Goal: Task Accomplishment & Management: Manage account settings

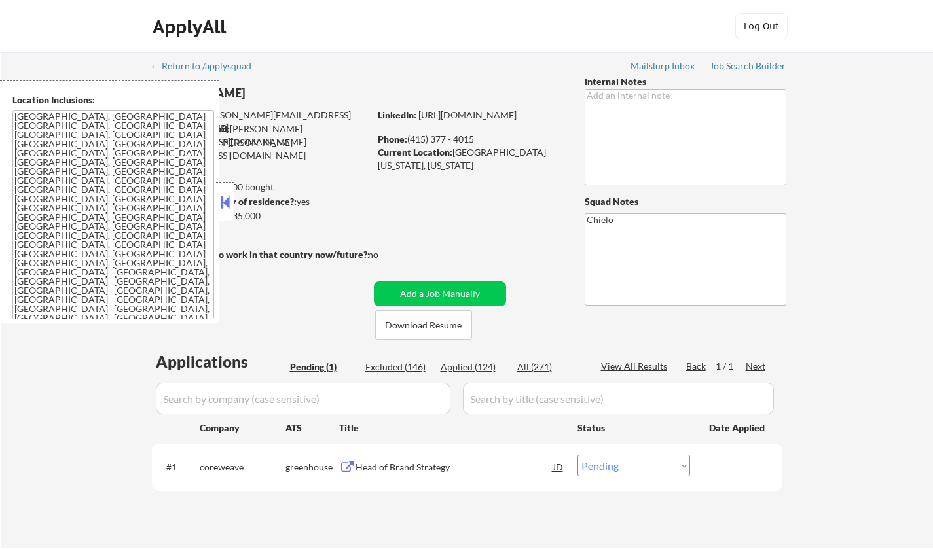
click at [221, 204] on button at bounding box center [225, 203] width 14 height 20
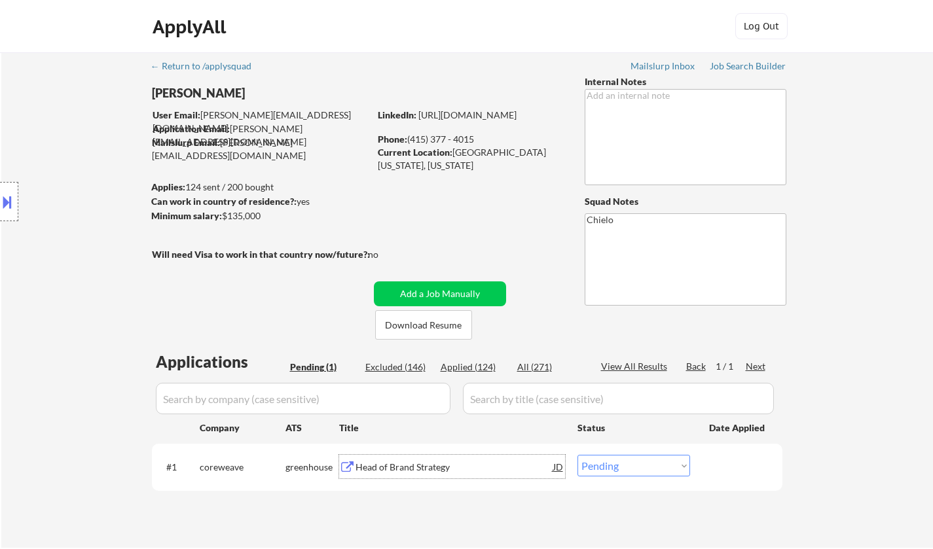
click at [398, 471] on div "Head of Brand Strategy" at bounding box center [455, 467] width 198 height 13
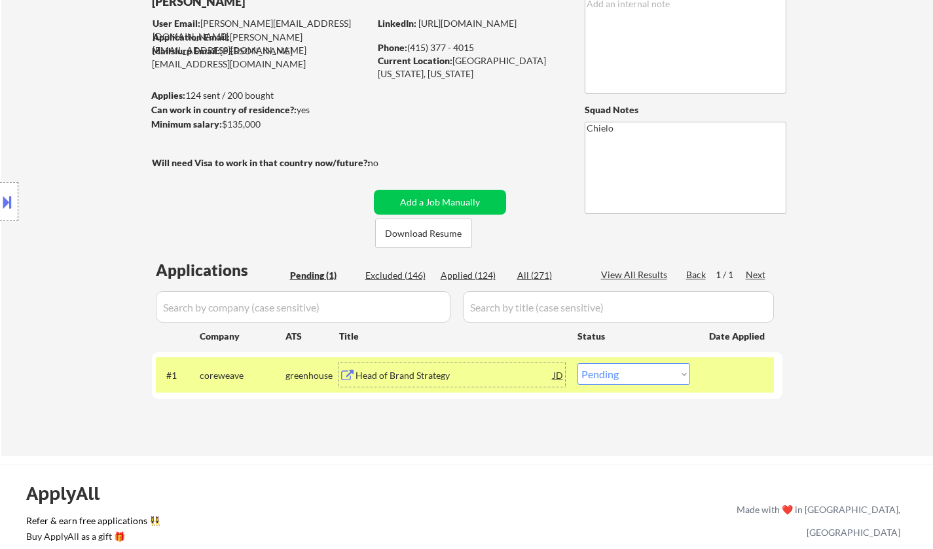
scroll to position [196, 0]
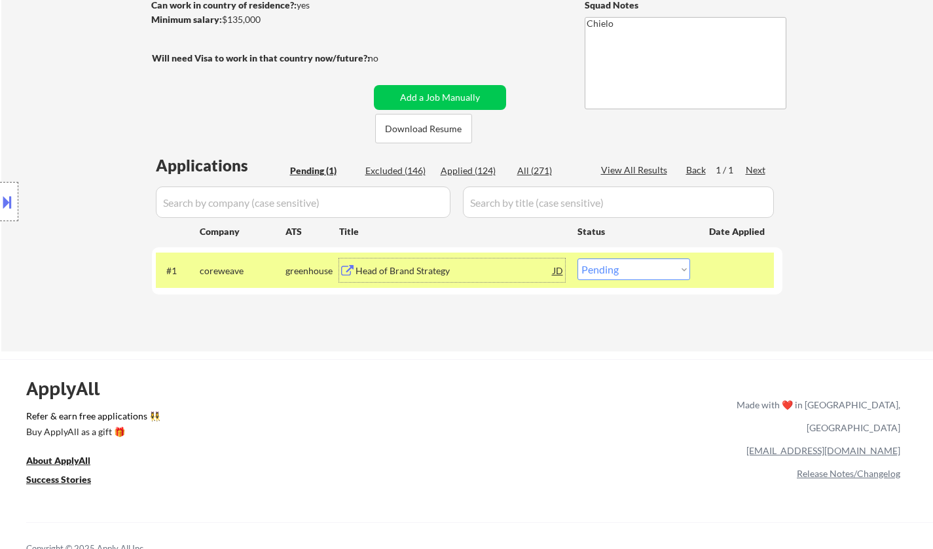
click at [640, 270] on select "Choose an option... Pending Applied Excluded (Questions) Excluded (Expired) Exc…" at bounding box center [634, 270] width 113 height 22
select select ""excluded__other_""
click at [578, 259] on select "Choose an option... Pending Applied Excluded (Questions) Excluded (Expired) Exc…" at bounding box center [634, 270] width 113 height 22
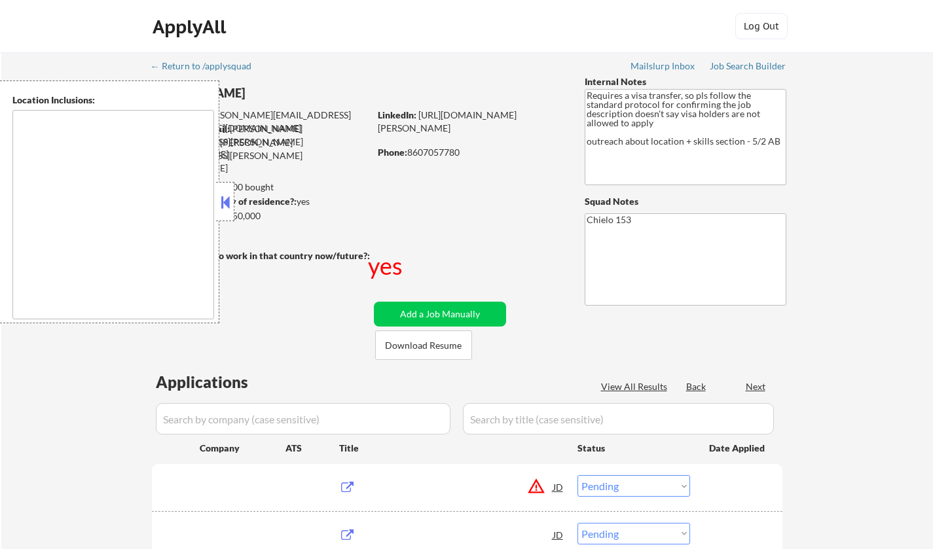
select select ""pending""
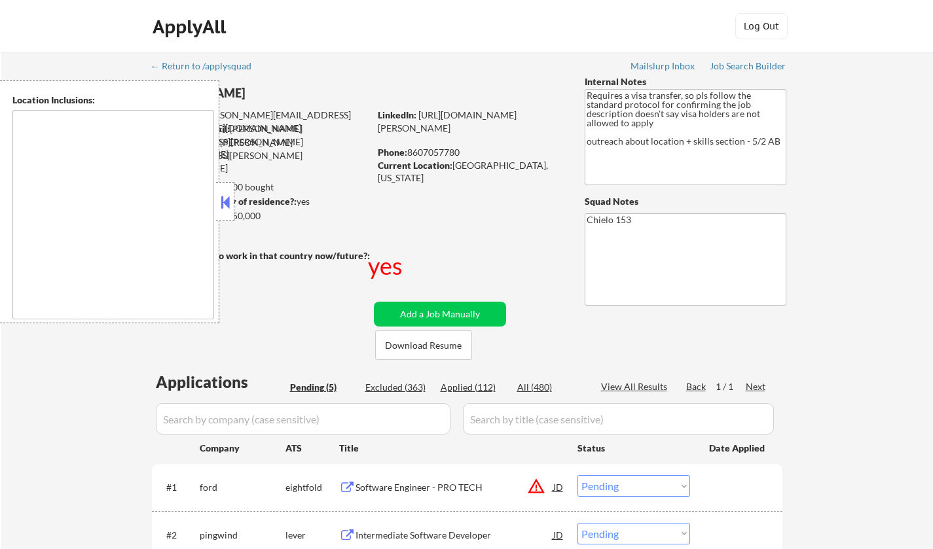
click at [219, 194] on button at bounding box center [225, 203] width 14 height 20
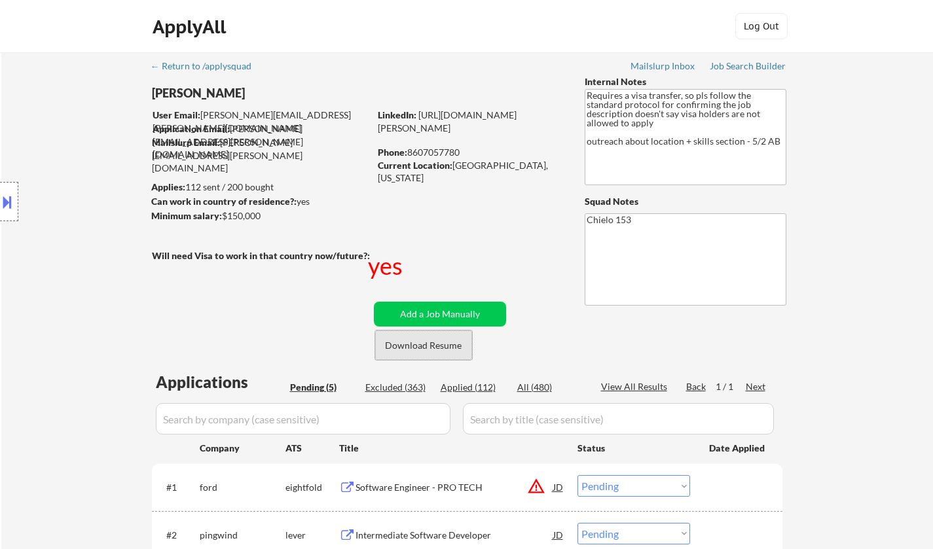
click at [446, 350] on button "Download Resume" at bounding box center [423, 345] width 97 height 29
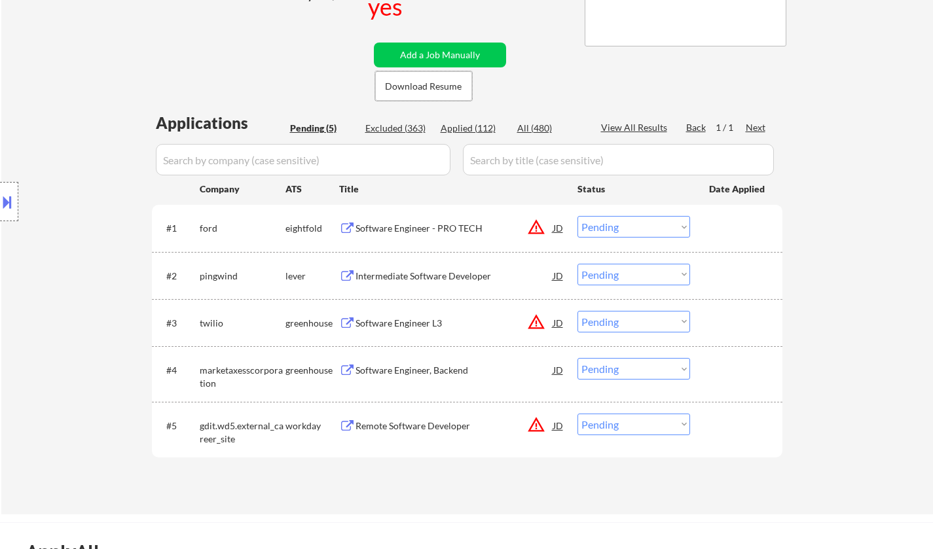
scroll to position [262, 0]
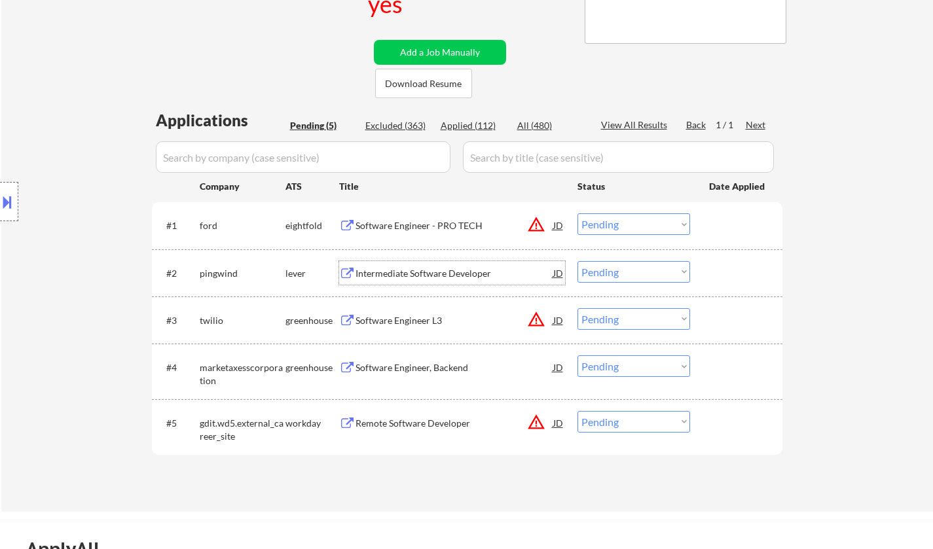
click at [403, 264] on div "Intermediate Software Developer" at bounding box center [455, 273] width 198 height 24
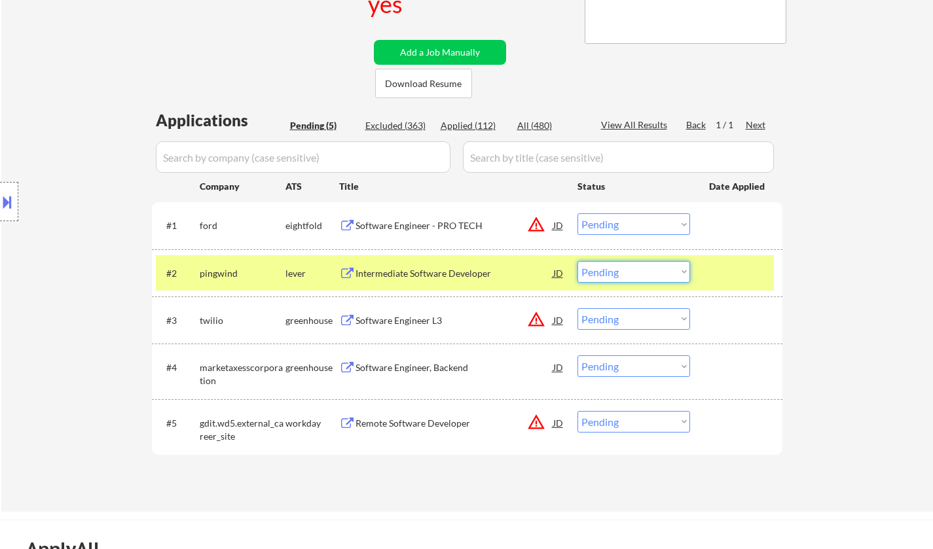
drag, startPoint x: 627, startPoint y: 262, endPoint x: 633, endPoint y: 279, distance: 17.8
click at [627, 262] on select "Choose an option... Pending Applied Excluded (Questions) Excluded (Expired) Exc…" at bounding box center [634, 272] width 113 height 22
click at [578, 261] on select "Choose an option... Pending Applied Excluded (Questions) Excluded (Expired) Exc…" at bounding box center [634, 272] width 113 height 22
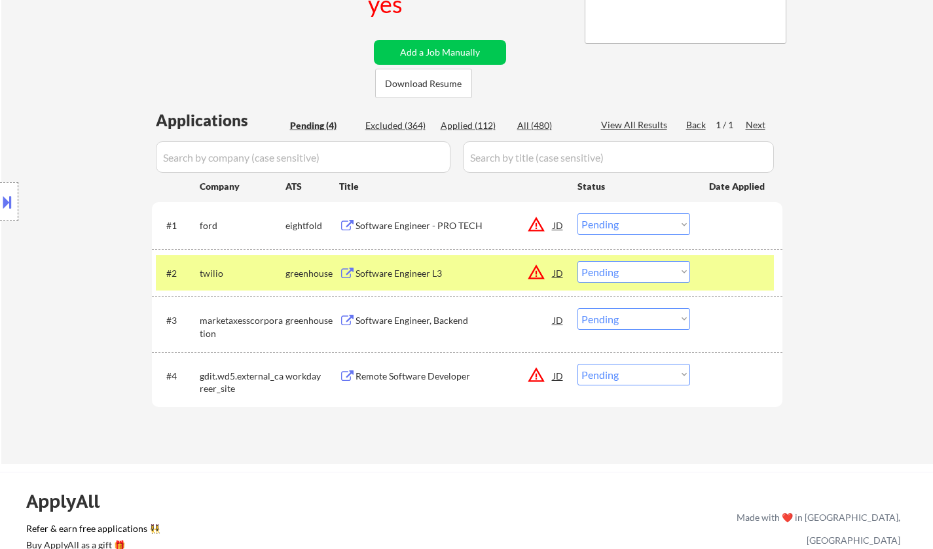
click at [401, 274] on div "Software Engineer L3" at bounding box center [455, 273] width 198 height 13
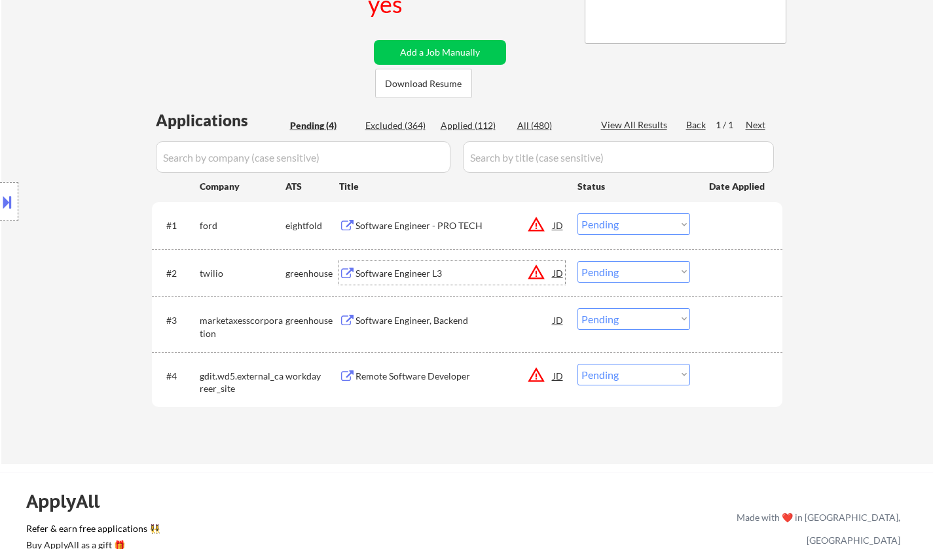
click at [559, 268] on div "JD" at bounding box center [558, 273] width 13 height 24
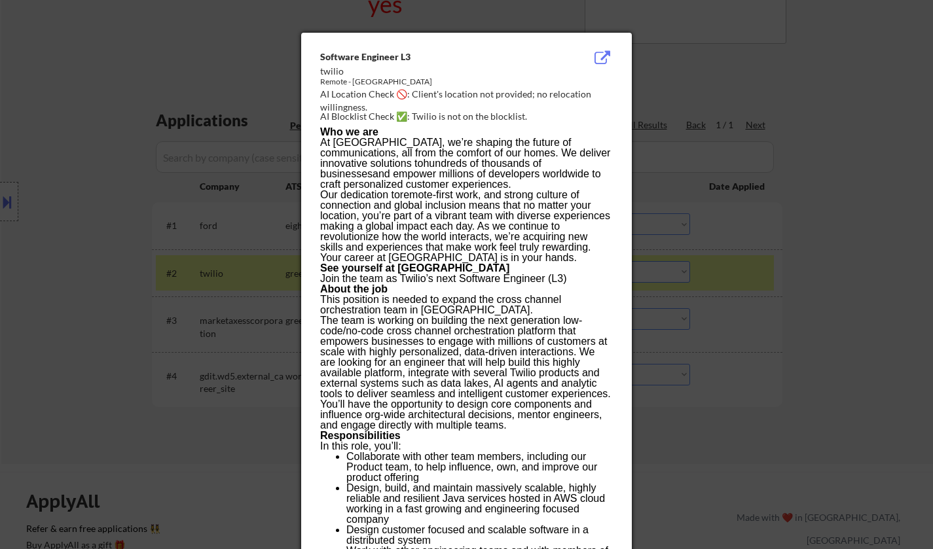
drag, startPoint x: 826, startPoint y: 393, endPoint x: 752, endPoint y: 356, distance: 82.6
click at [767, 365] on div at bounding box center [466, 274] width 933 height 549
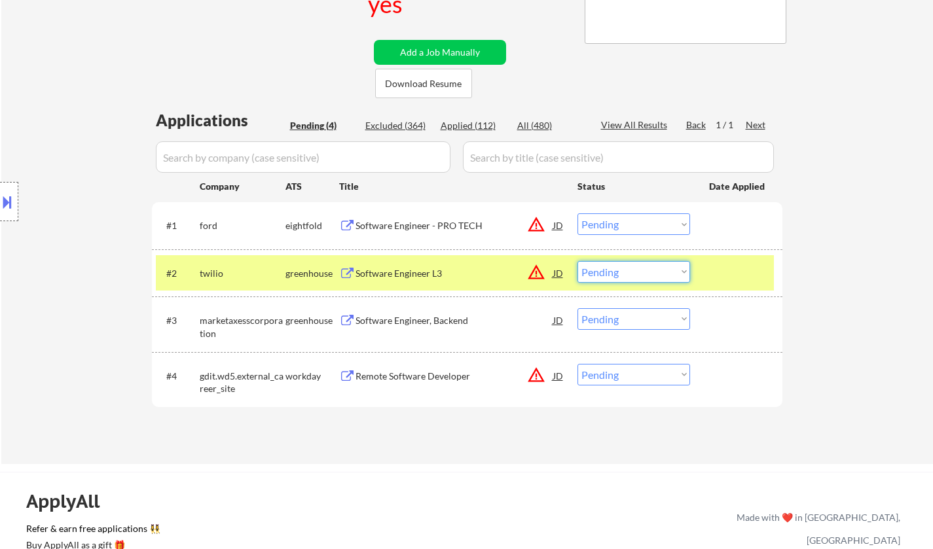
click at [640, 278] on select "Choose an option... Pending Applied Excluded (Questions) Excluded (Expired) Exc…" at bounding box center [634, 272] width 113 height 22
click at [578, 261] on select "Choose an option... Pending Applied Excluded (Questions) Excluded (Expired) Exc…" at bounding box center [634, 272] width 113 height 22
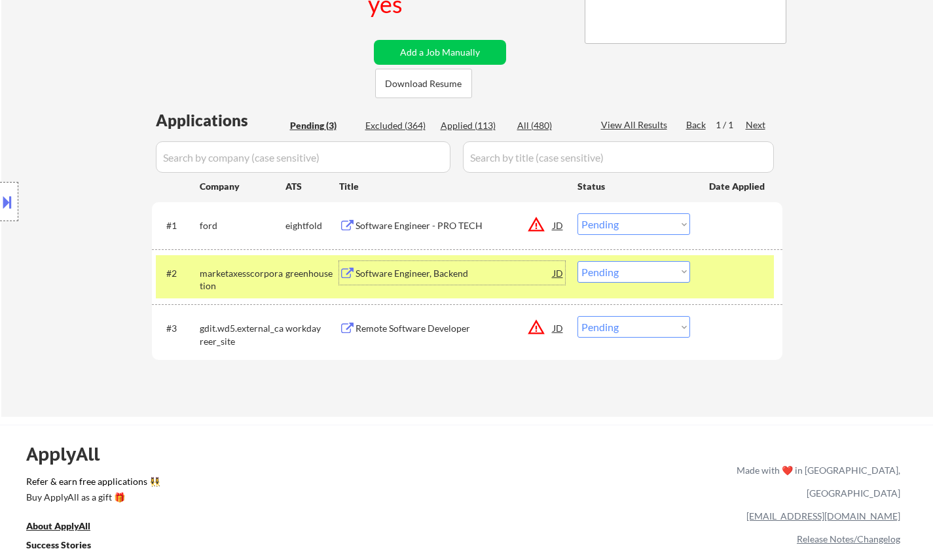
click at [414, 275] on div "Software Engineer, Backend" at bounding box center [455, 273] width 198 height 13
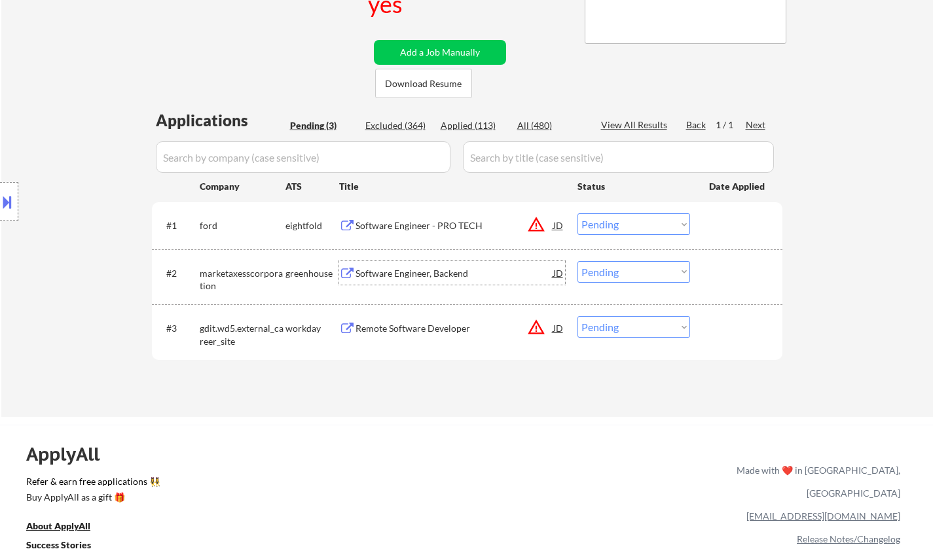
drag, startPoint x: 629, startPoint y: 274, endPoint x: 631, endPoint y: 282, distance: 7.5
click at [629, 274] on select "Choose an option... Pending Applied Excluded (Questions) Excluded (Expired) Exc…" at bounding box center [634, 272] width 113 height 22
click at [578, 261] on select "Choose an option... Pending Applied Excluded (Questions) Excluded (Expired) Exc…" at bounding box center [634, 272] width 113 height 22
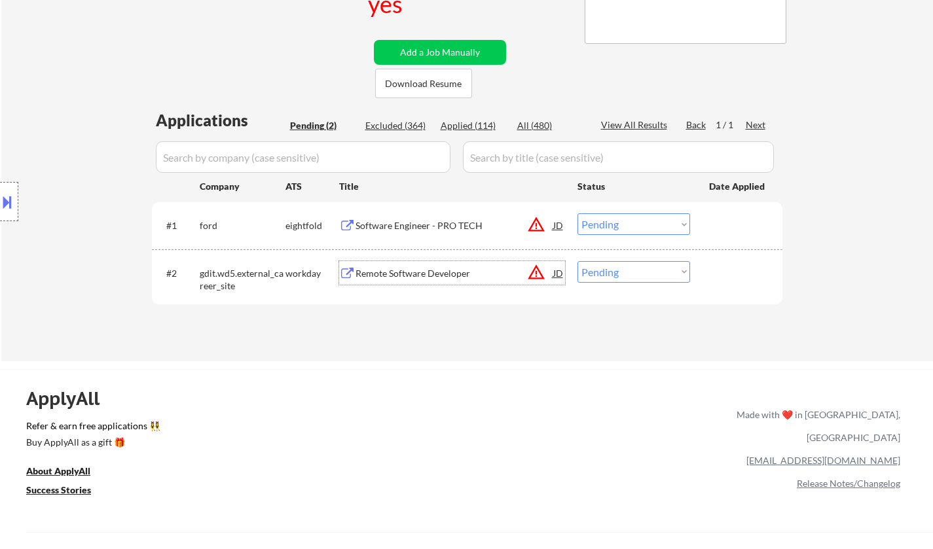
click at [401, 271] on div "Remote Software Developer" at bounding box center [455, 273] width 198 height 13
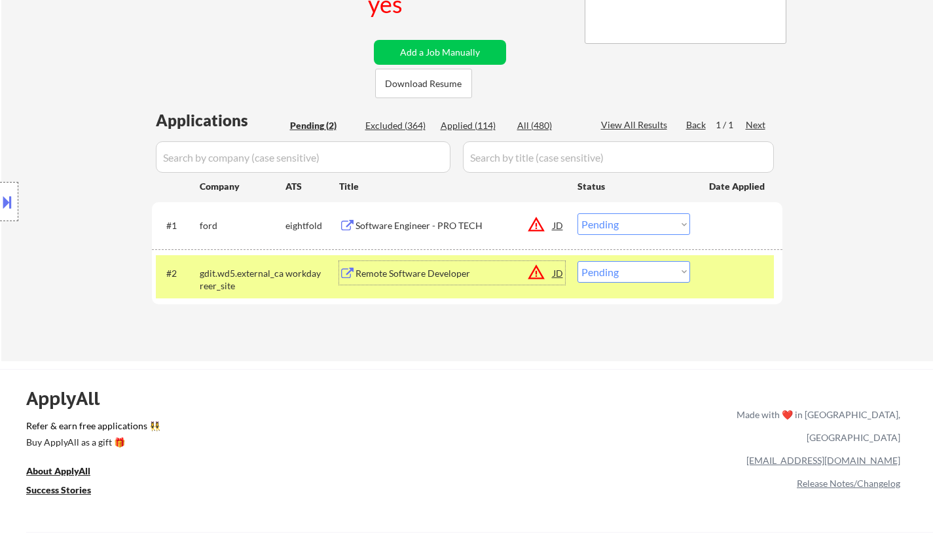
click at [651, 284] on div "#2 gdit.wd5.external_career_site workday Remote Software Developer JD warning_a…" at bounding box center [465, 276] width 618 height 43
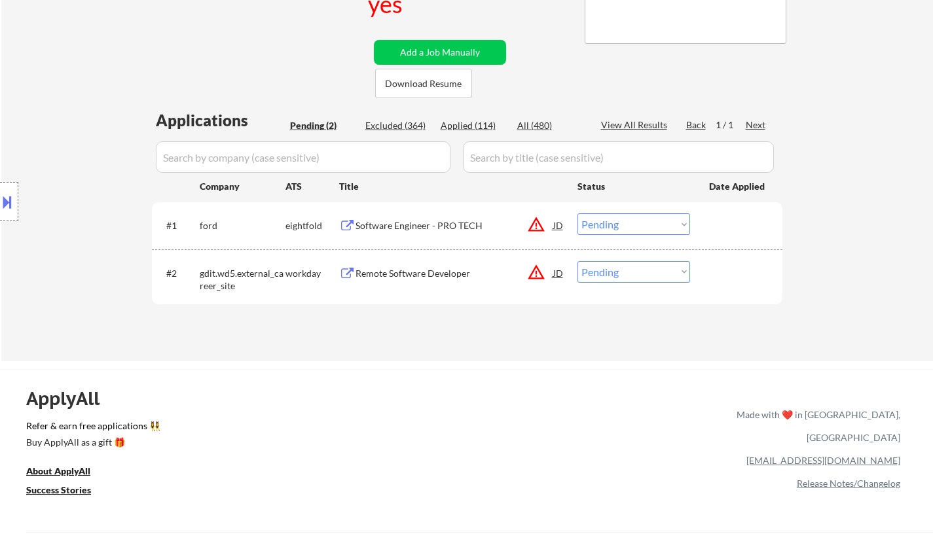
click at [655, 270] on select "Choose an option... Pending Applied Excluded (Questions) Excluded (Expired) Exc…" at bounding box center [634, 272] width 113 height 22
select select ""excluded__salary_""
click at [578, 261] on select "Choose an option... Pending Applied Excluded (Questions) Excluded (Expired) Exc…" at bounding box center [634, 272] width 113 height 22
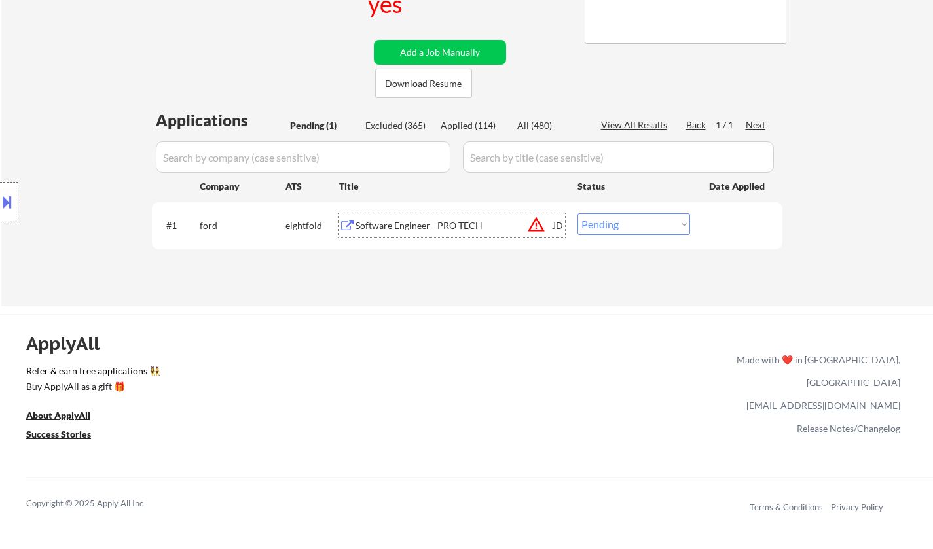
click at [415, 224] on div "Software Engineer - PRO TECH" at bounding box center [455, 225] width 198 height 13
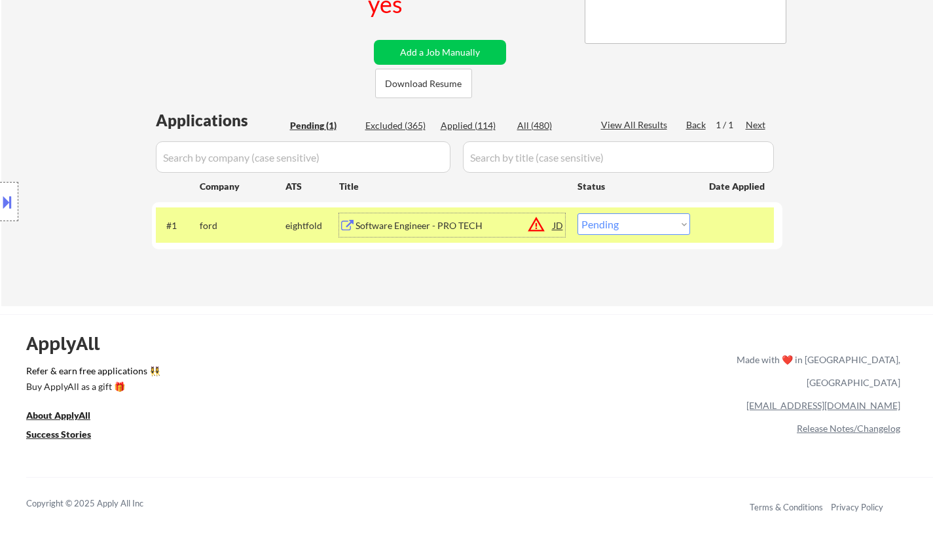
drag, startPoint x: 659, startPoint y: 224, endPoint x: 659, endPoint y: 234, distance: 9.8
click at [659, 224] on select "Choose an option... Pending Applied Excluded (Questions) Excluded (Expired) Exc…" at bounding box center [634, 224] width 113 height 22
select select ""excluded__other_""
click at [578, 213] on select "Choose an option... Pending Applied Excluded (Questions) Excluded (Expired) Exc…" at bounding box center [634, 224] width 113 height 22
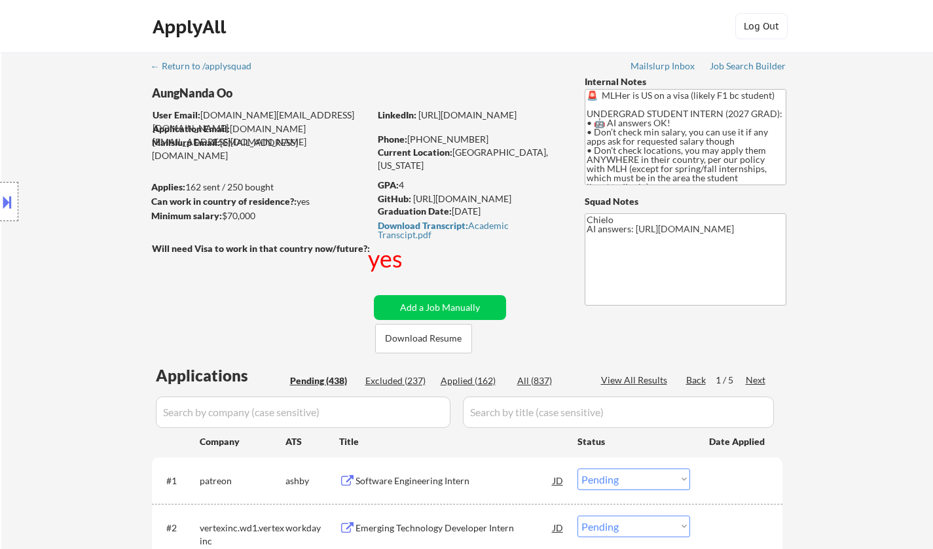
select select ""pending""
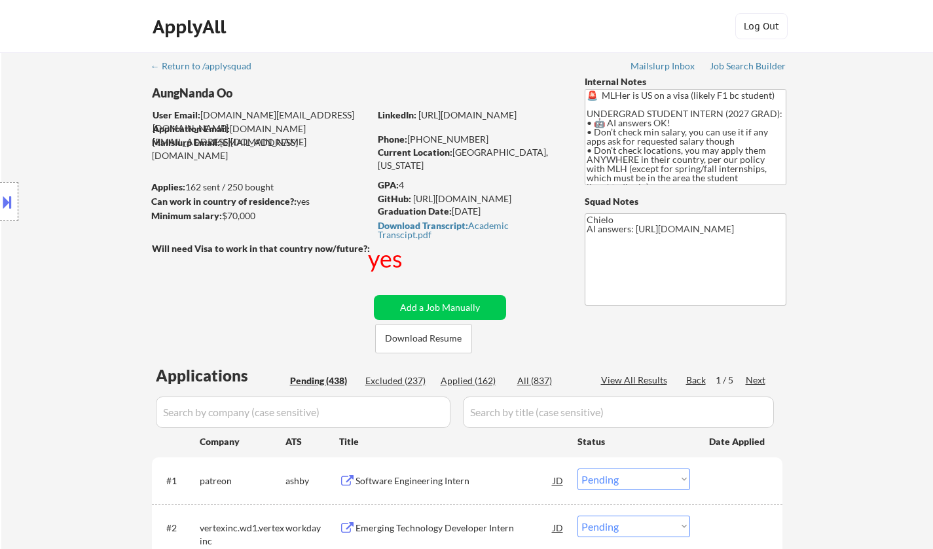
select select ""pending""
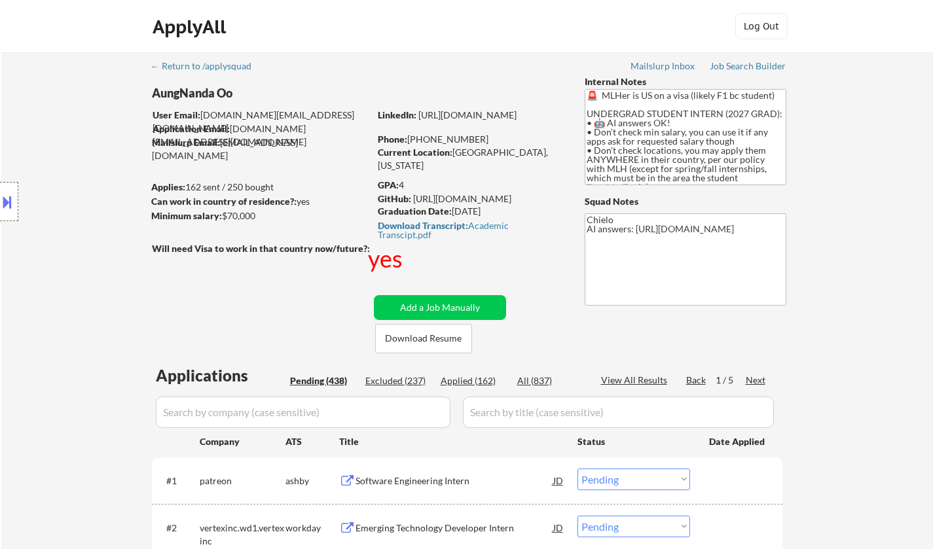
select select ""pending""
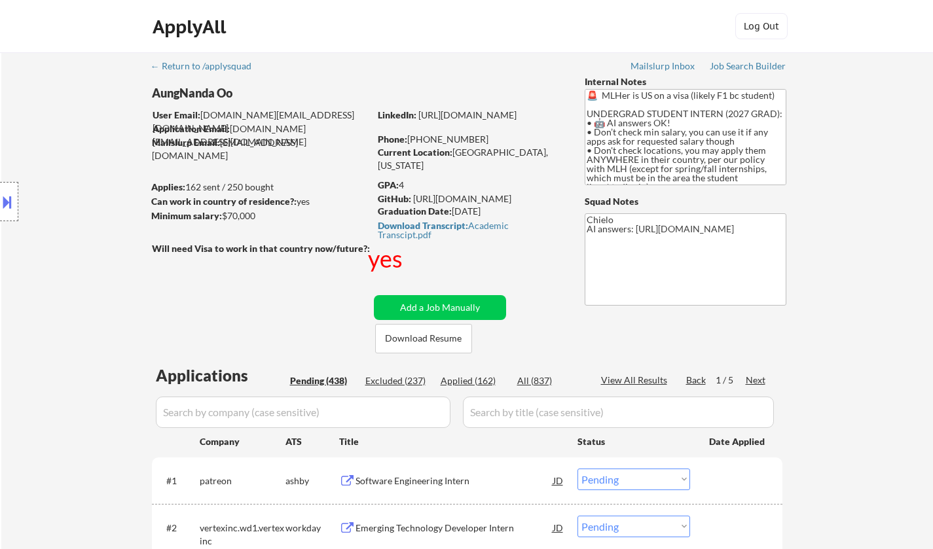
select select ""pending""
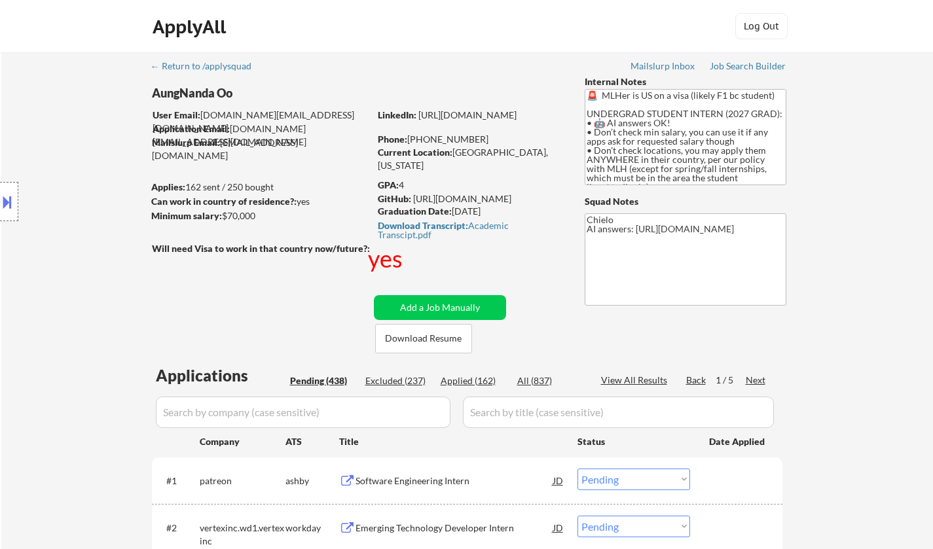
select select ""pending""
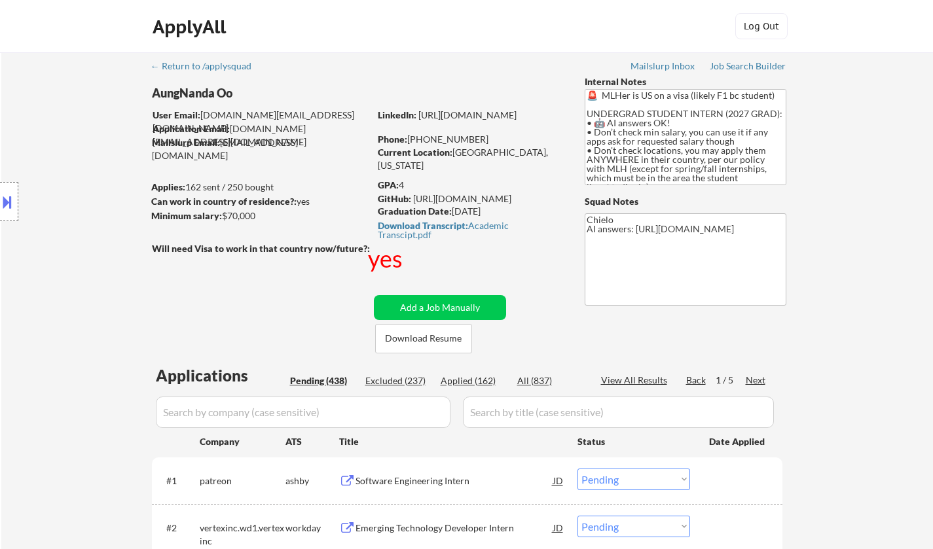
select select ""pending""
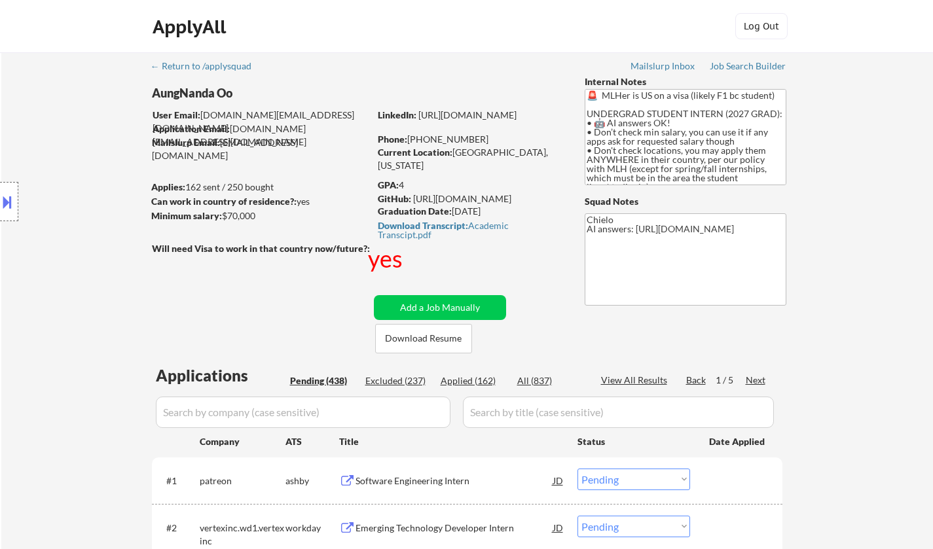
select select ""pending""
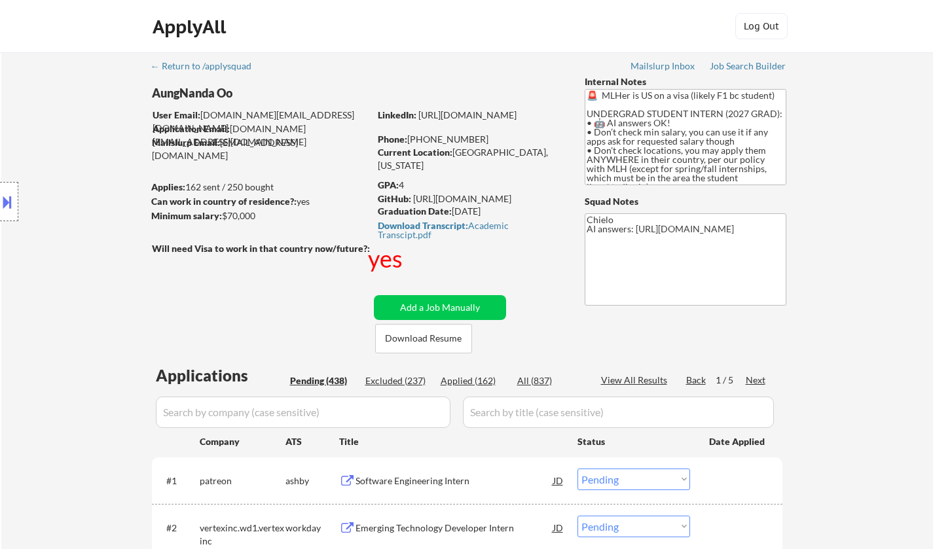
select select ""pending""
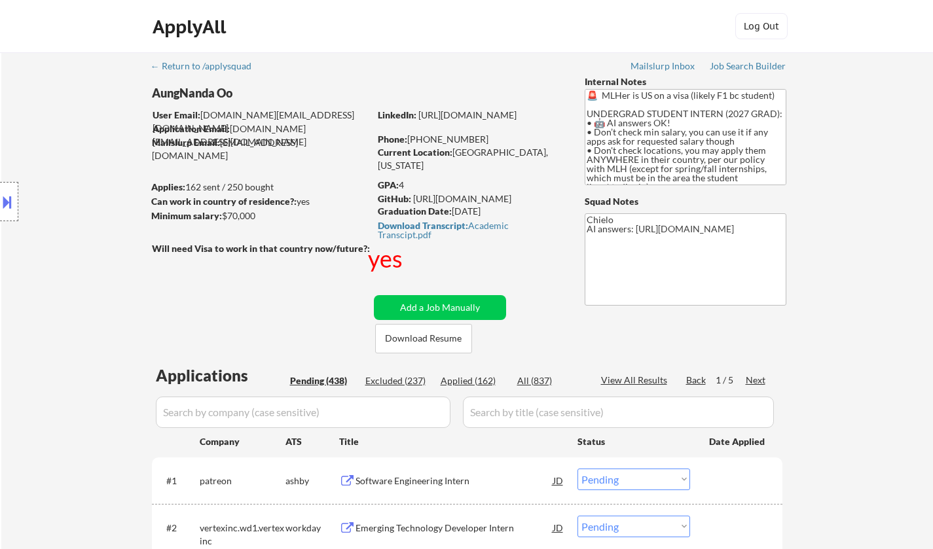
select select ""pending""
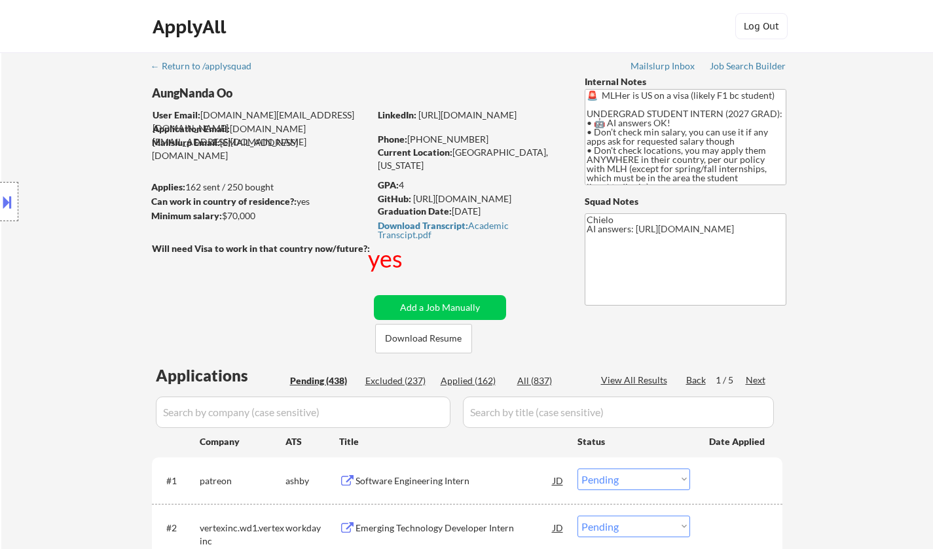
select select ""pending""
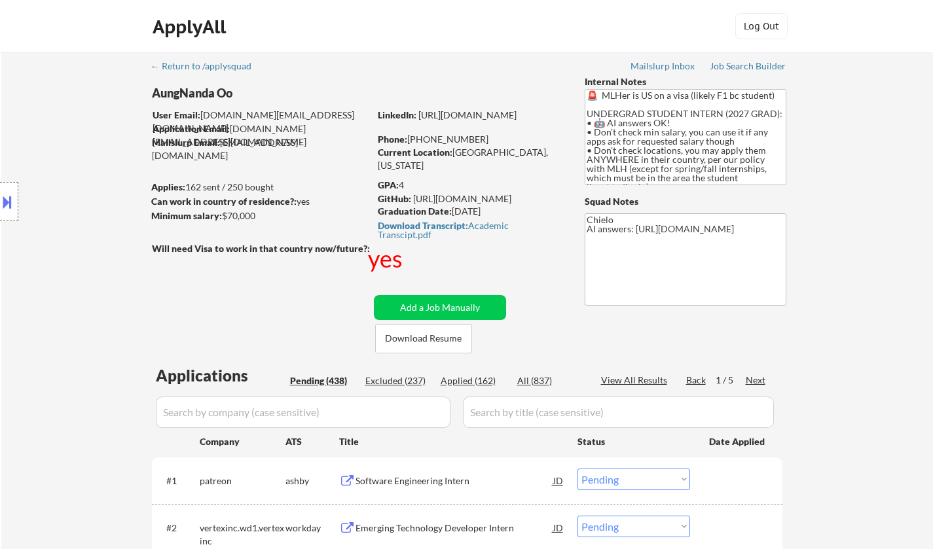
select select ""pending""
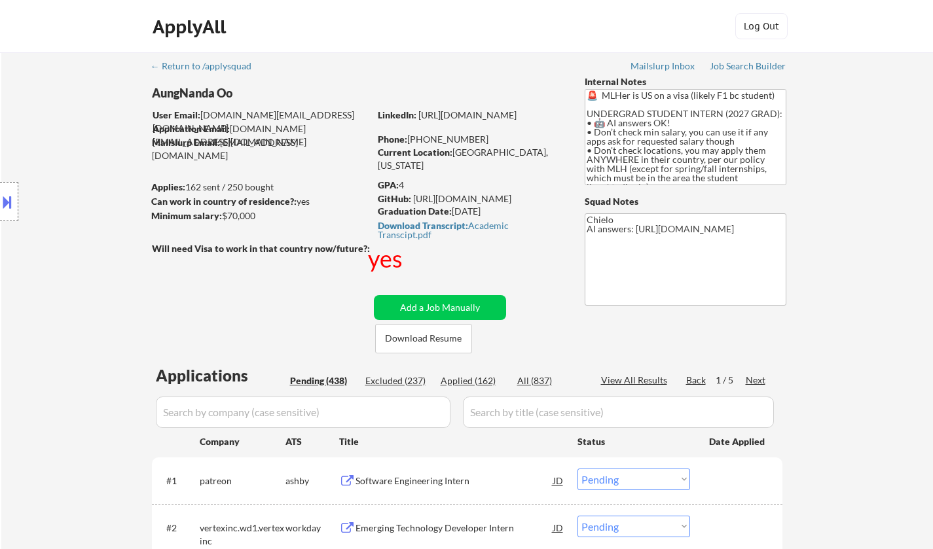
select select ""pending""
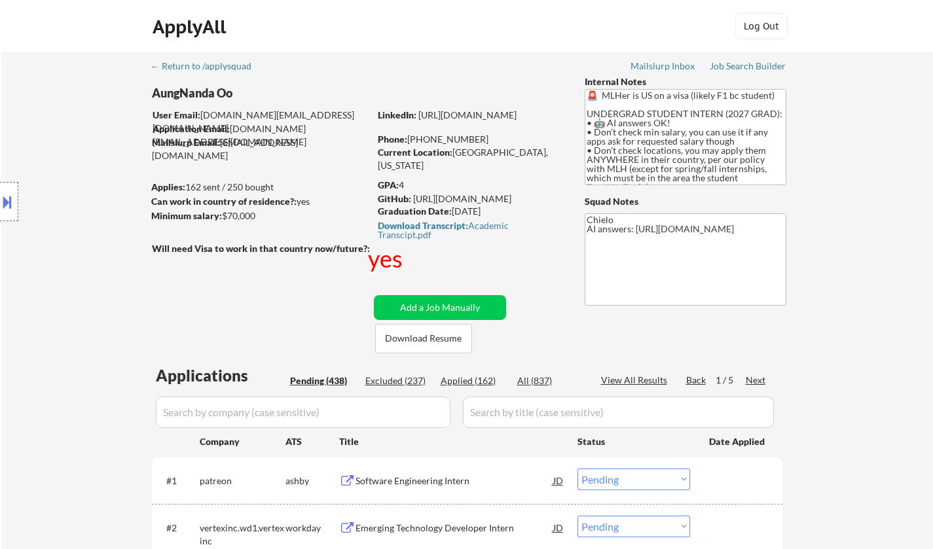
select select ""pending""
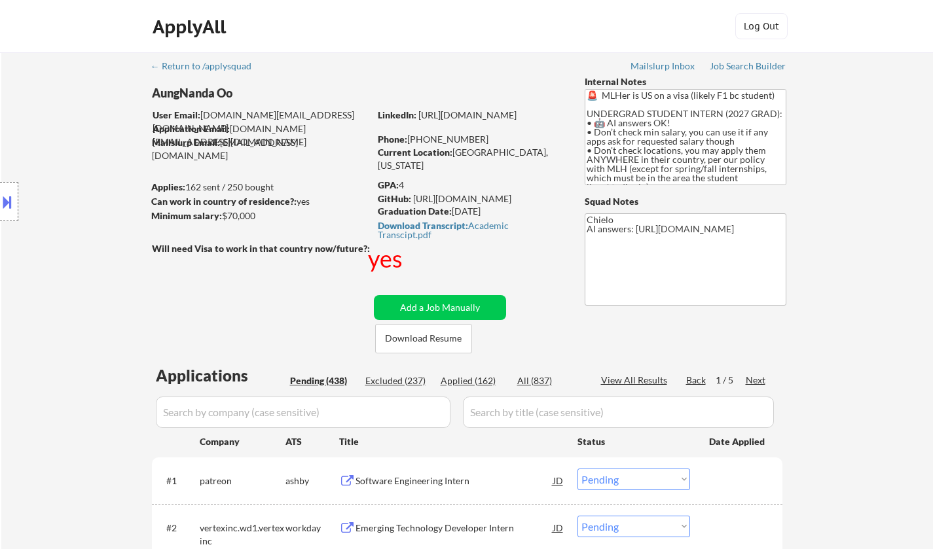
select select ""pending""
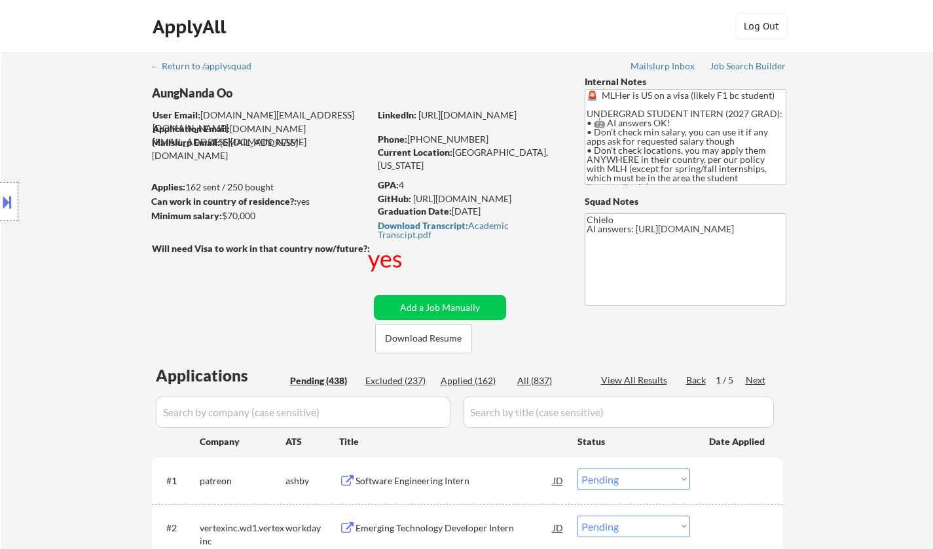
select select ""pending""
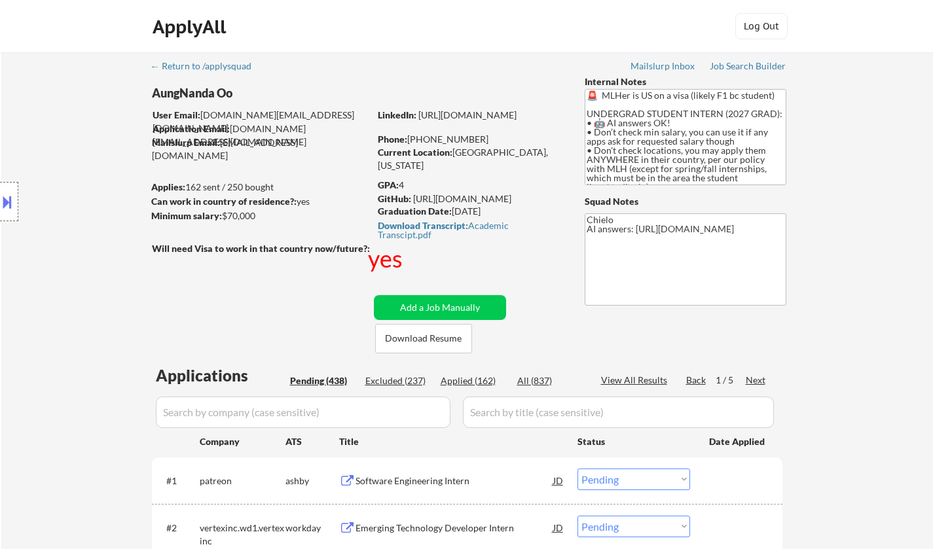
select select ""pending""
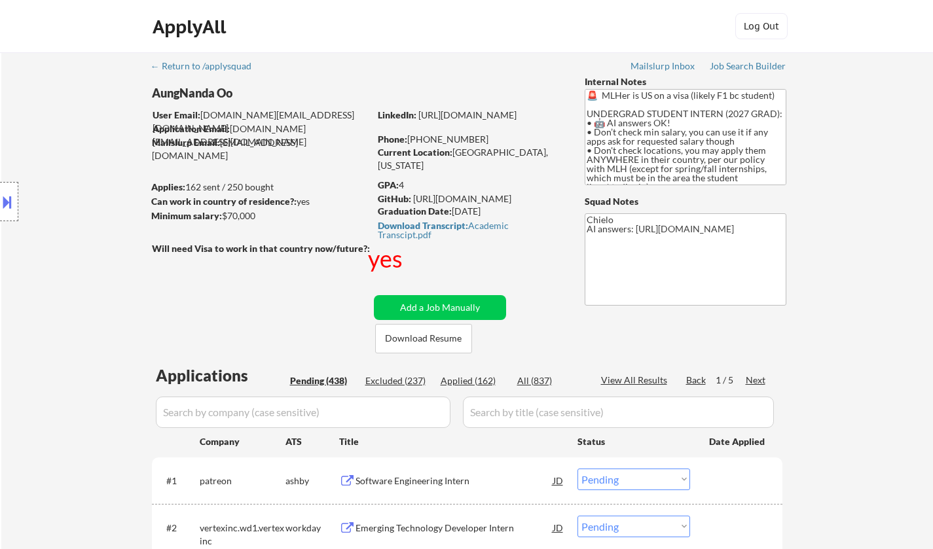
select select ""pending""
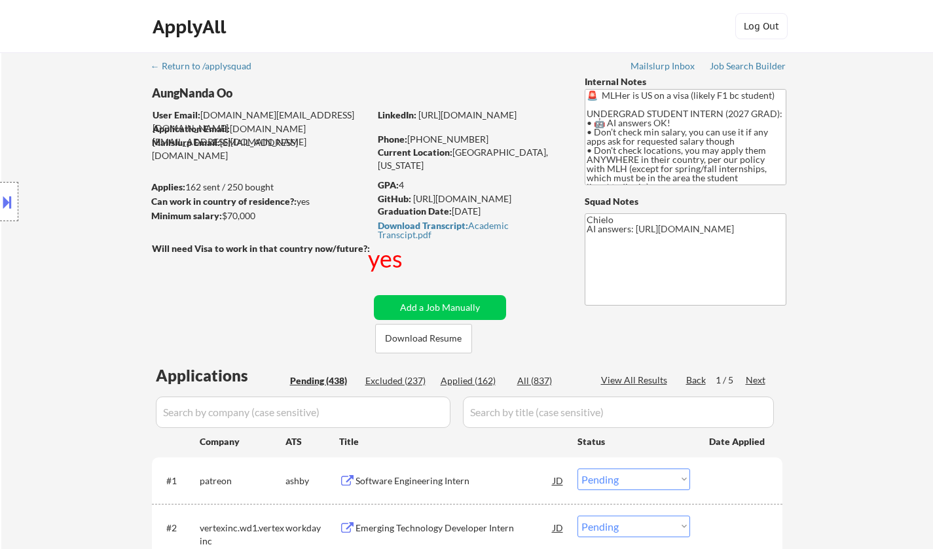
select select ""pending""
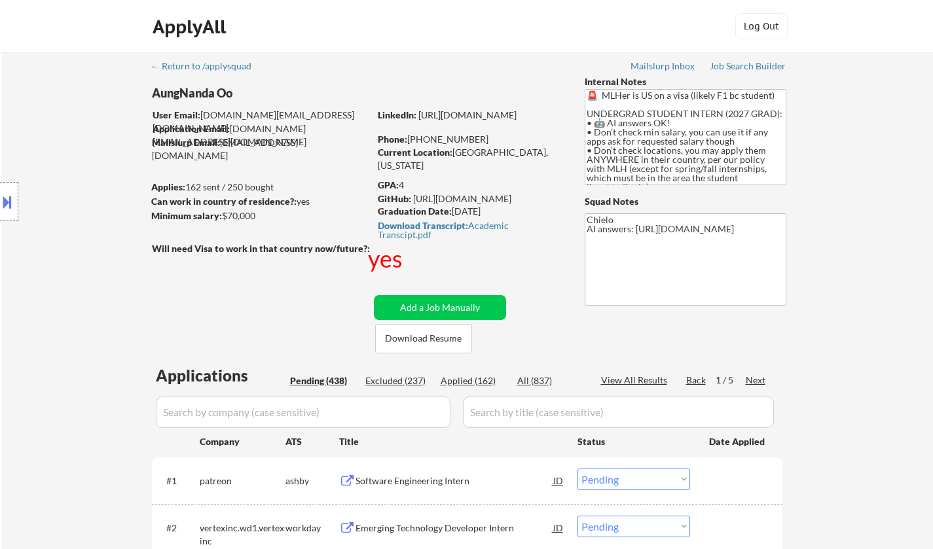
select select ""pending""
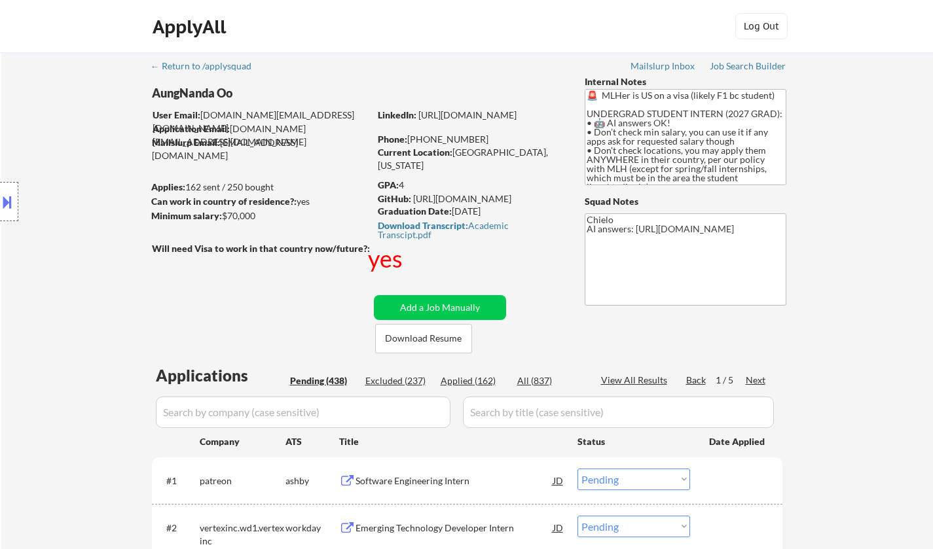
select select ""pending""
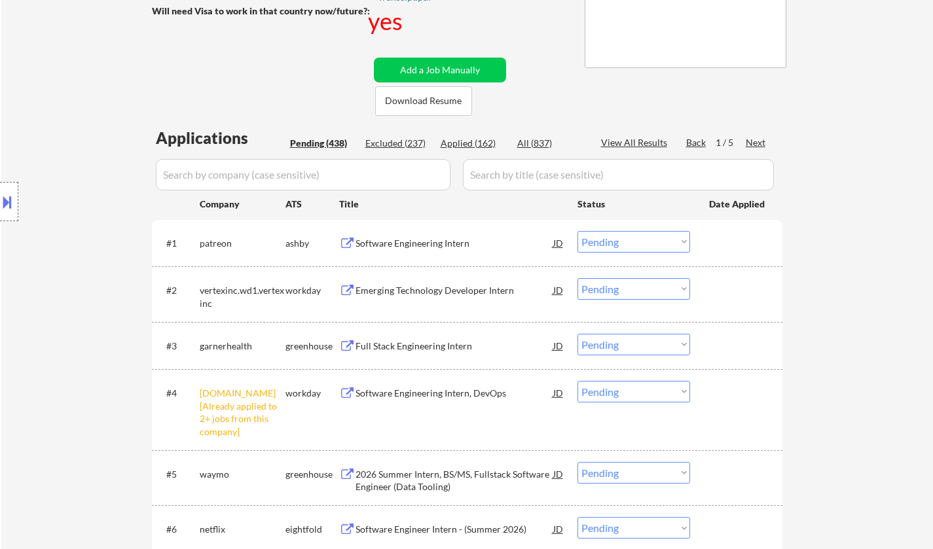
scroll to position [262, 0]
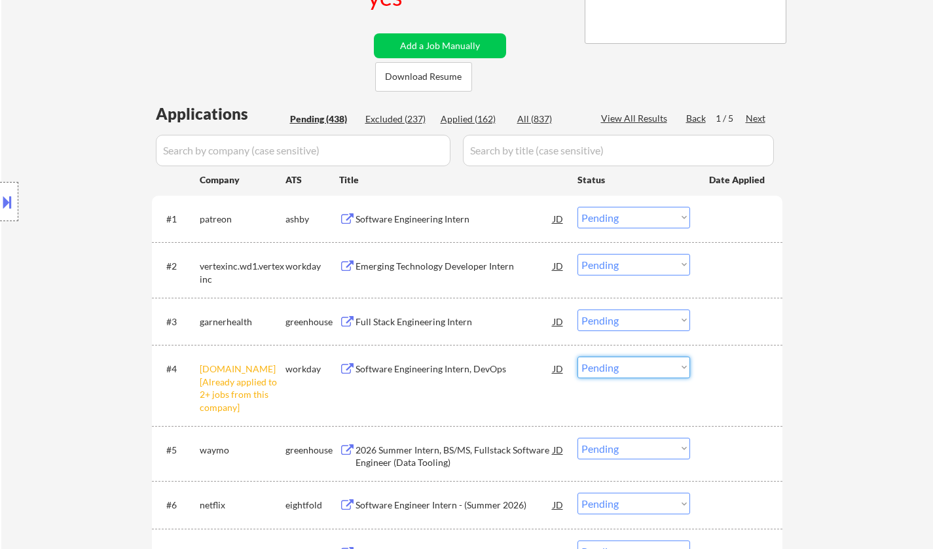
drag, startPoint x: 639, startPoint y: 369, endPoint x: 640, endPoint y: 377, distance: 7.3
click at [639, 369] on select "Choose an option... Pending Applied Excluded (Questions) Excluded (Expired) Exc…" at bounding box center [634, 368] width 113 height 22
select select ""excluded__other_""
click at [578, 357] on select "Choose an option... Pending Applied Excluded (Questions) Excluded (Expired) Exc…" at bounding box center [634, 368] width 113 height 22
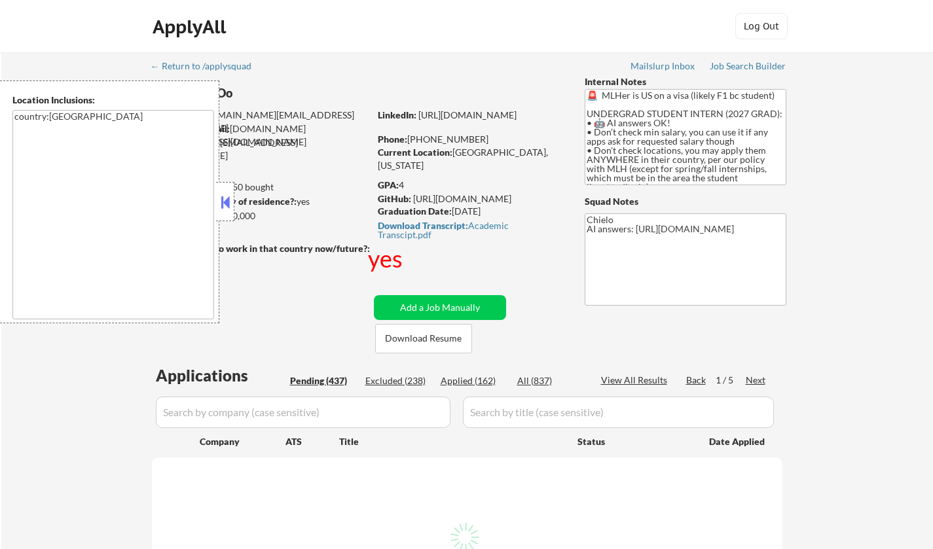
select select ""pending""
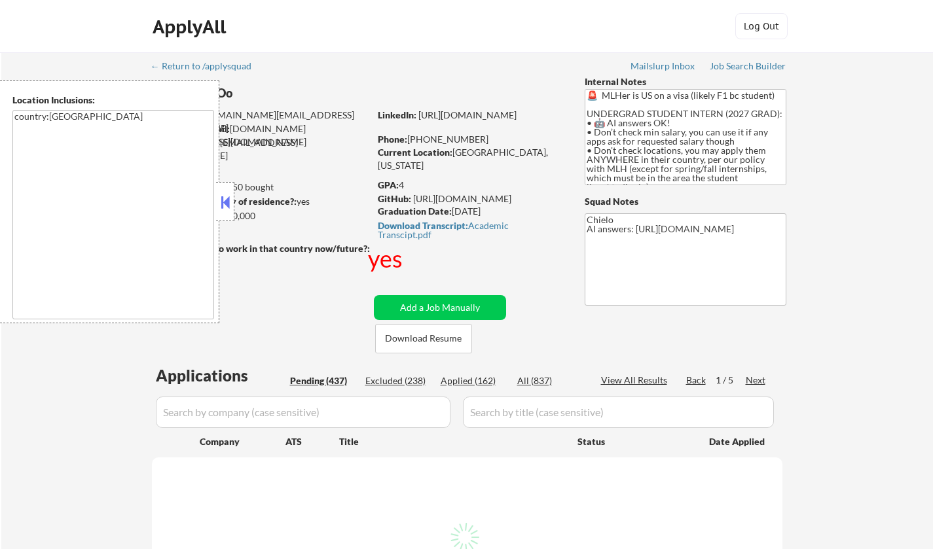
select select ""pending""
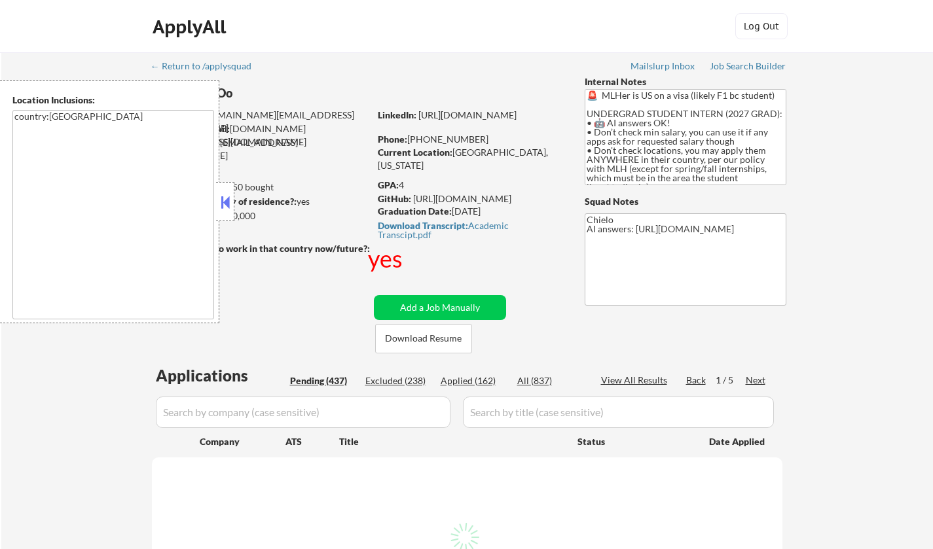
select select ""pending""
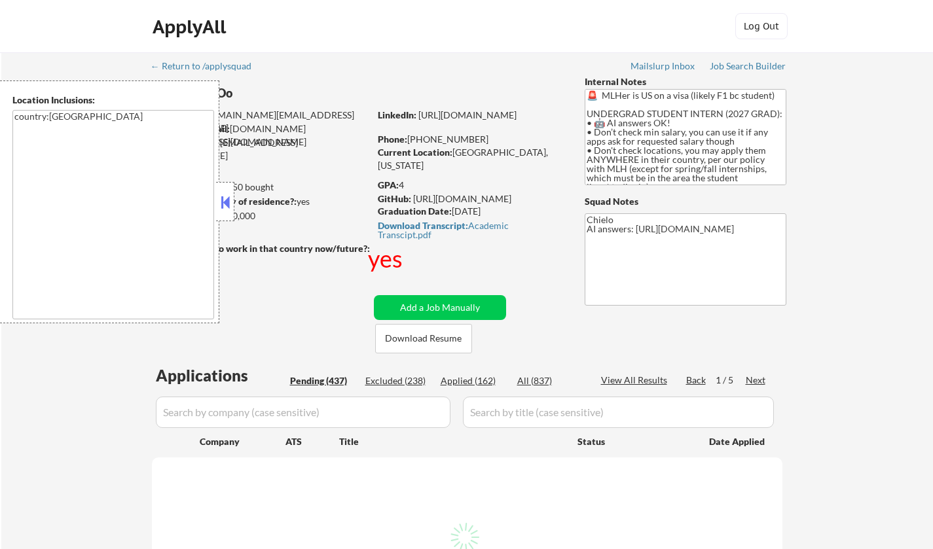
select select ""pending""
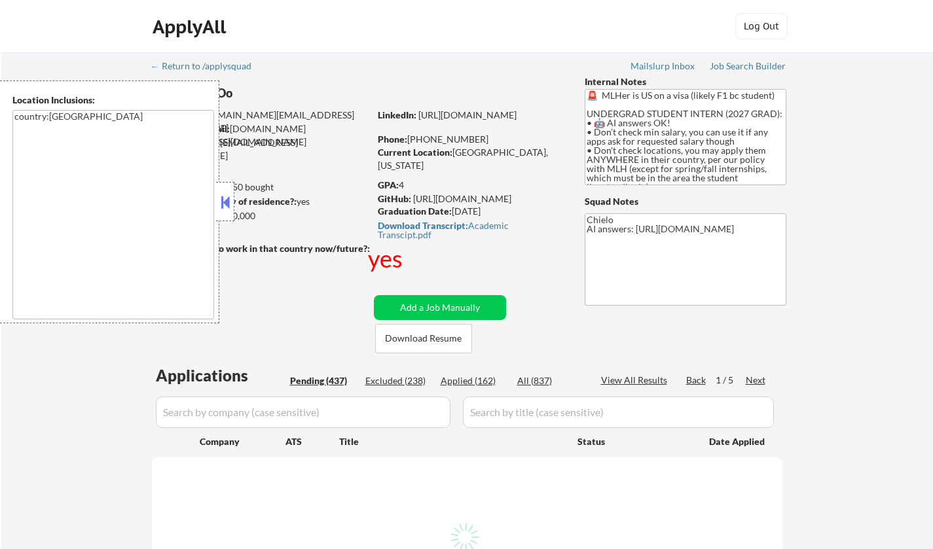
select select ""pending""
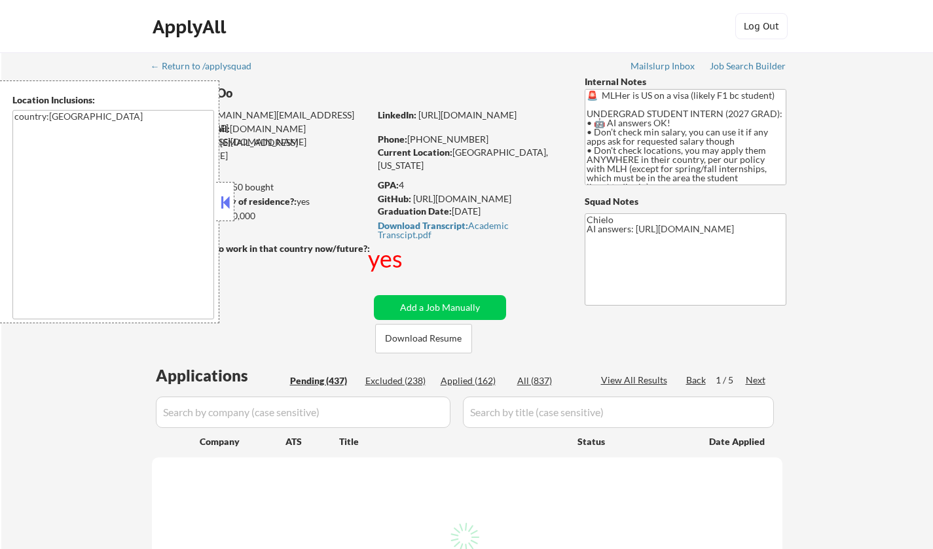
select select ""pending""
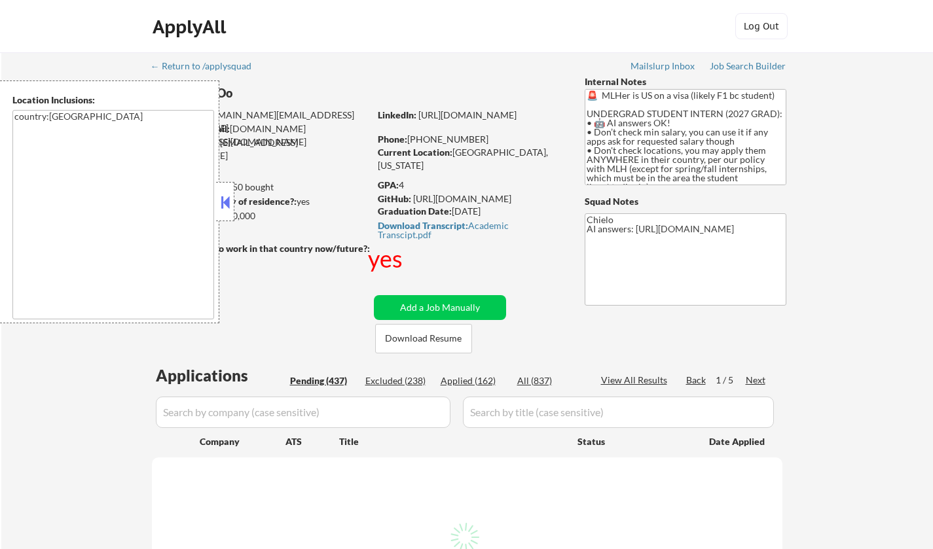
select select ""pending""
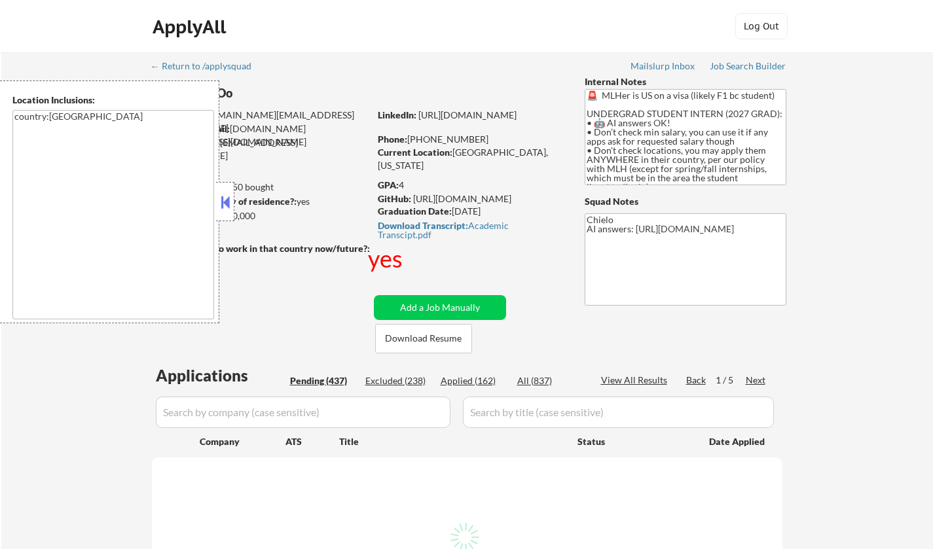
select select ""pending""
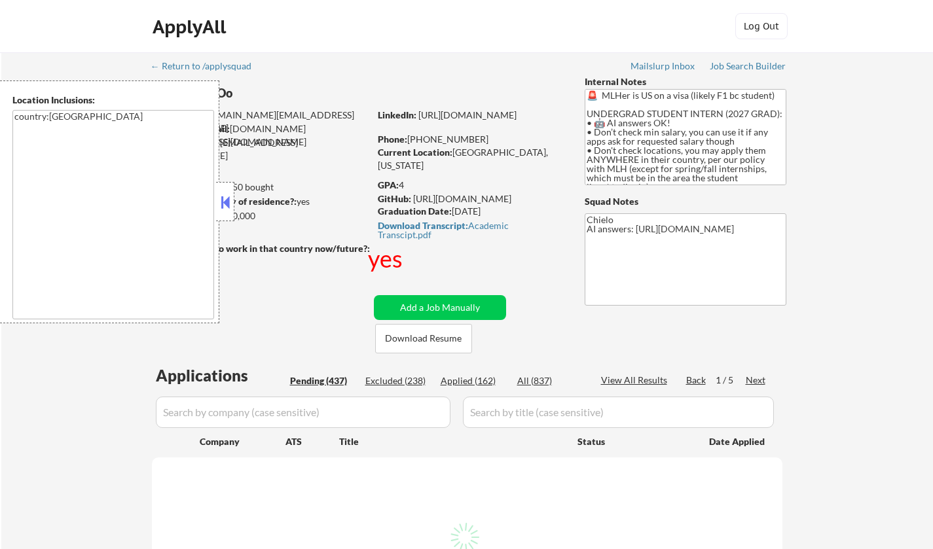
select select ""pending""
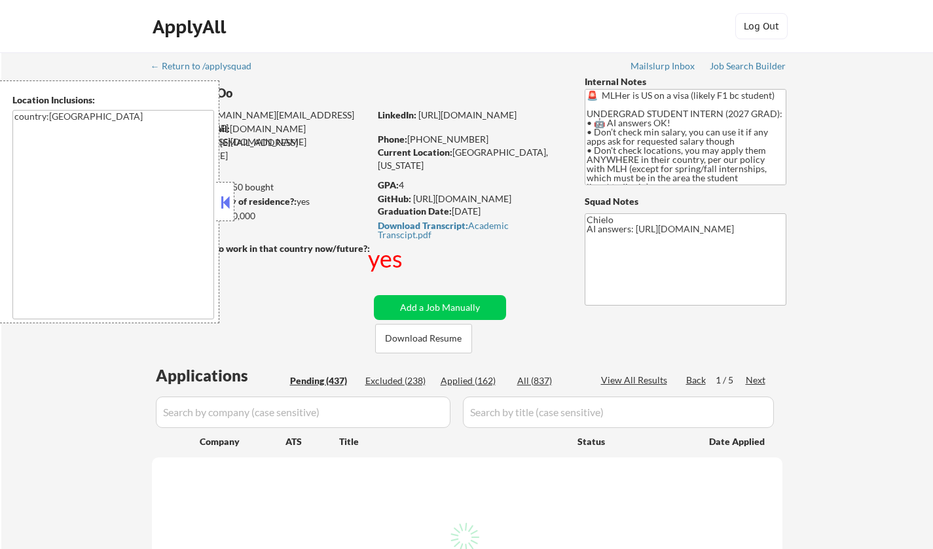
select select ""pending""
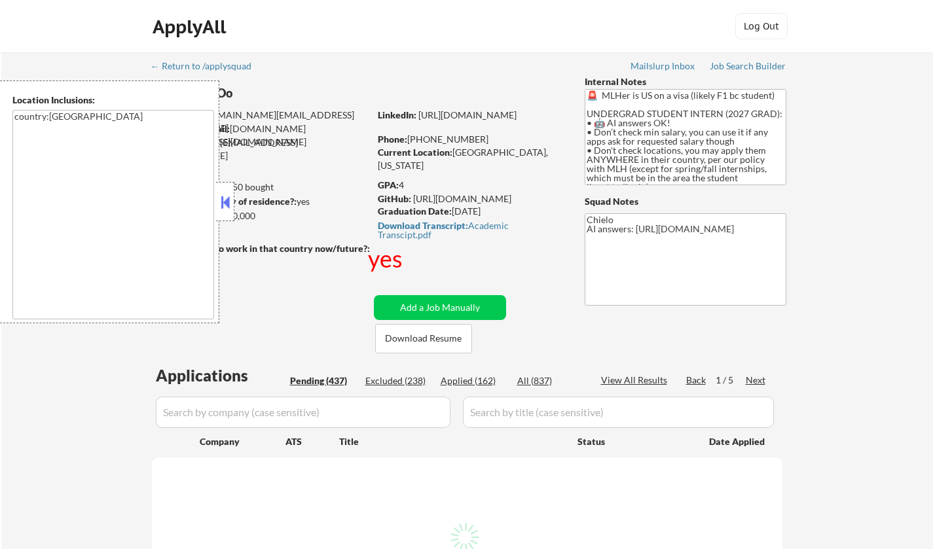
select select ""pending""
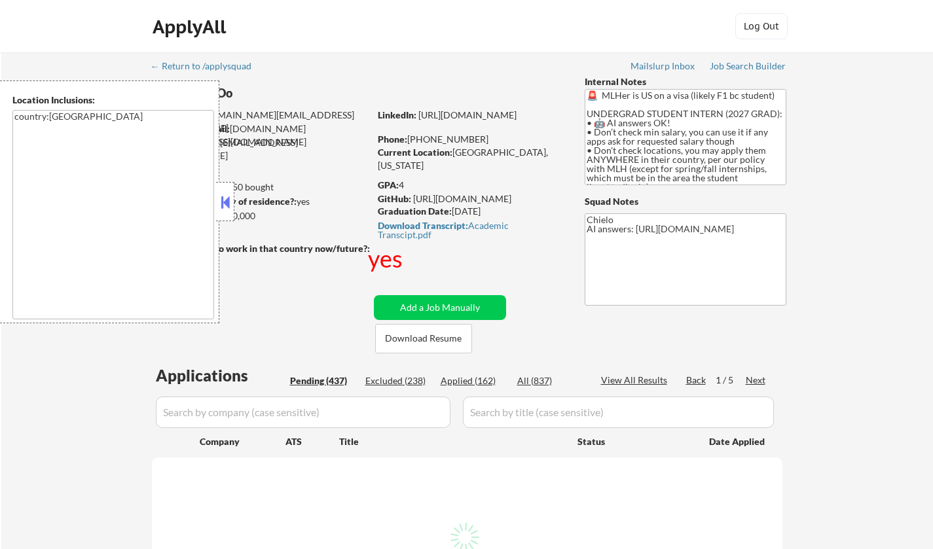
select select ""pending""
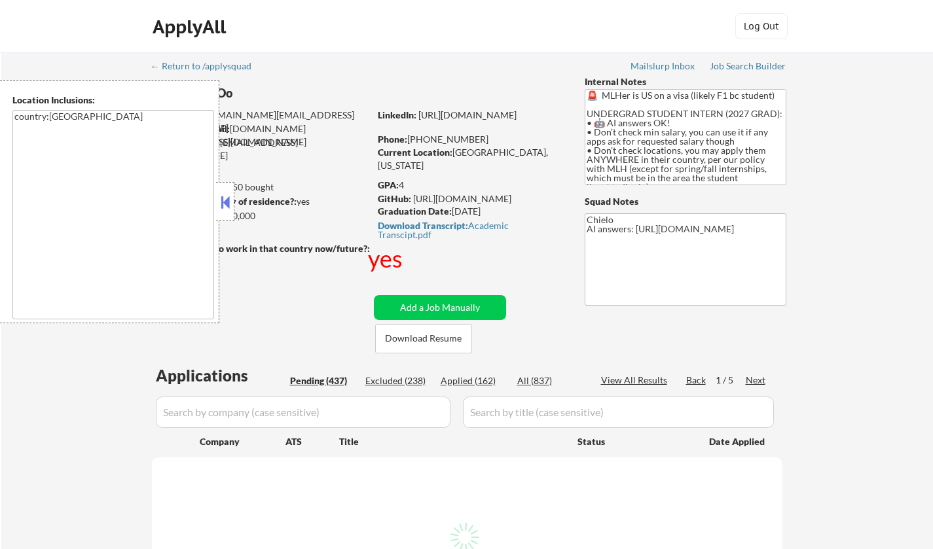
select select ""pending""
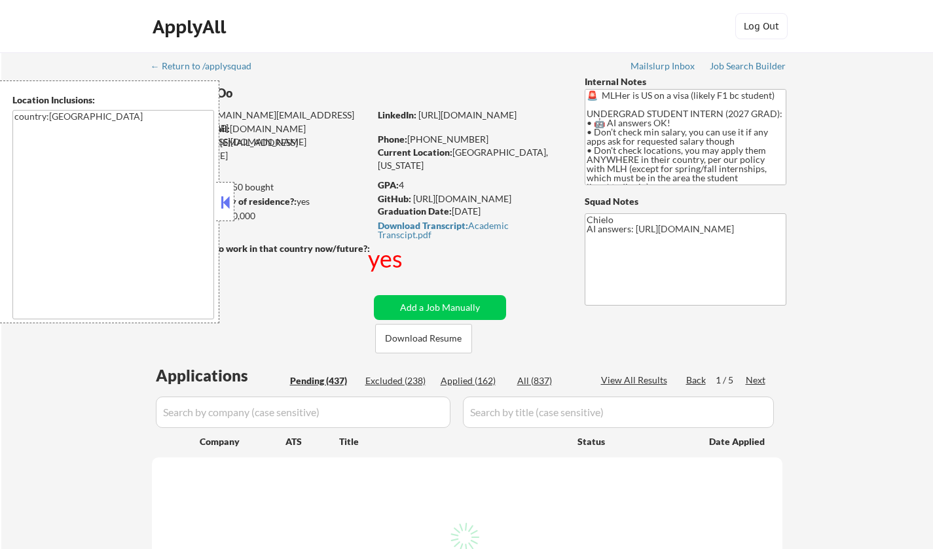
select select ""pending""
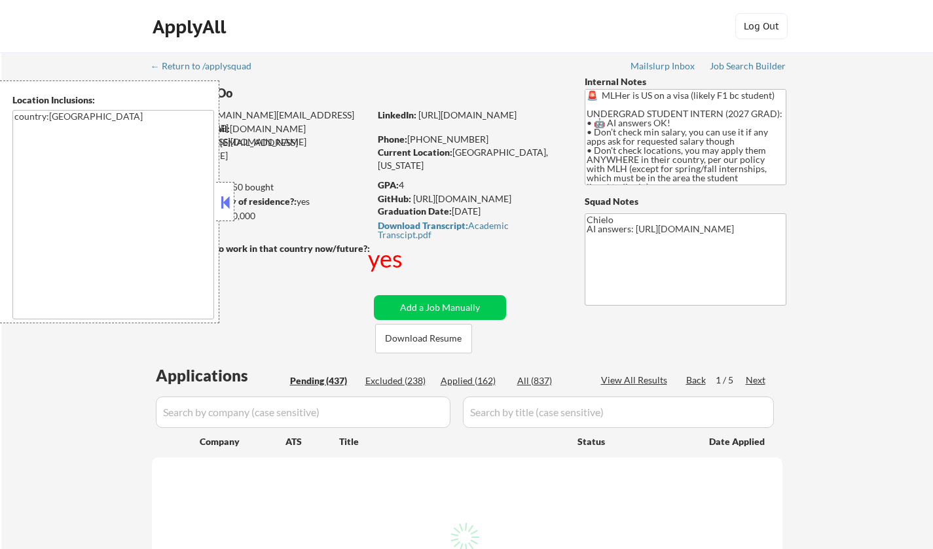
select select ""pending""
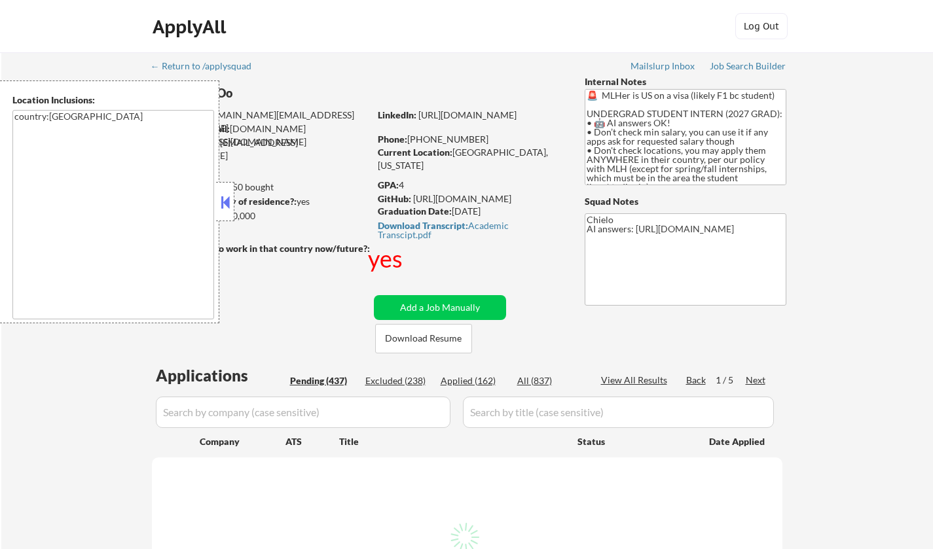
select select ""pending""
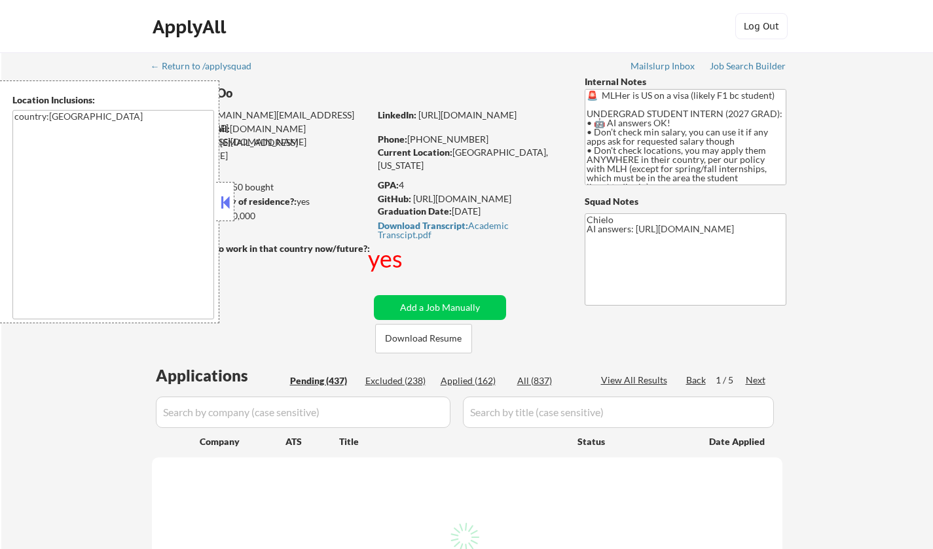
select select ""pending""
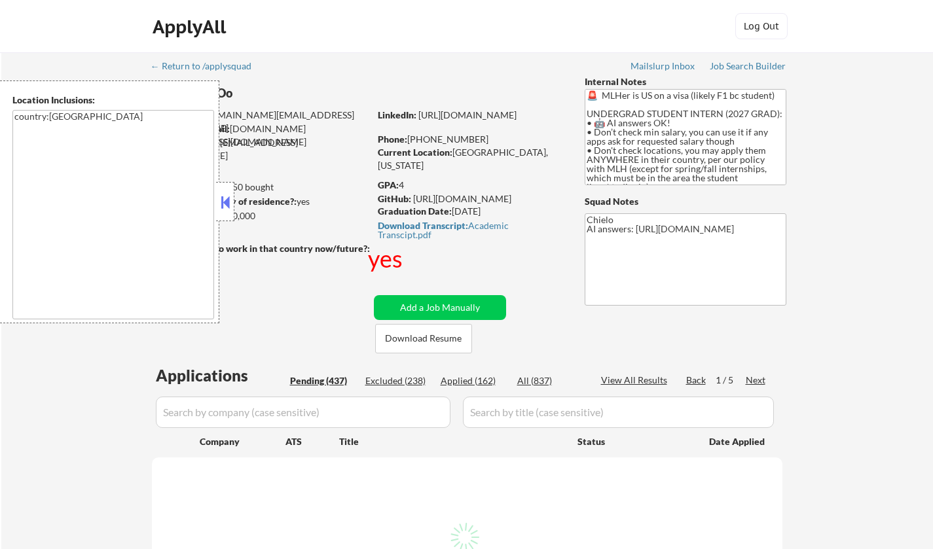
select select ""pending""
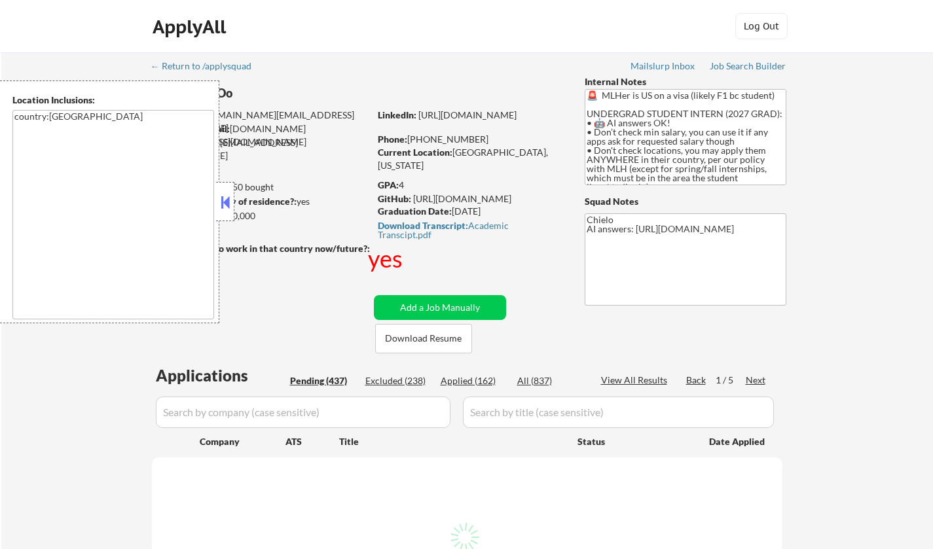
select select ""pending""
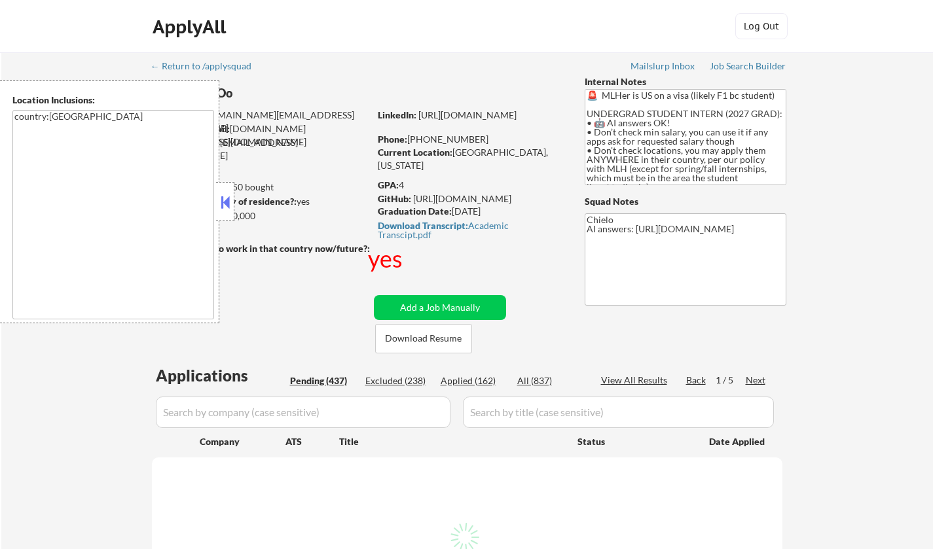
select select ""pending""
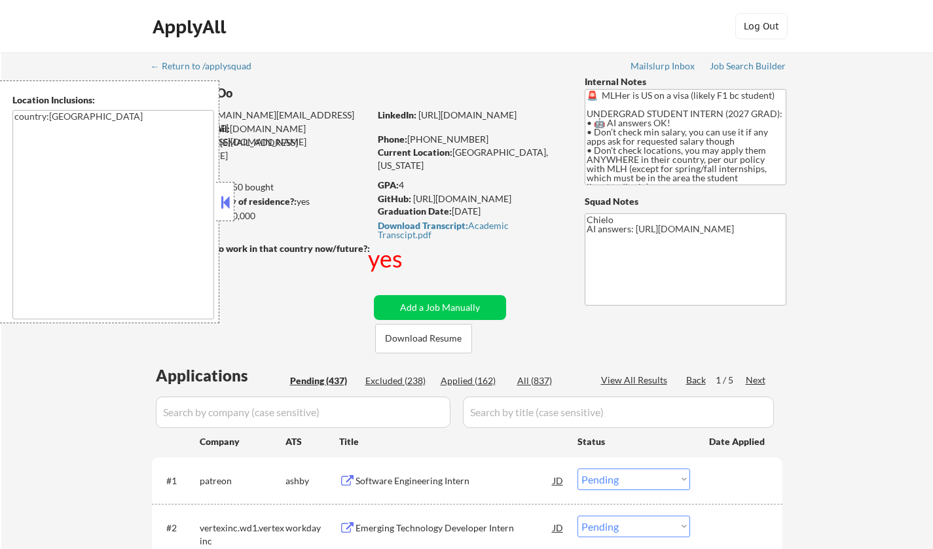
click at [222, 204] on button at bounding box center [225, 203] width 14 height 20
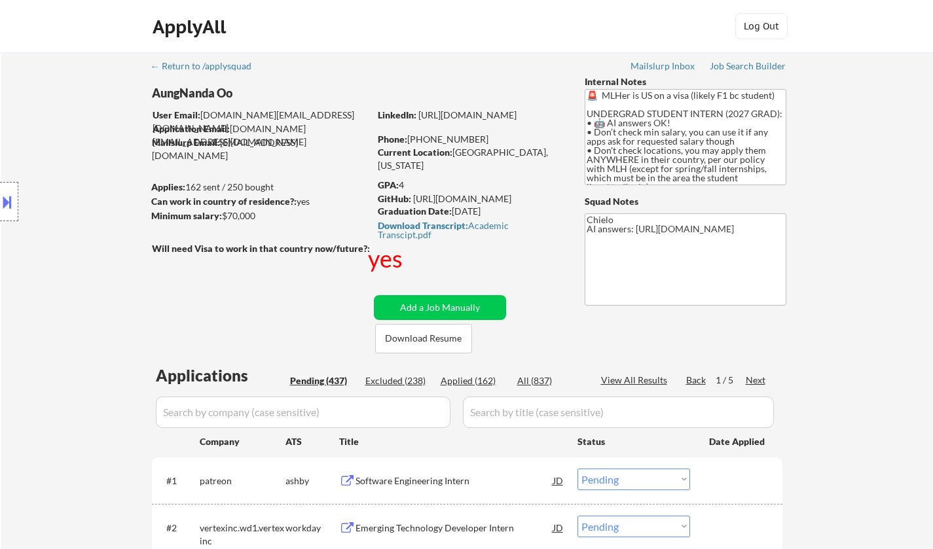
click at [462, 379] on div "Applied (162)" at bounding box center [473, 381] width 65 height 13
select select ""applied""
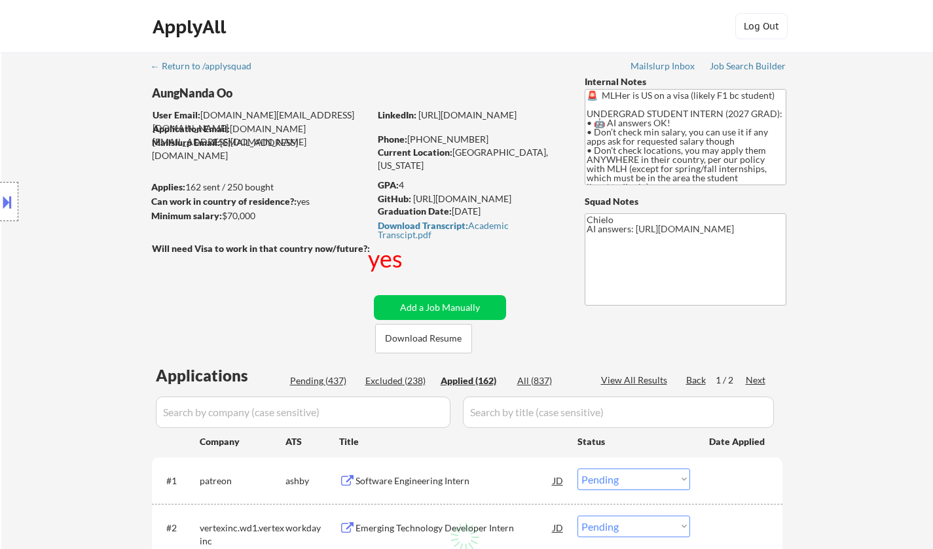
select select ""applied""
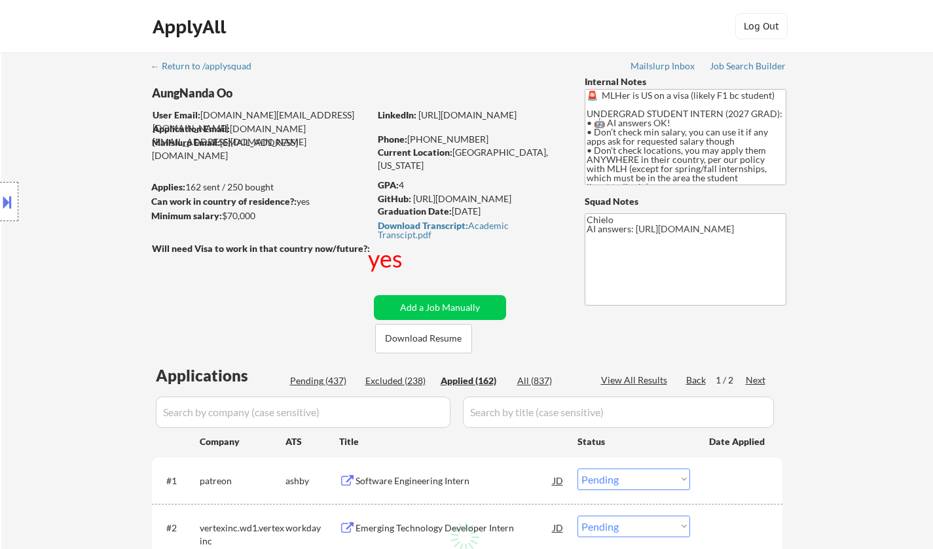
select select ""applied""
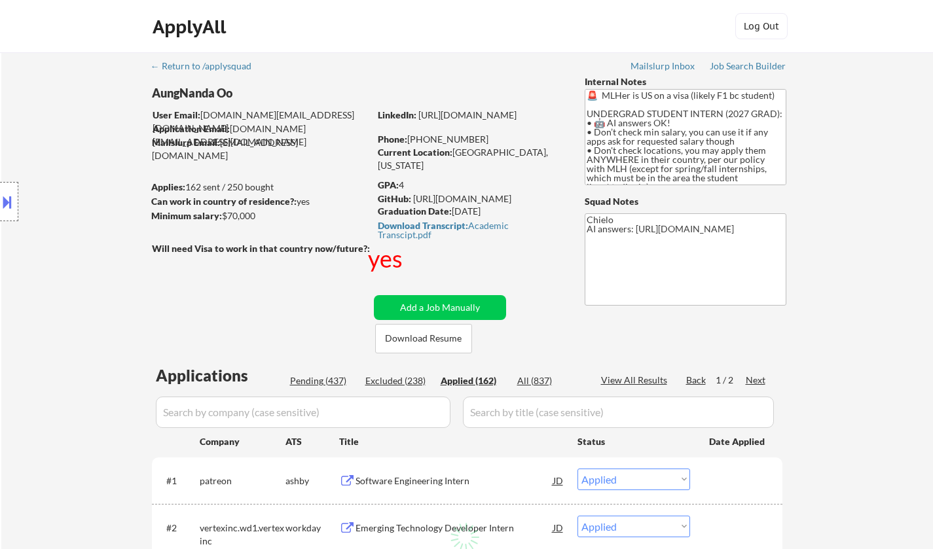
select select ""applied""
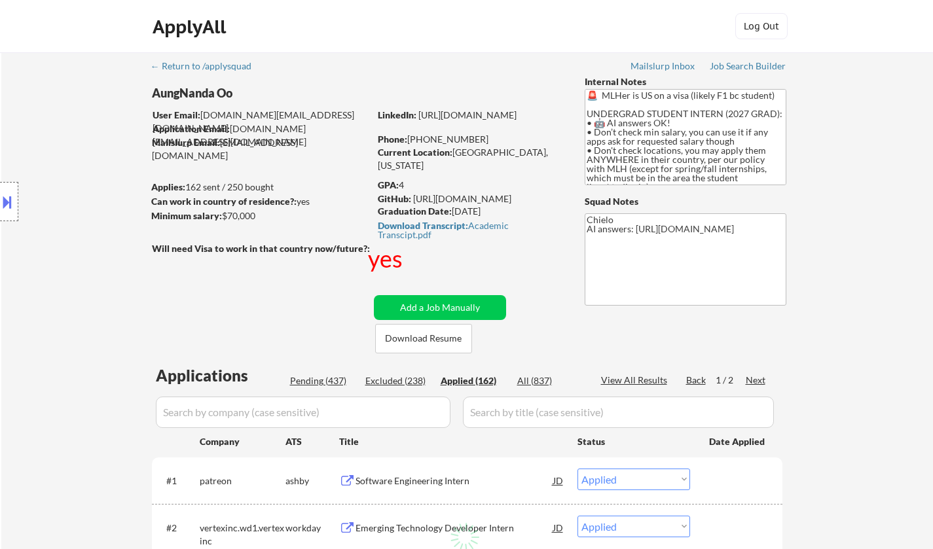
select select ""applied""
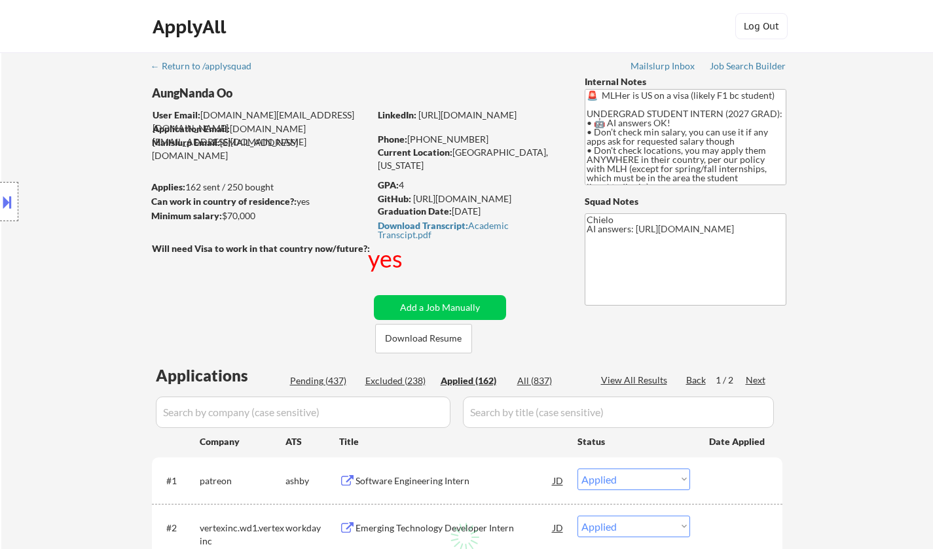
select select ""applied""
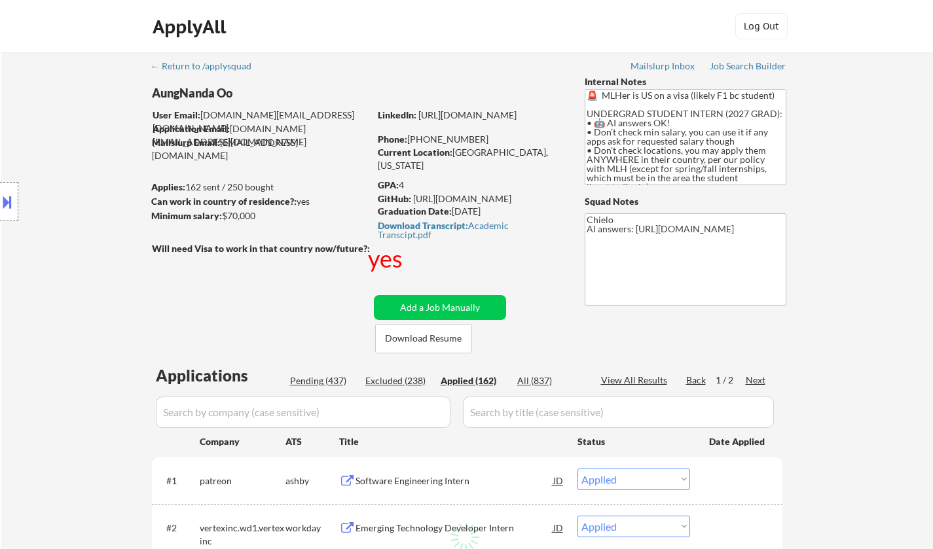
select select ""applied""
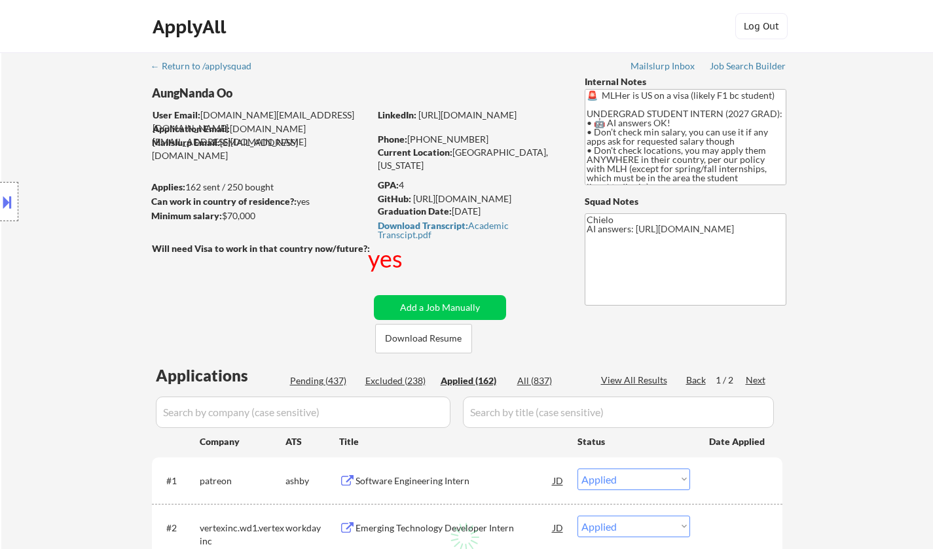
select select ""applied""
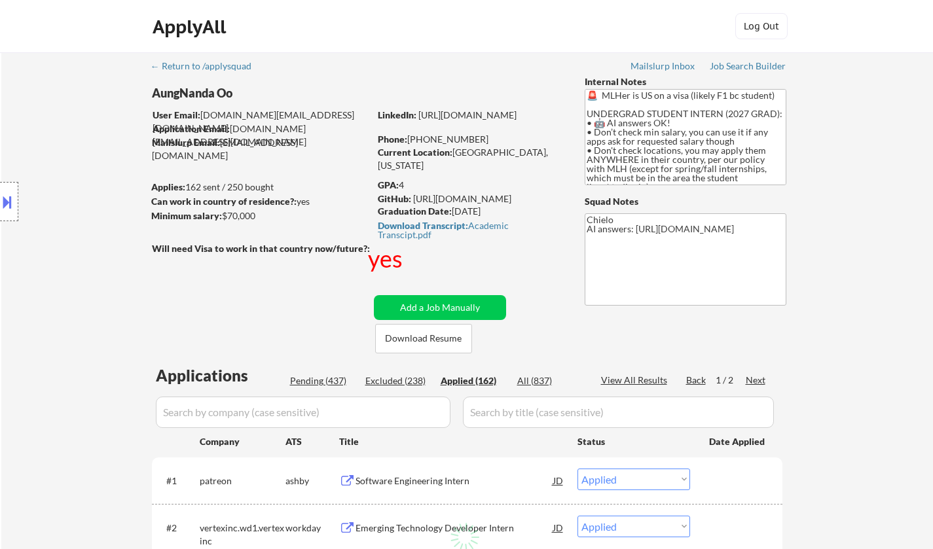
select select ""applied""
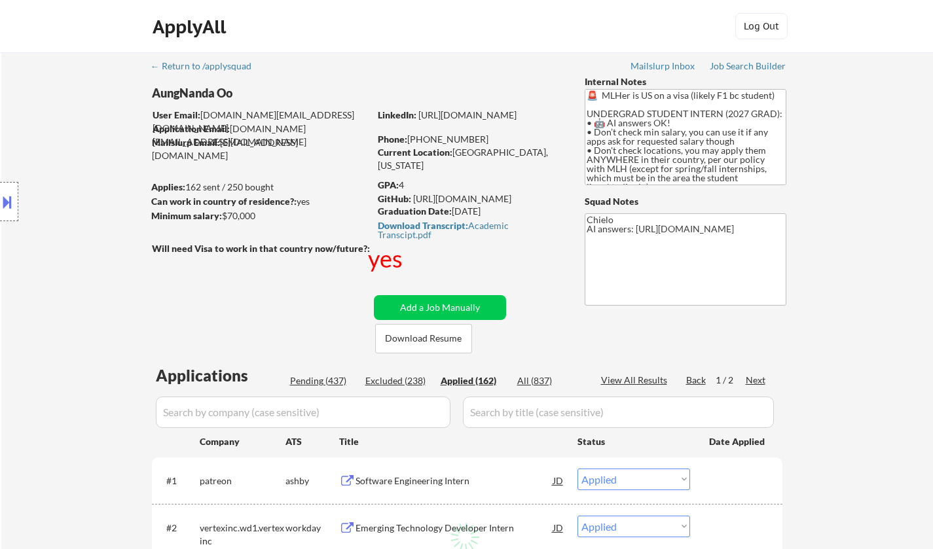
select select ""applied""
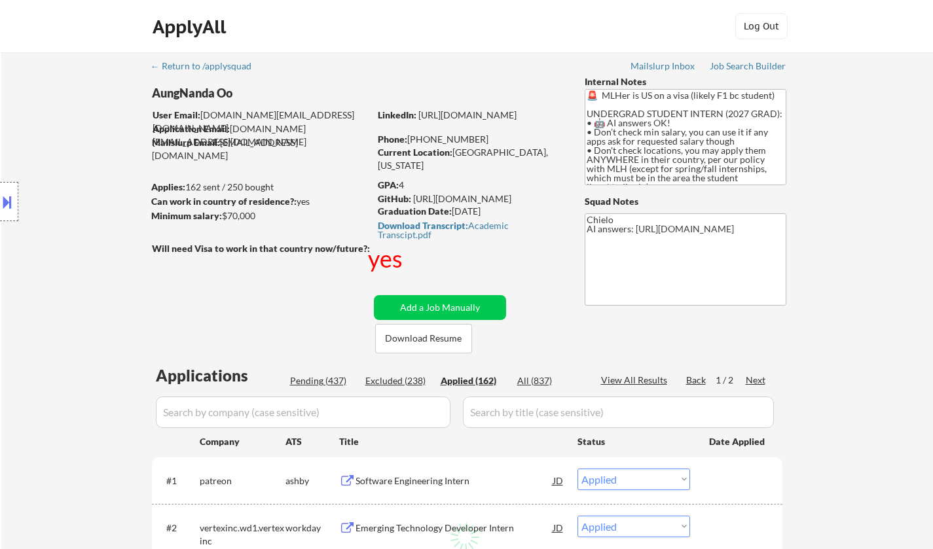
select select ""applied""
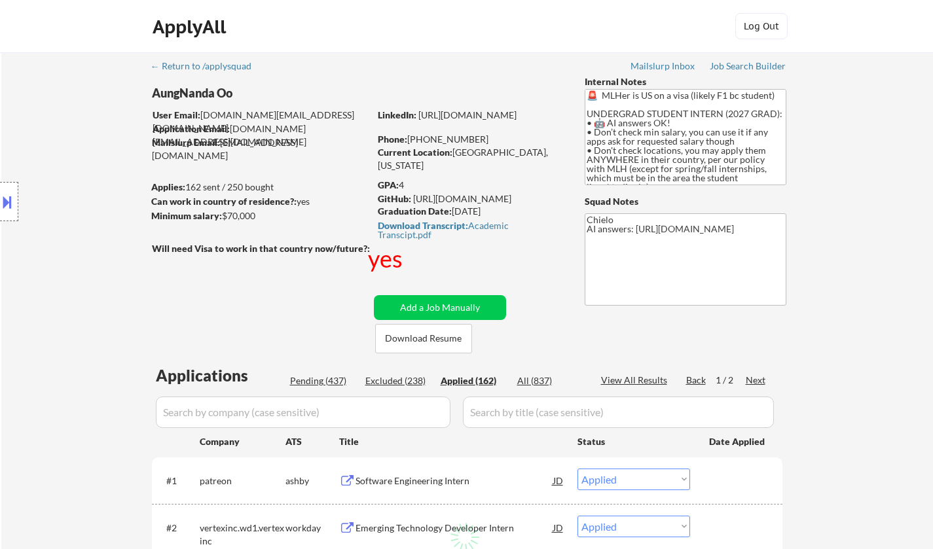
select select ""applied""
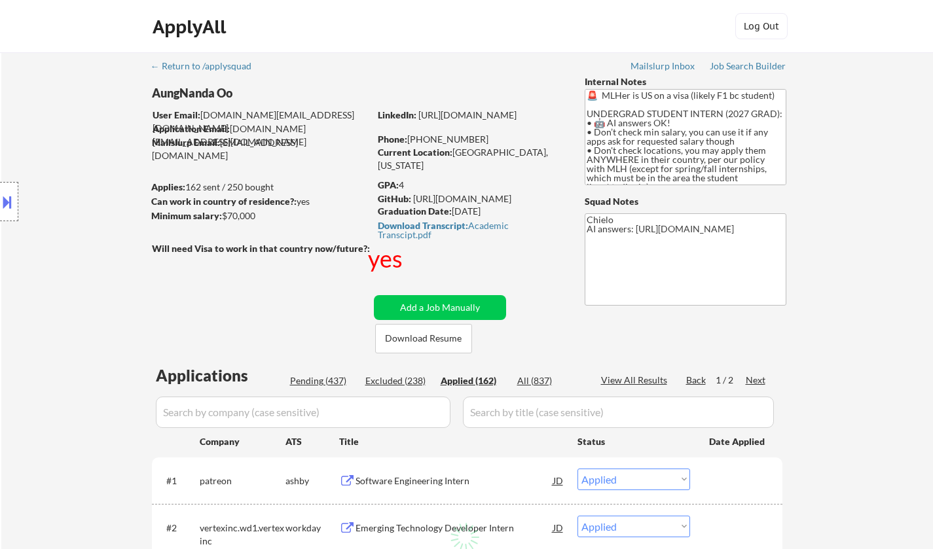
select select ""applied""
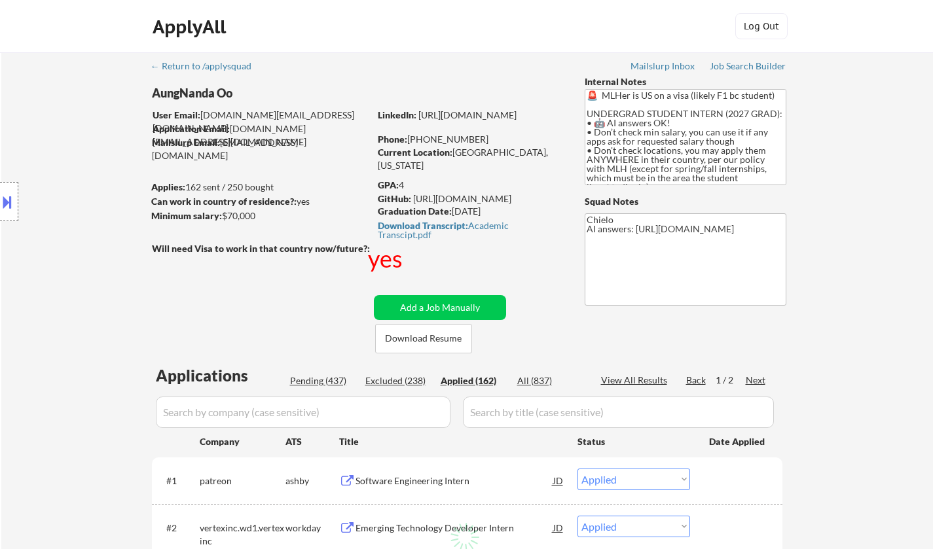
select select ""applied""
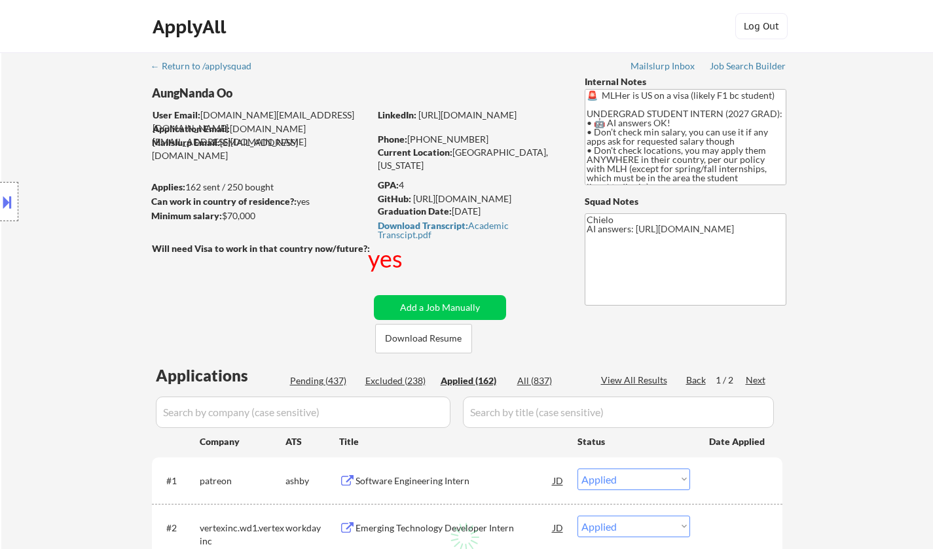
select select ""applied""
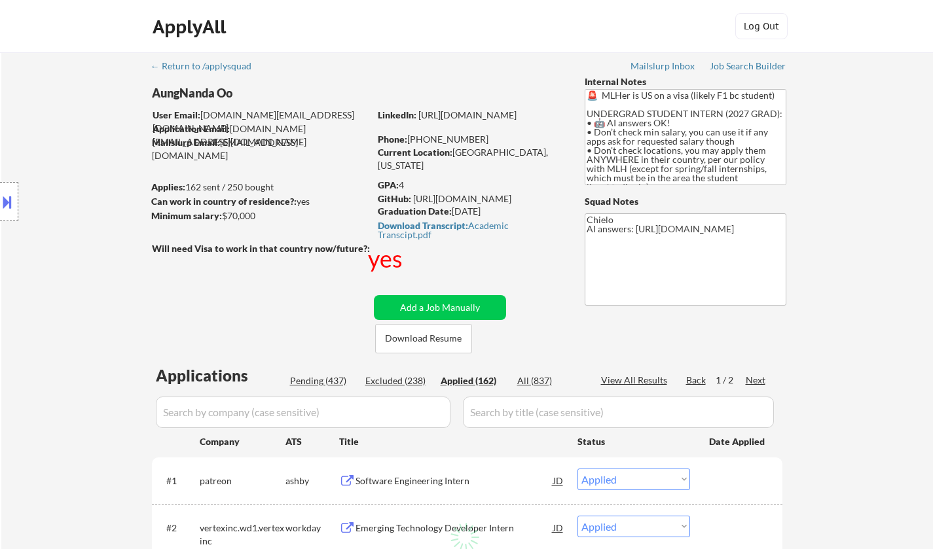
select select ""applied""
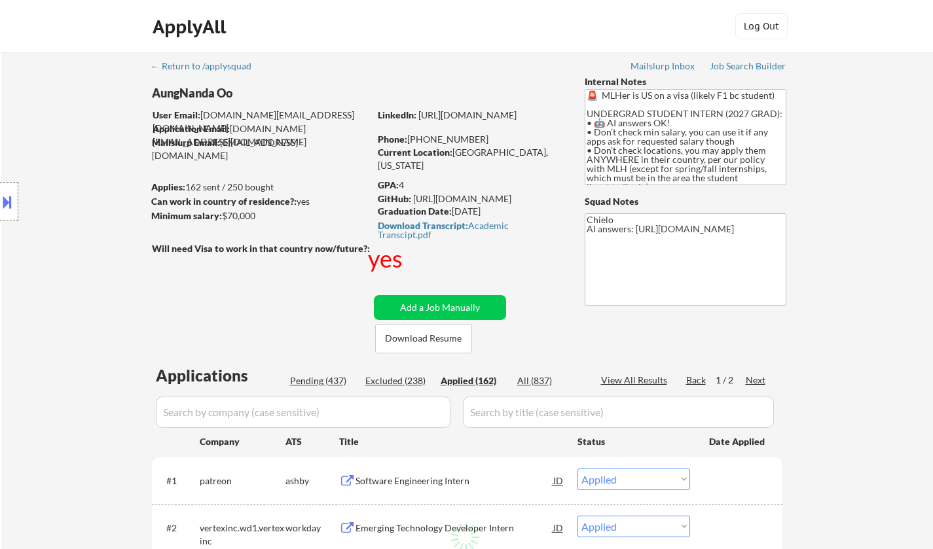
select select ""applied""
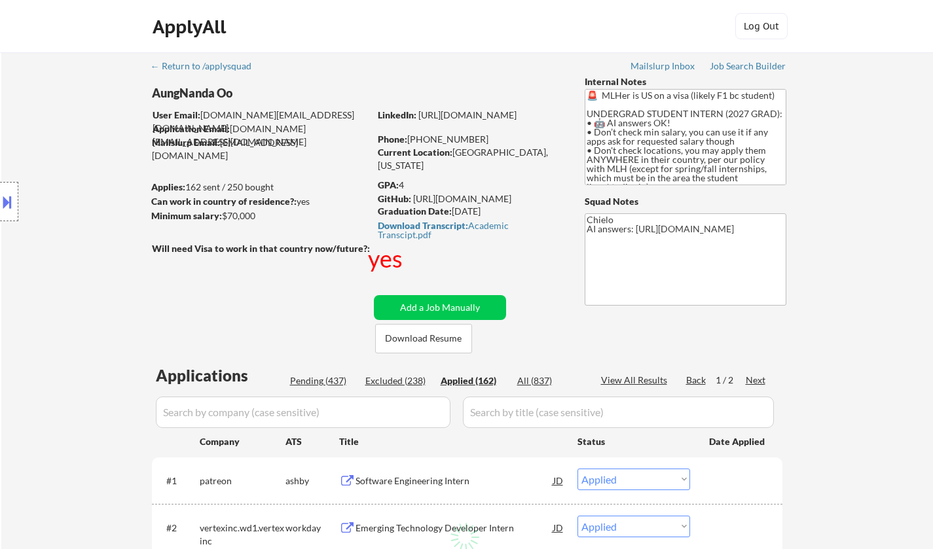
select select ""applied""
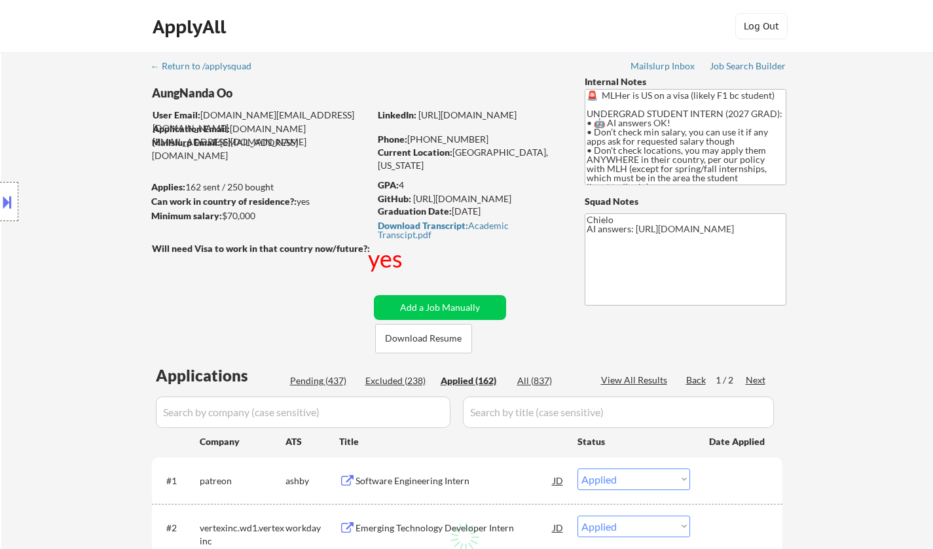
select select ""applied""
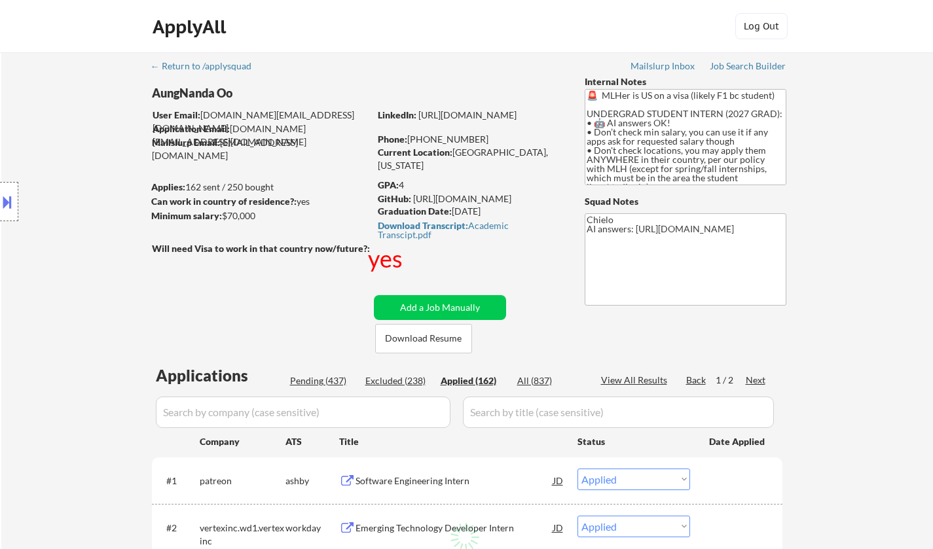
select select ""applied""
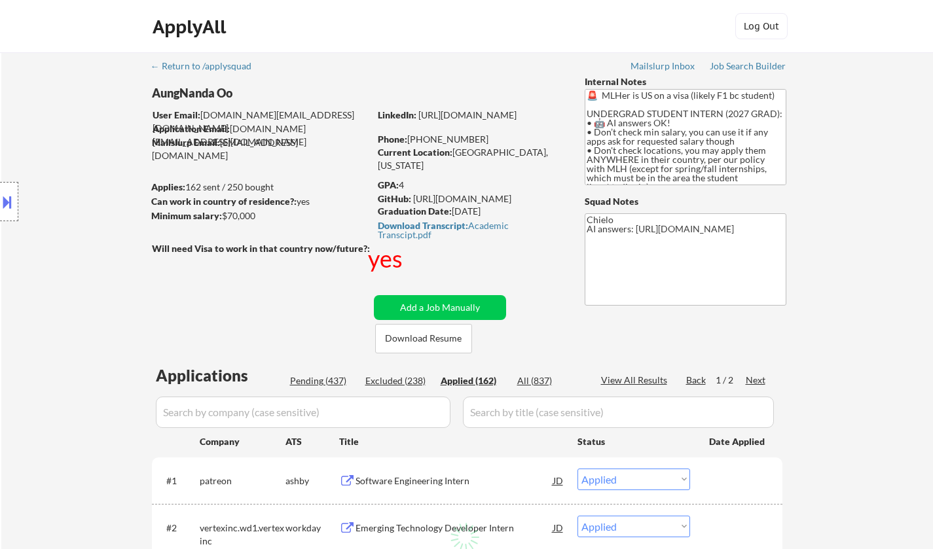
select select ""applied""
click at [637, 378] on div "View All Results" at bounding box center [636, 380] width 70 height 13
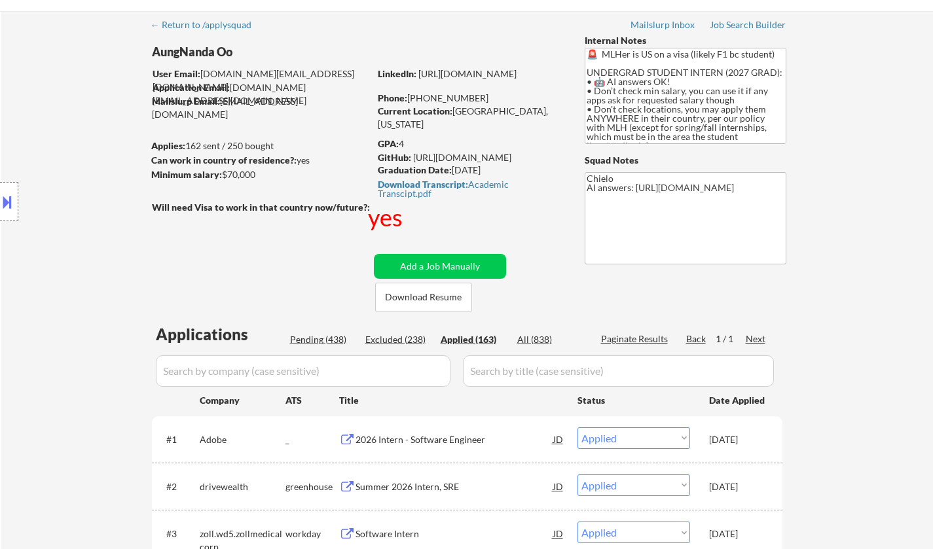
scroll to position [65, 0]
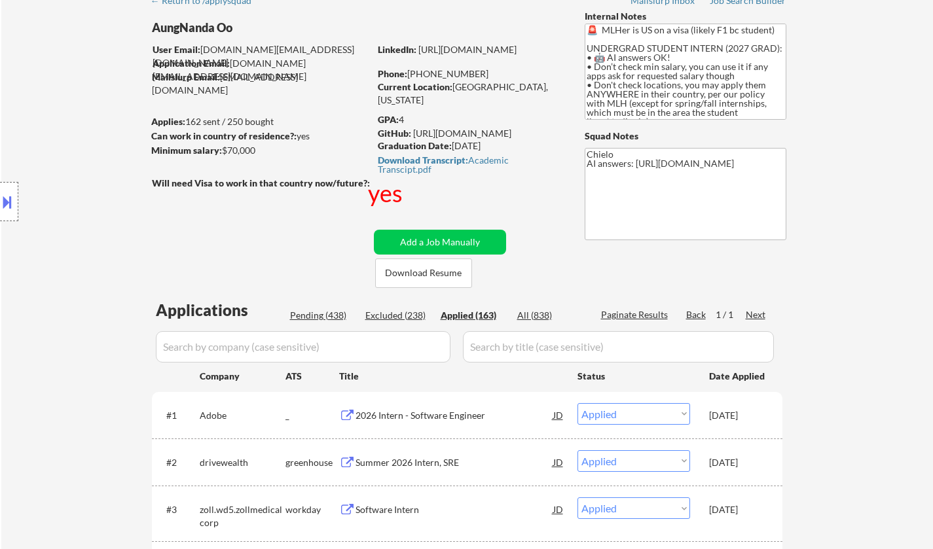
click at [12, 192] on button at bounding box center [7, 202] width 14 height 22
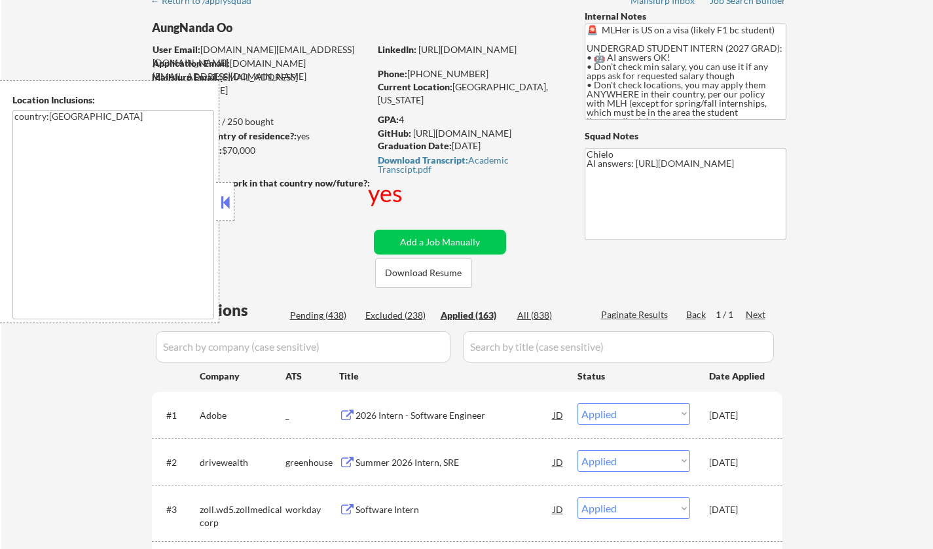
drag, startPoint x: 221, startPoint y: 208, endPoint x: 229, endPoint y: 198, distance: 12.6
click at [221, 208] on button at bounding box center [225, 203] width 14 height 20
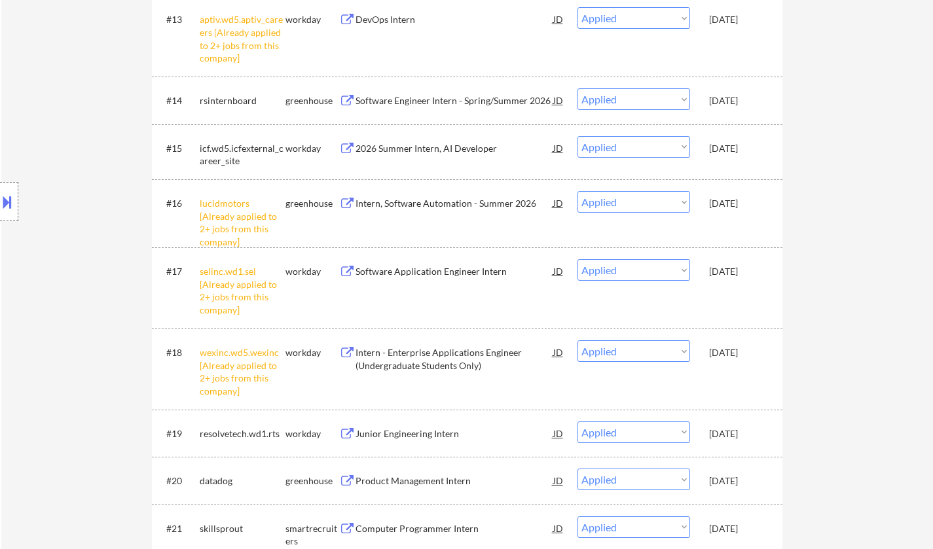
scroll to position [1179, 0]
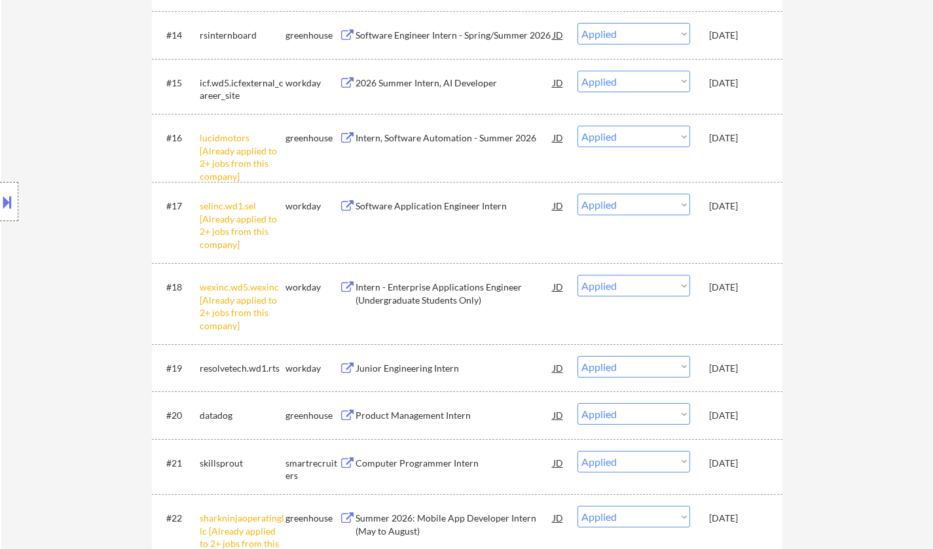
click at [397, 416] on div "Product Management Intern" at bounding box center [455, 415] width 198 height 13
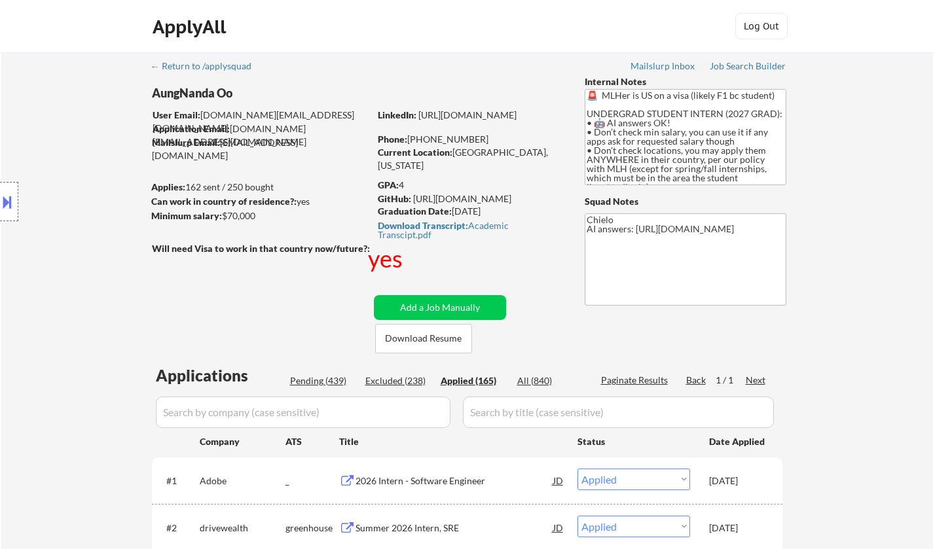
scroll to position [262, 0]
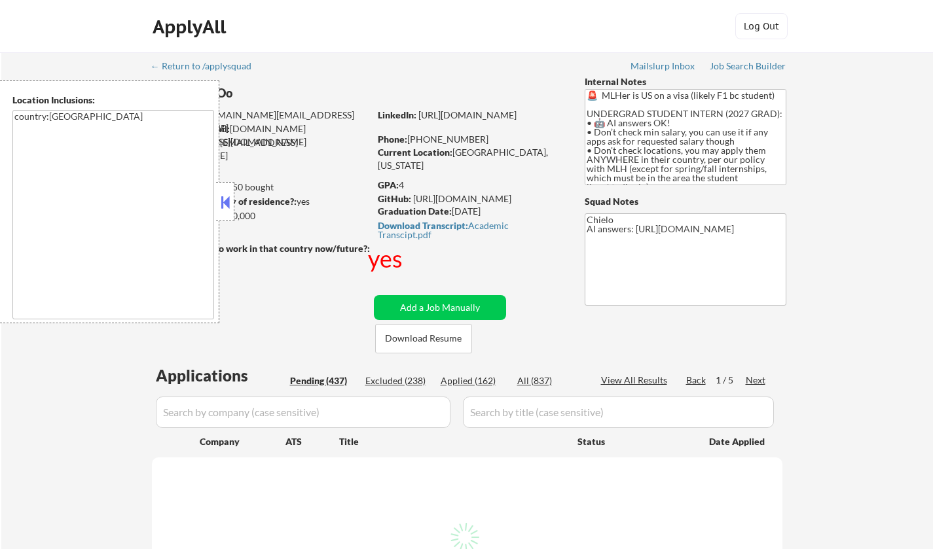
select select ""pending""
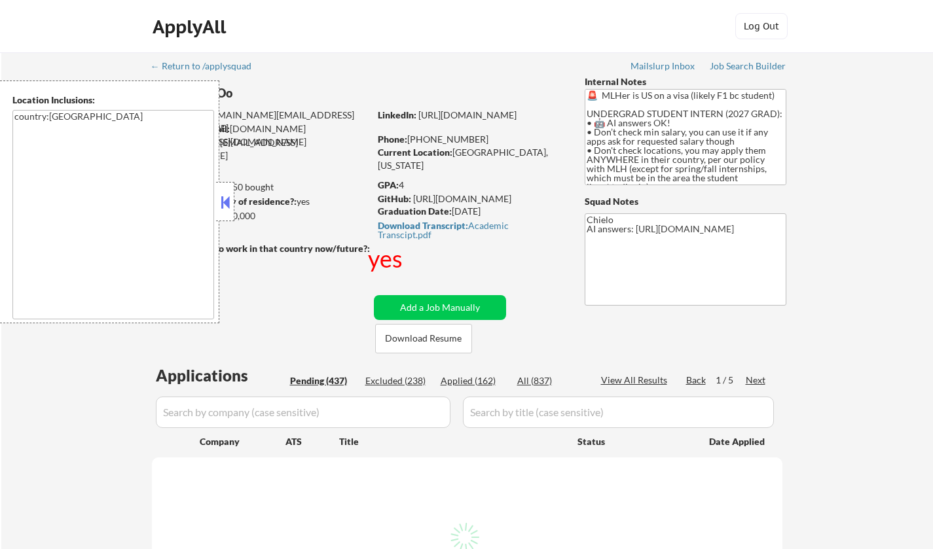
select select ""pending""
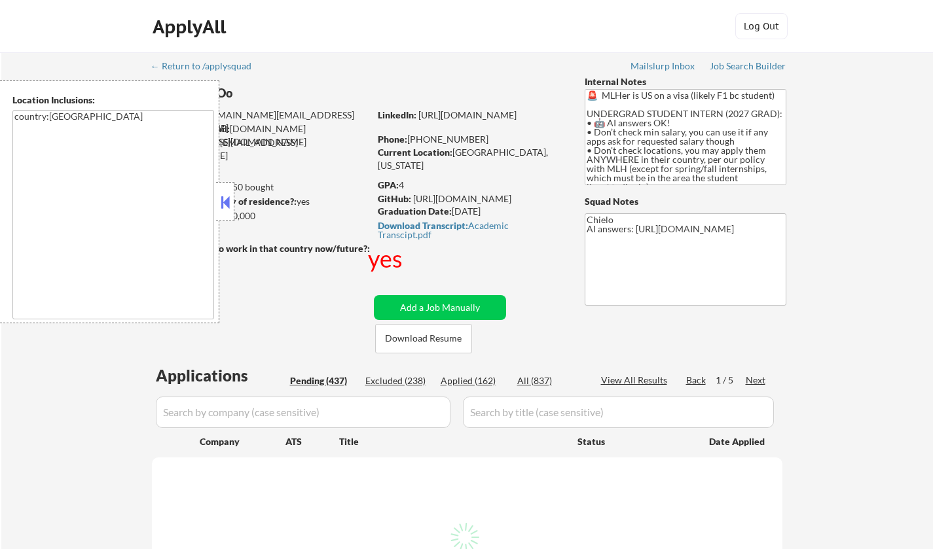
select select ""pending""
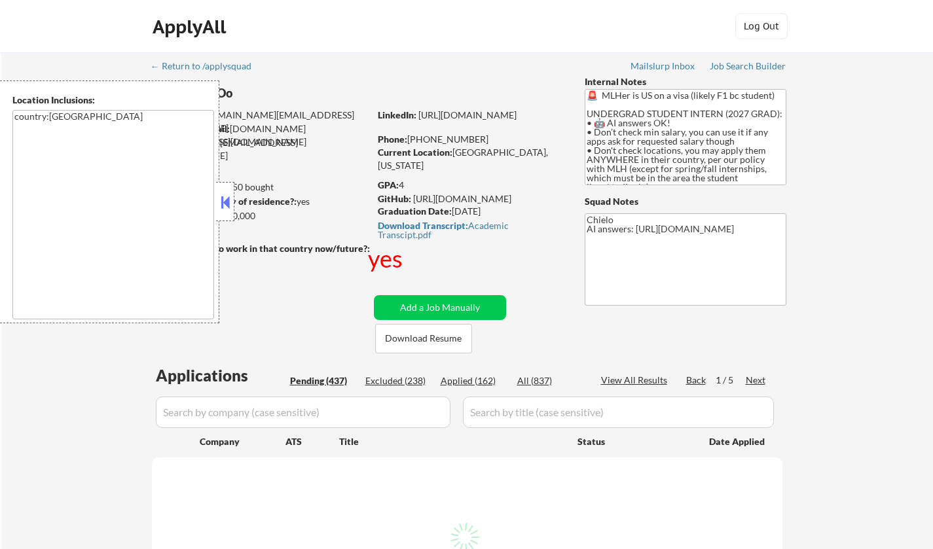
select select ""pending""
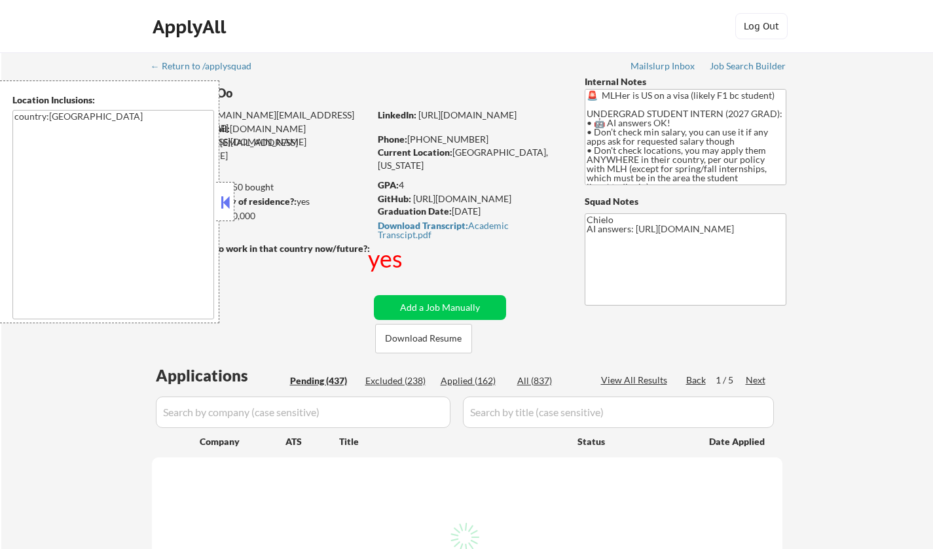
select select ""pending""
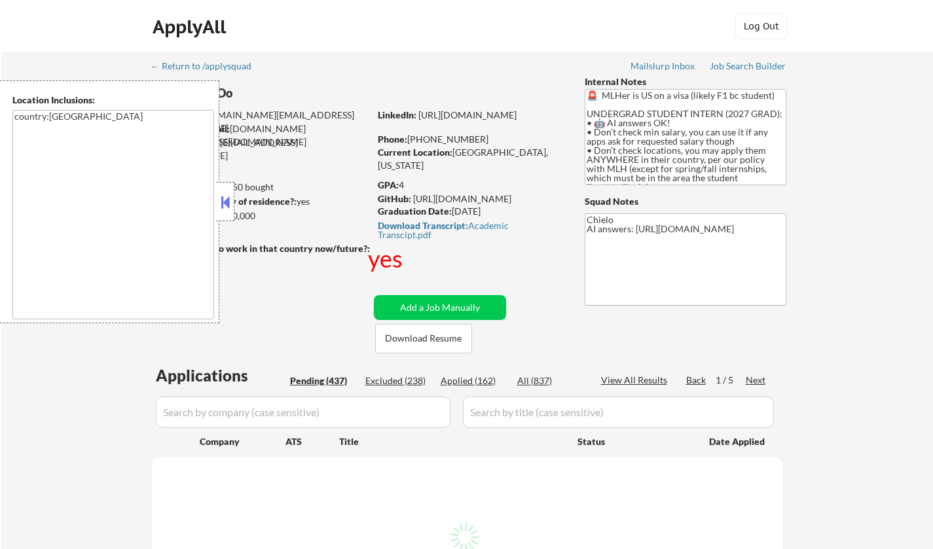
select select ""pending""
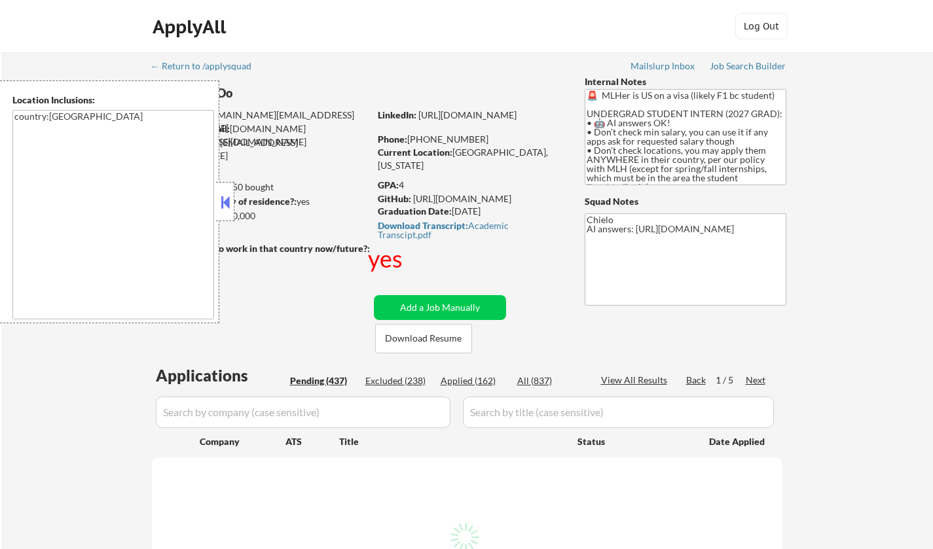
select select ""pending""
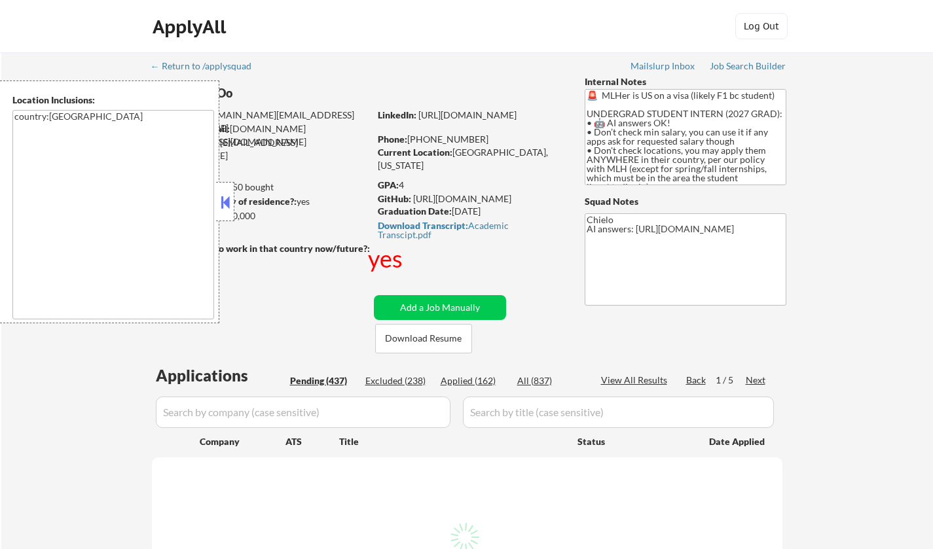
select select ""pending""
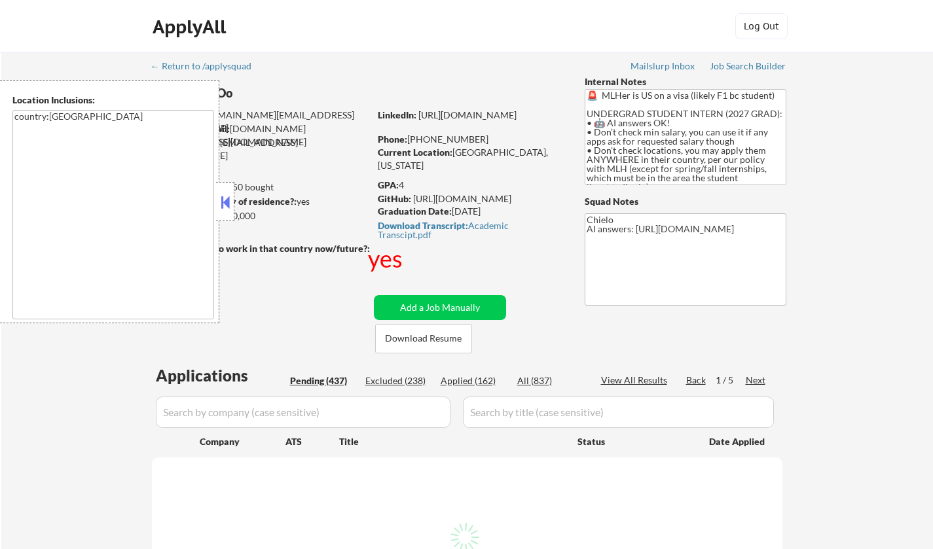
select select ""pending""
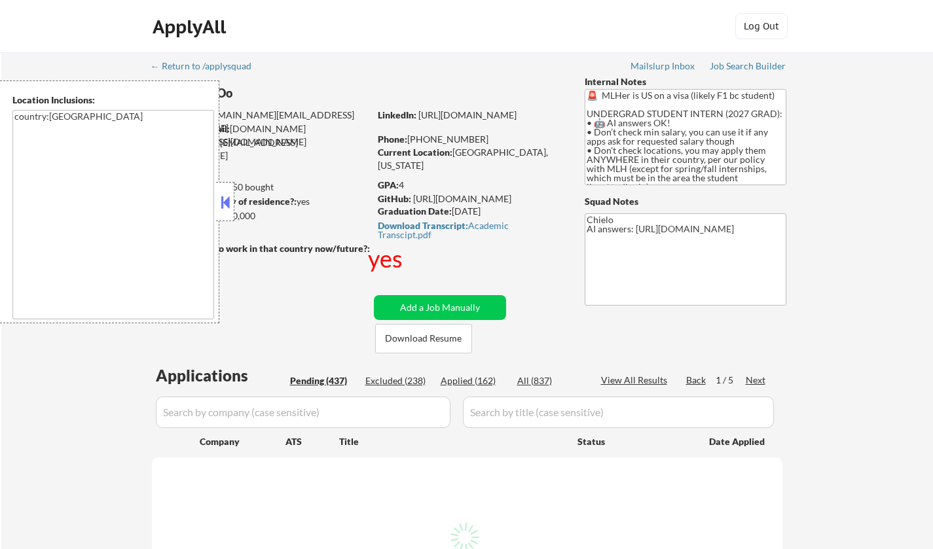
select select ""pending""
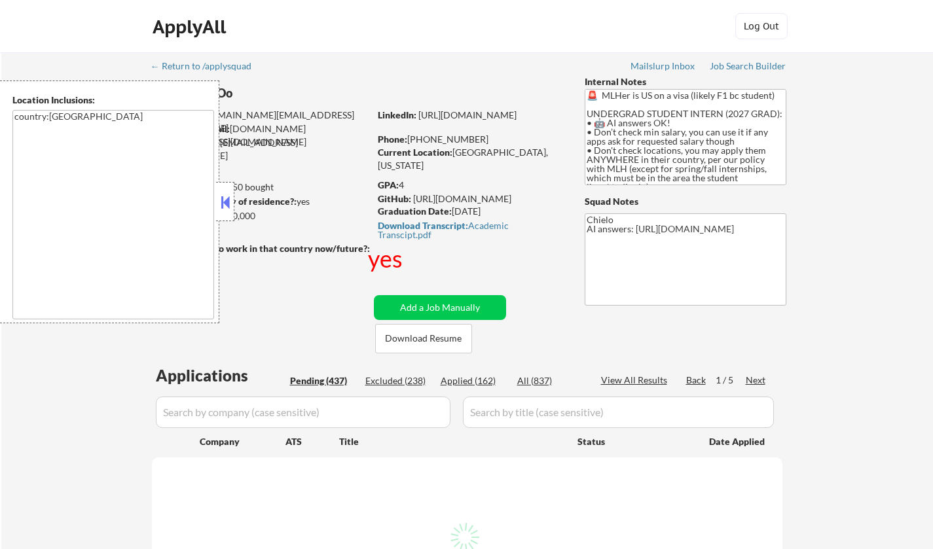
select select ""pending""
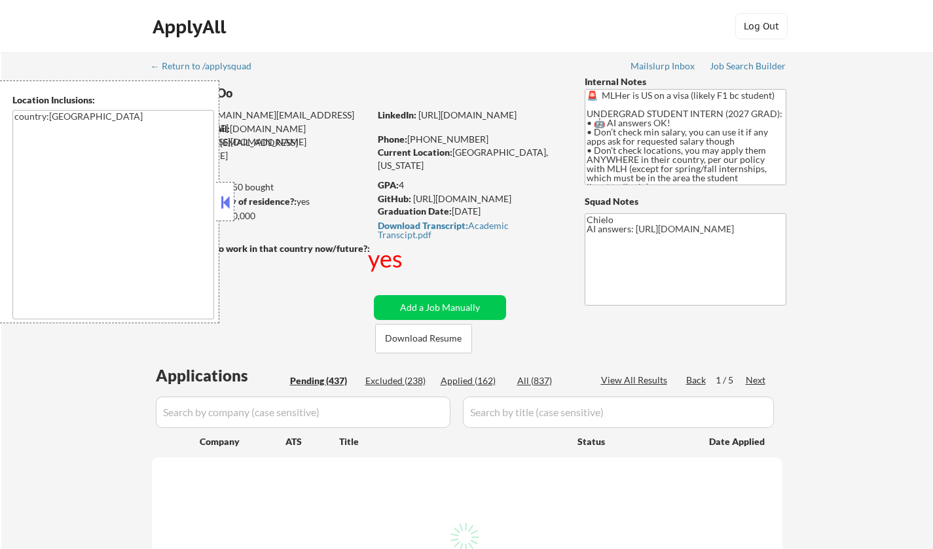
select select ""pending""
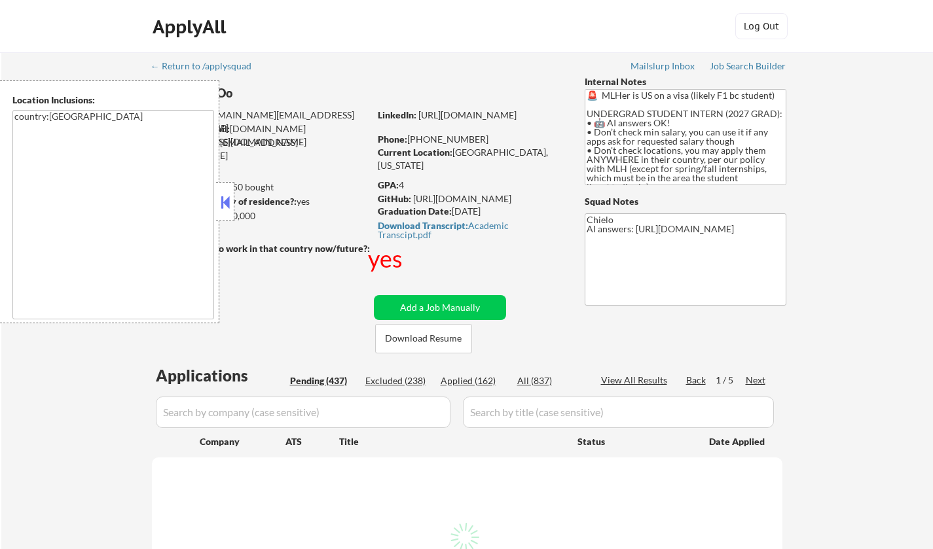
select select ""pending""
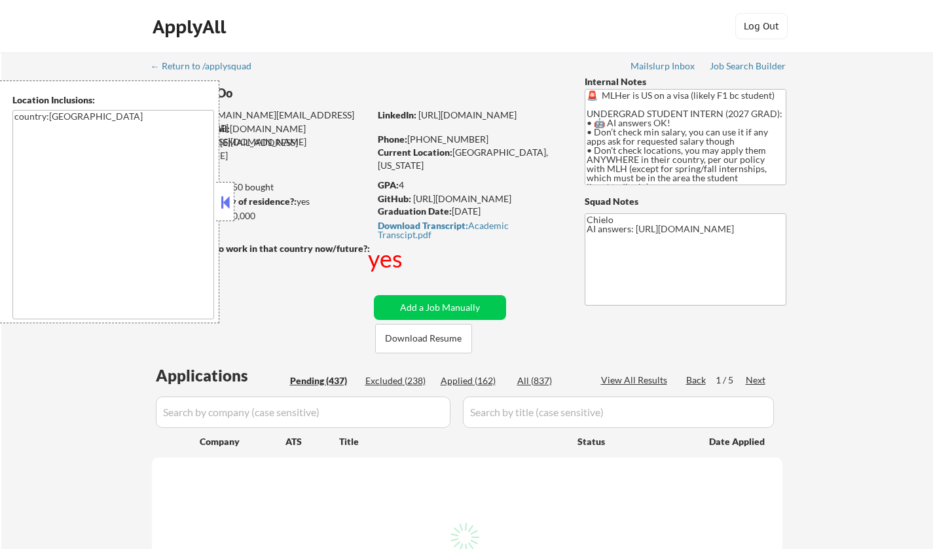
select select ""pending""
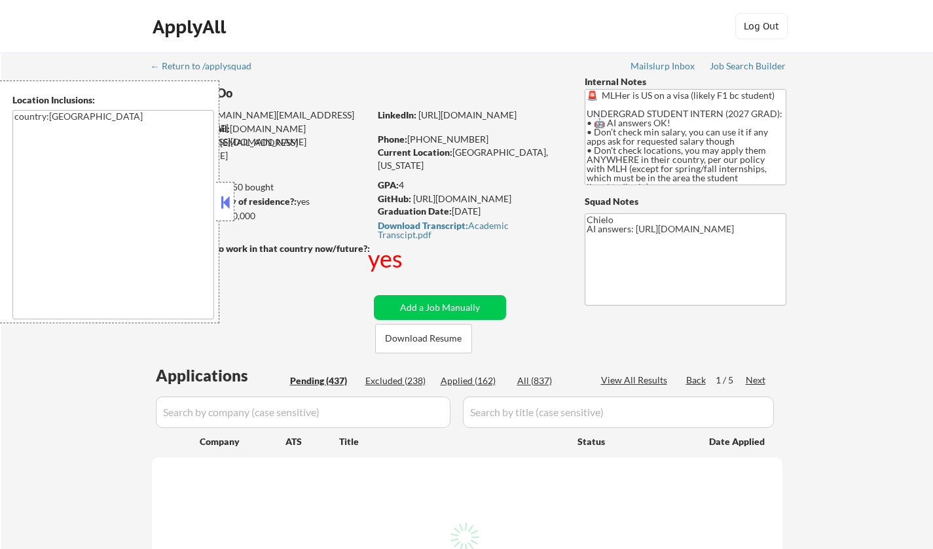
select select ""pending""
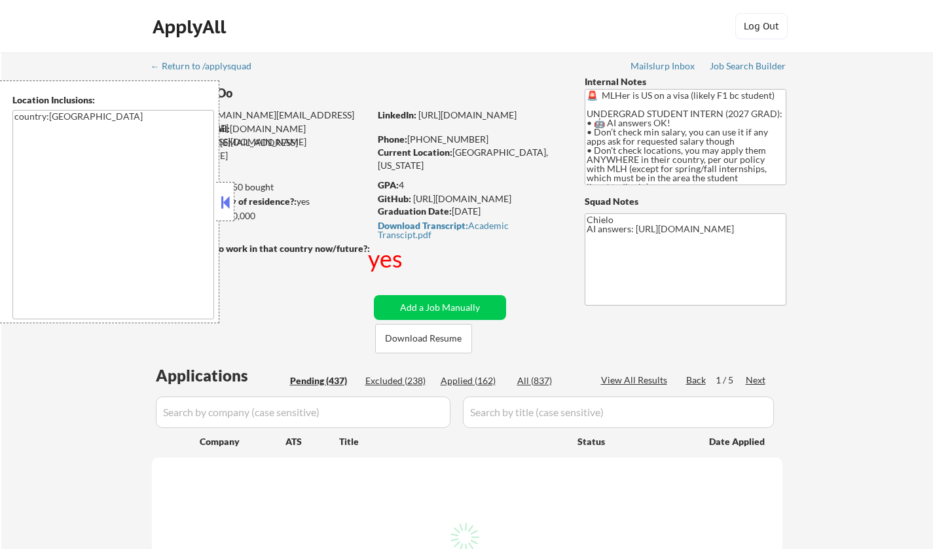
select select ""pending""
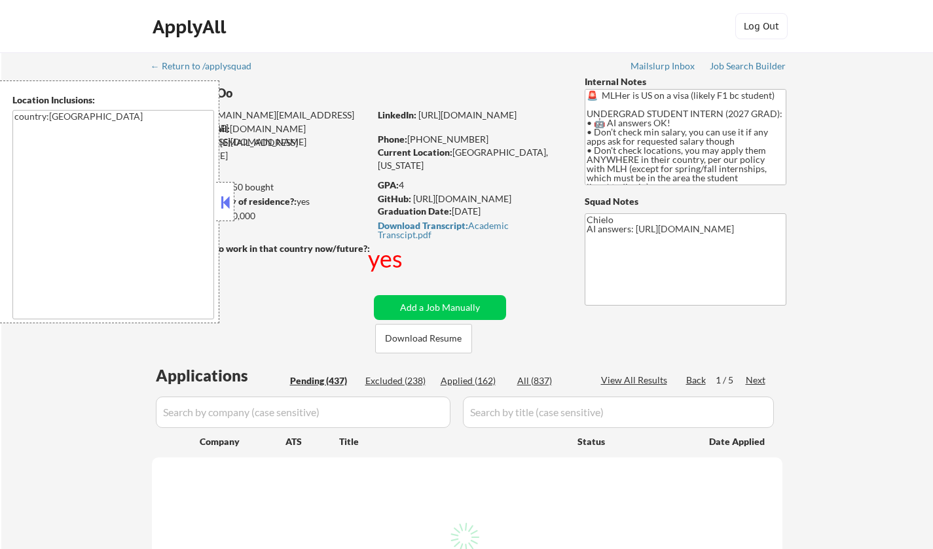
select select ""pending""
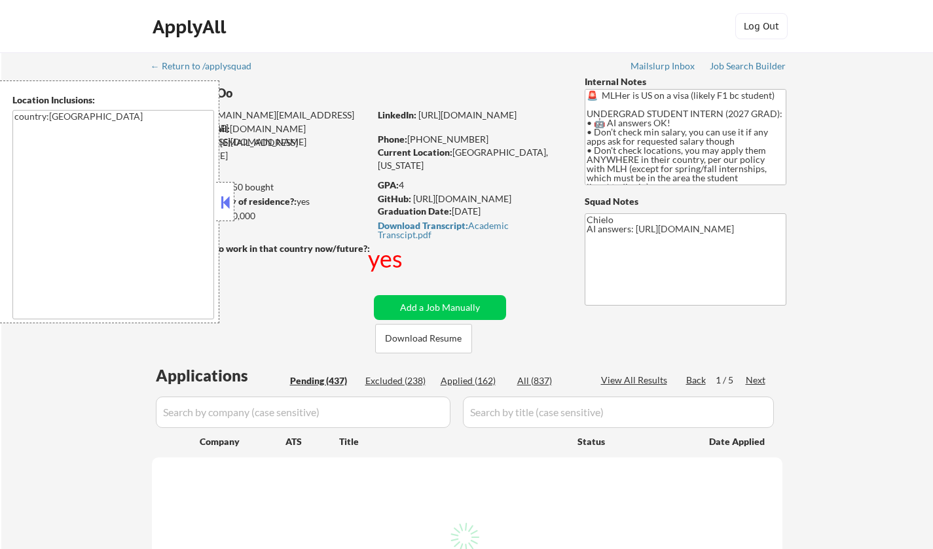
select select ""pending""
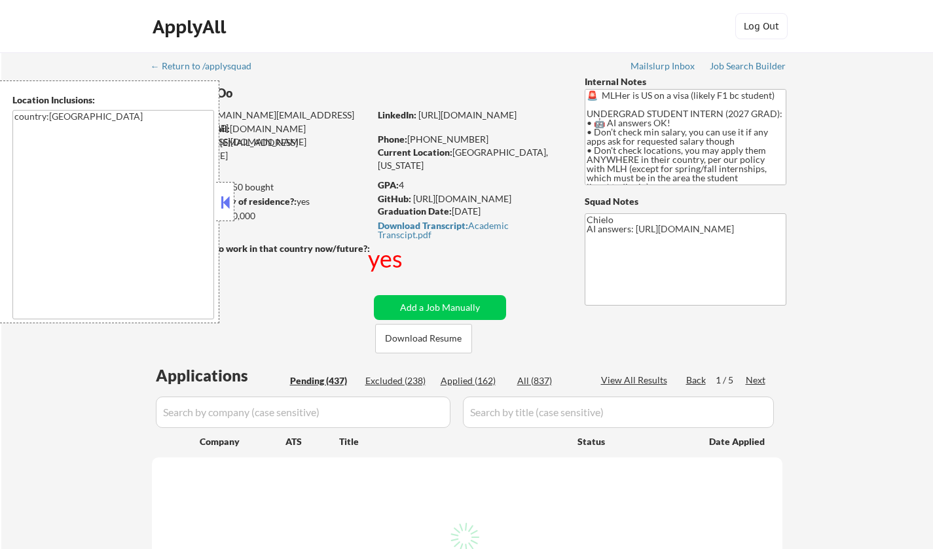
select select ""pending""
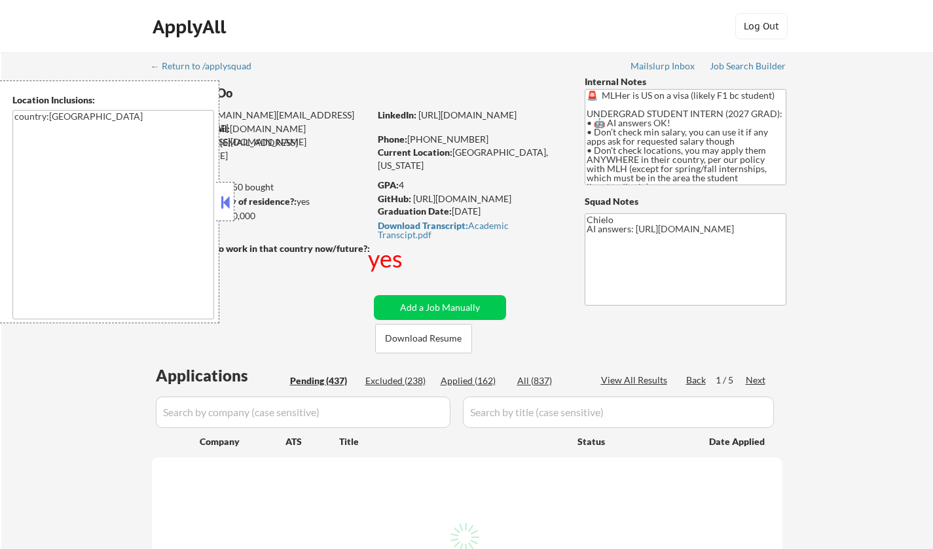
select select ""pending""
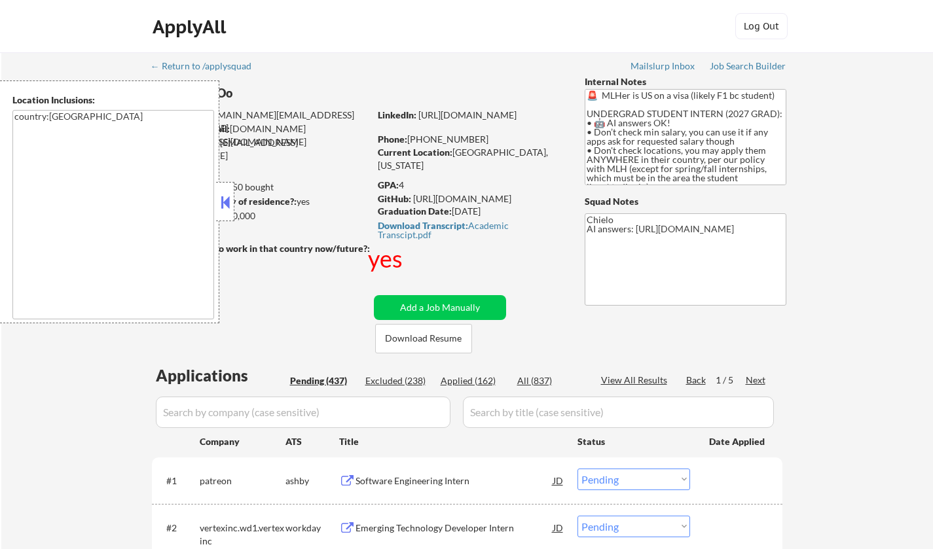
click at [228, 196] on button at bounding box center [225, 203] width 14 height 20
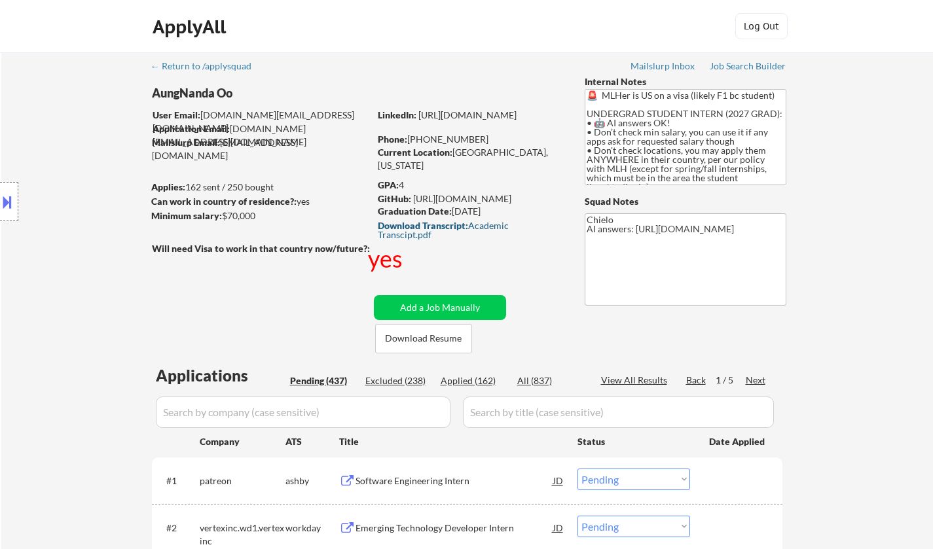
click at [452, 307] on button "Add a Job Manually" at bounding box center [440, 307] width 132 height 25
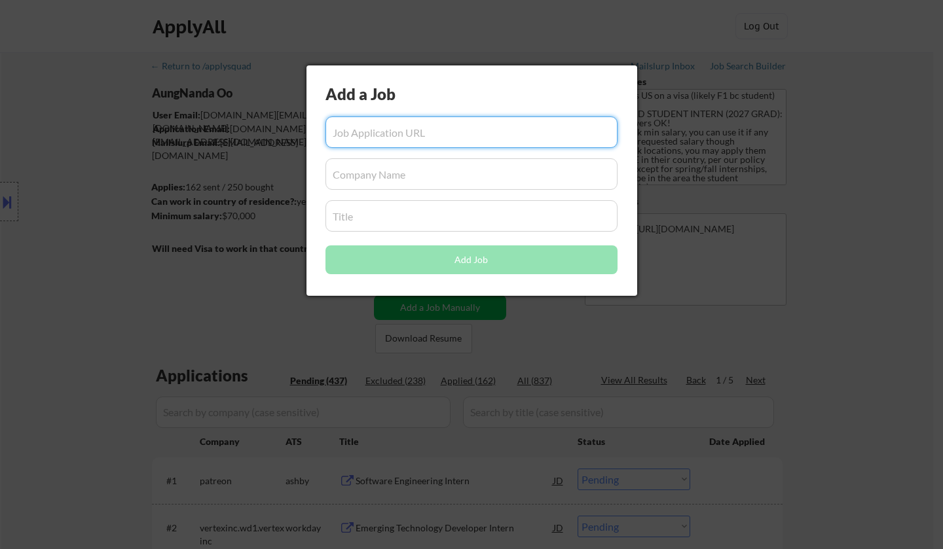
click at [439, 136] on input "input" at bounding box center [471, 132] width 292 height 31
paste input "https://careers.adobe.com/us/en/job/R158531/2026-Intern-Software-Engineer"
type input "https://careers.adobe.com/us/en/job/R158531/2026-Intern-Software-Engineer"
click at [420, 166] on input "input" at bounding box center [471, 173] width 292 height 31
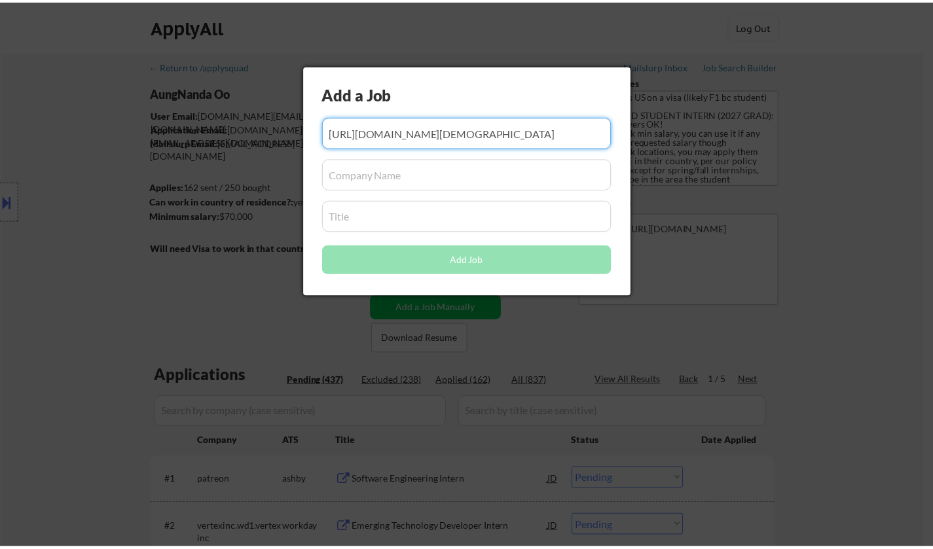
scroll to position [0, 0]
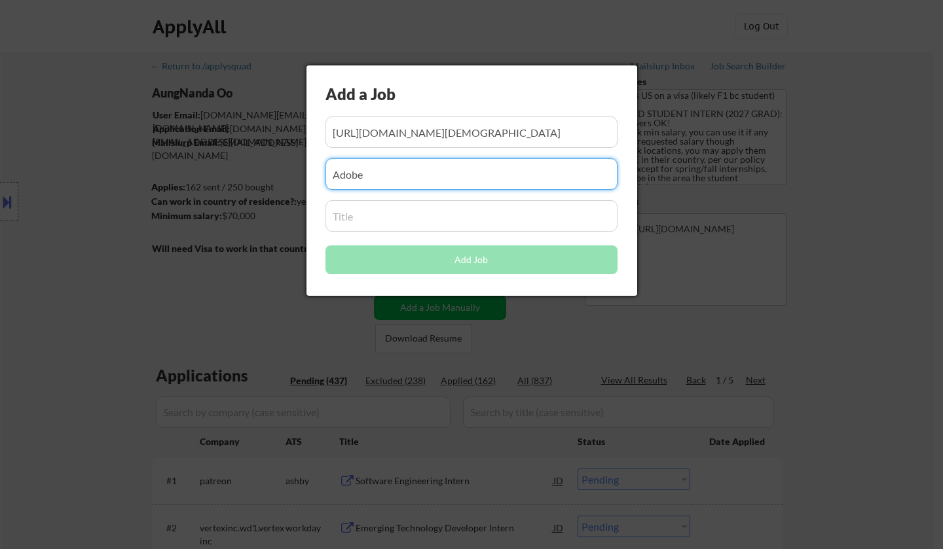
type input "Adobe"
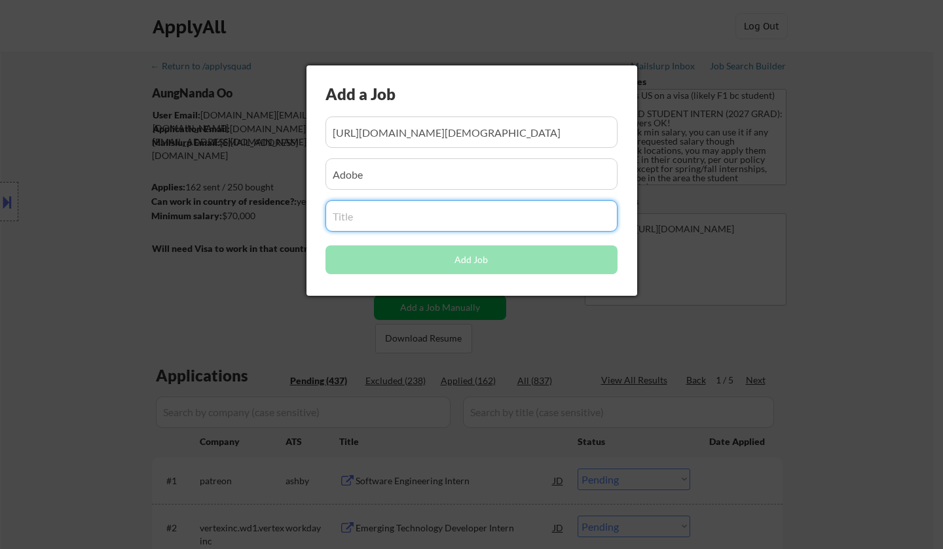
paste input "2026 Intern - Software Engineer"
click at [377, 220] on input "input" at bounding box center [471, 215] width 292 height 31
type input "2026 Intern - Software Engineer"
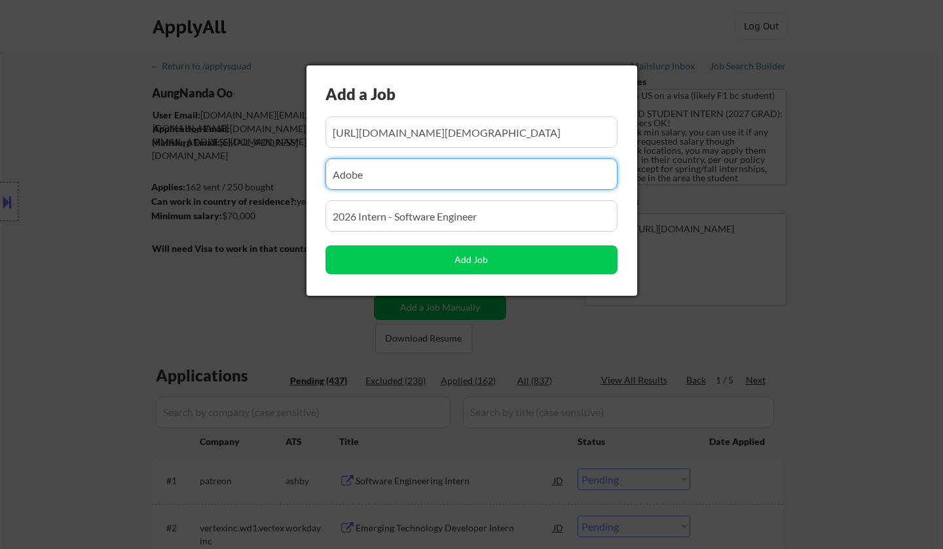
click at [391, 172] on input "input" at bounding box center [471, 173] width 292 height 31
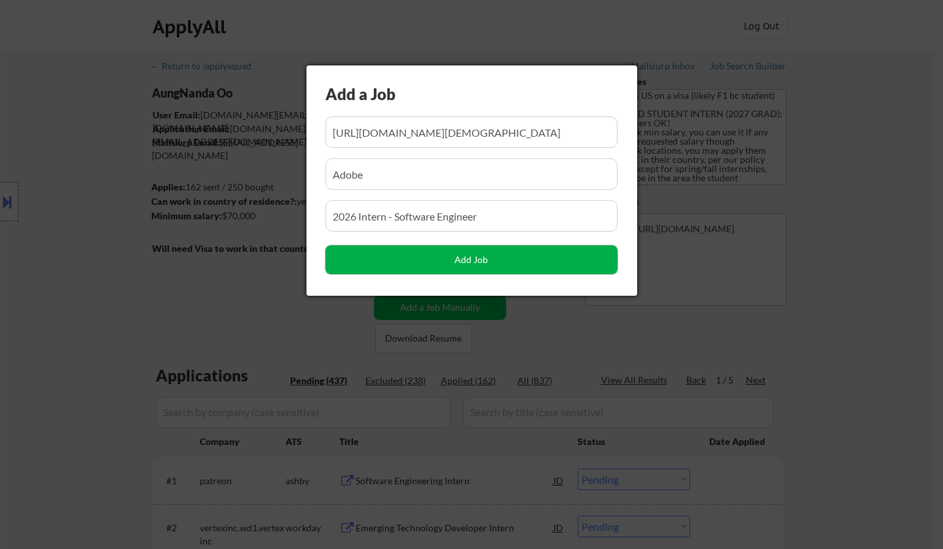
click at [459, 265] on button "Add Job" at bounding box center [471, 260] width 292 height 29
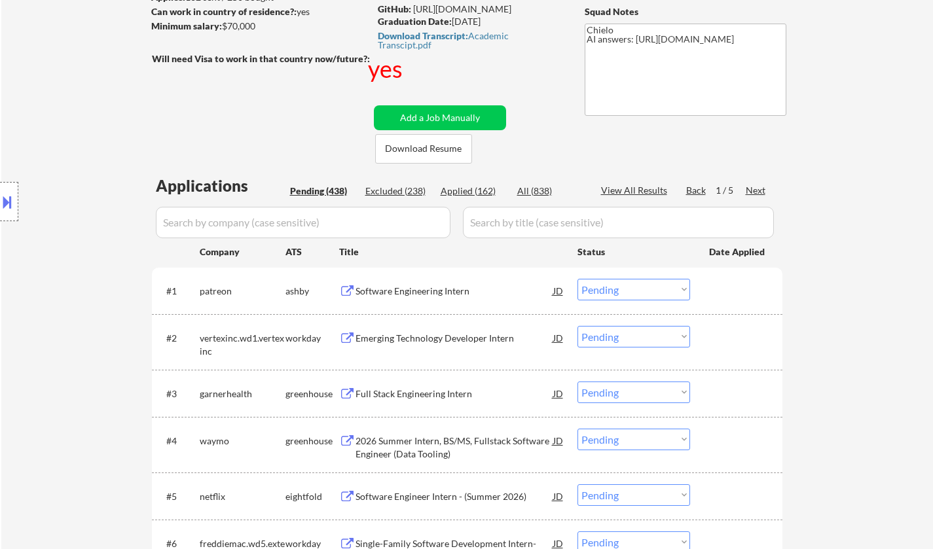
scroll to position [196, 0]
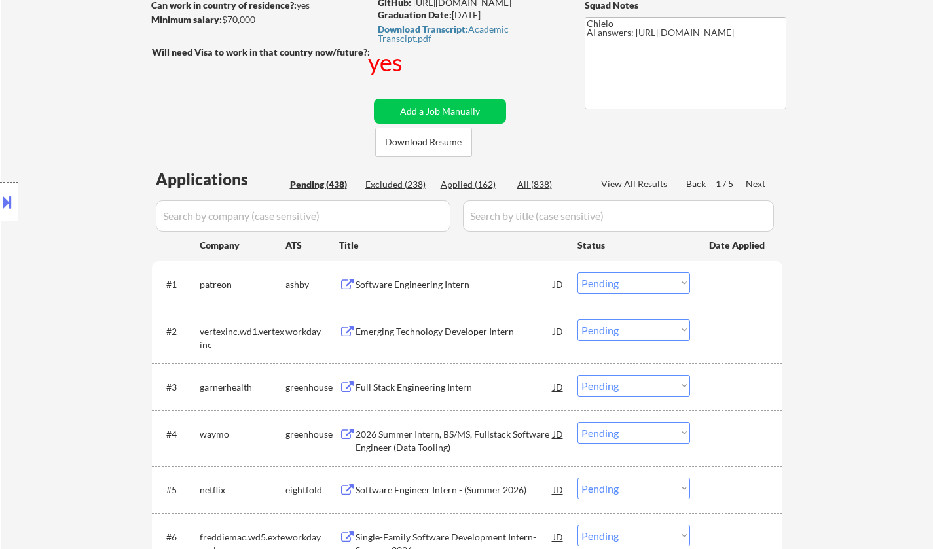
click at [752, 181] on div "Next" at bounding box center [756, 183] width 21 height 13
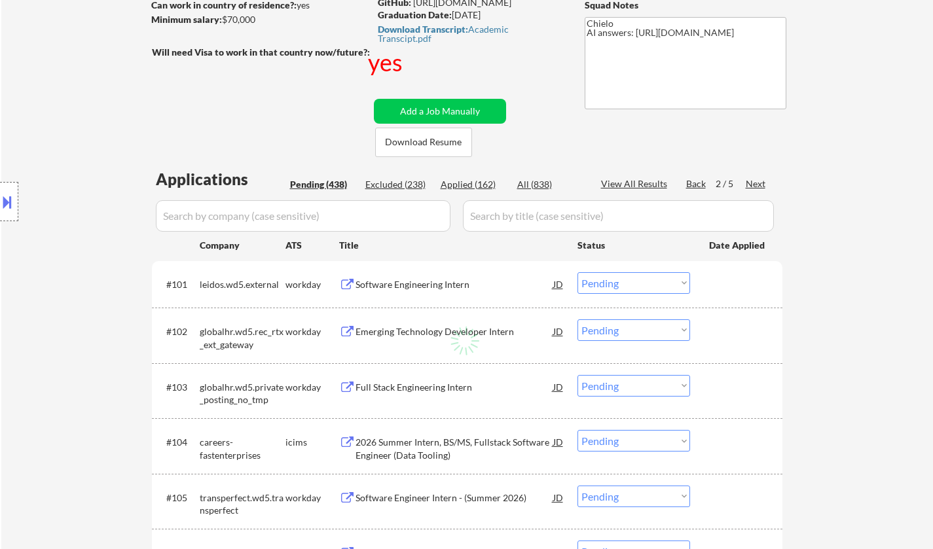
click at [752, 181] on div "Next" at bounding box center [756, 183] width 21 height 13
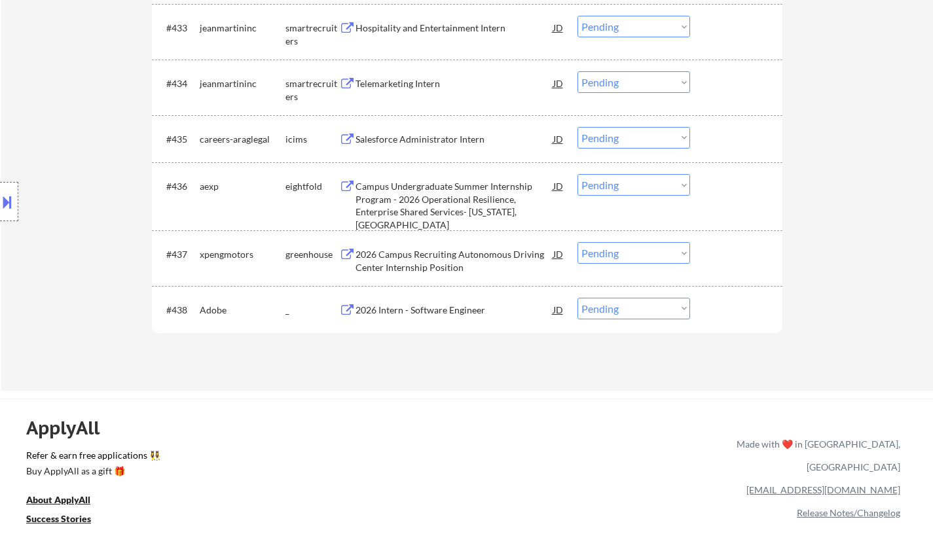
scroll to position [2226, 0]
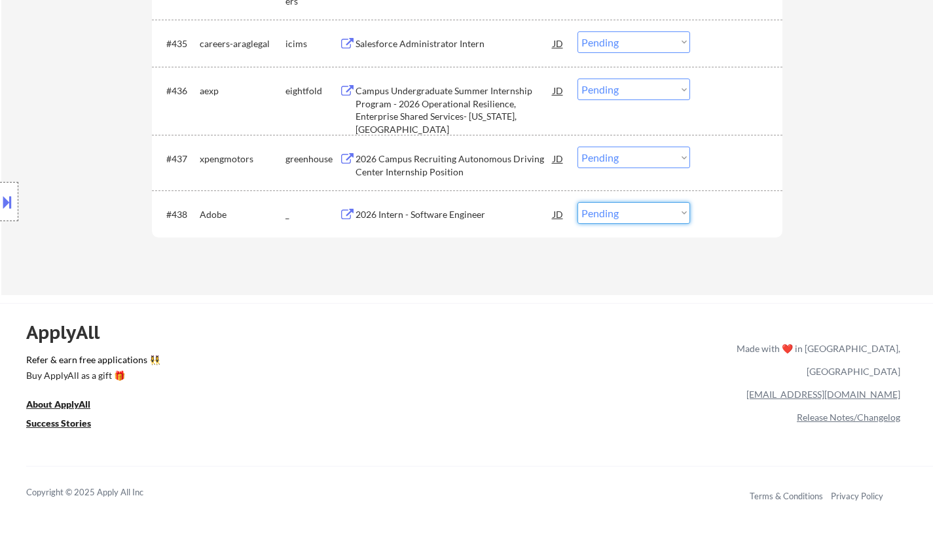
drag, startPoint x: 608, startPoint y: 213, endPoint x: 610, endPoint y: 221, distance: 7.5
click at [608, 213] on select "Choose an option... Pending Applied Excluded (Questions) Excluded (Expired) Exc…" at bounding box center [634, 213] width 113 height 22
select select ""applied""
click at [578, 202] on select "Choose an option... Pending Applied Excluded (Questions) Excluded (Expired) Exc…" at bounding box center [634, 213] width 113 height 22
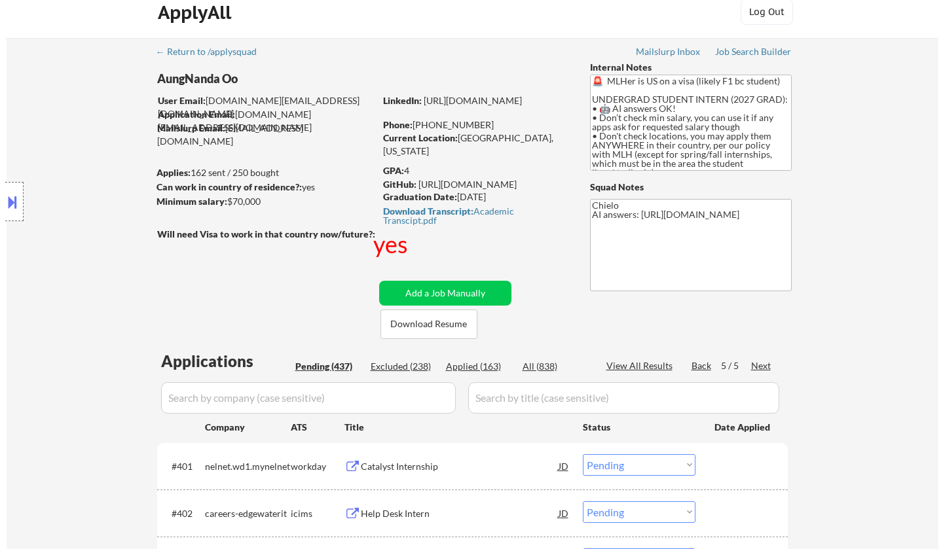
scroll to position [0, 0]
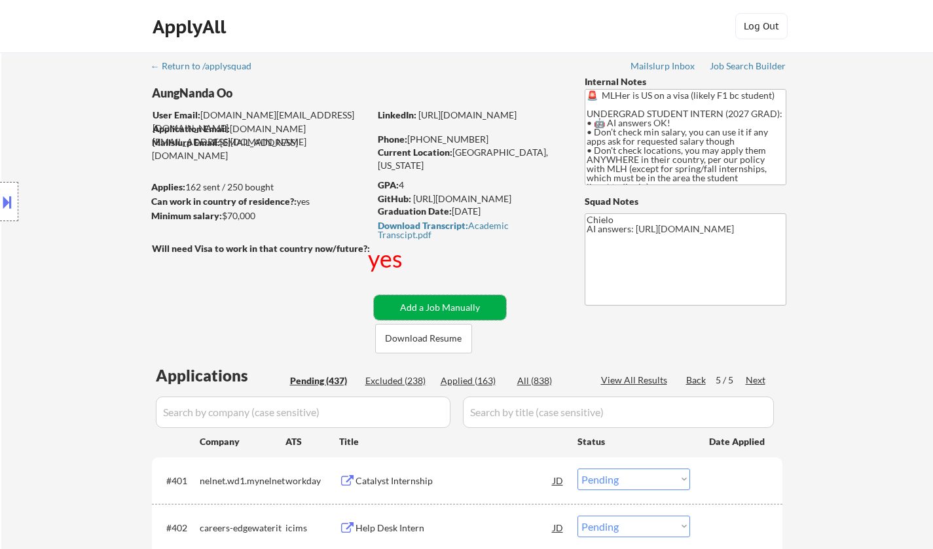
click at [440, 302] on button "Add a Job Manually" at bounding box center [440, 307] width 132 height 25
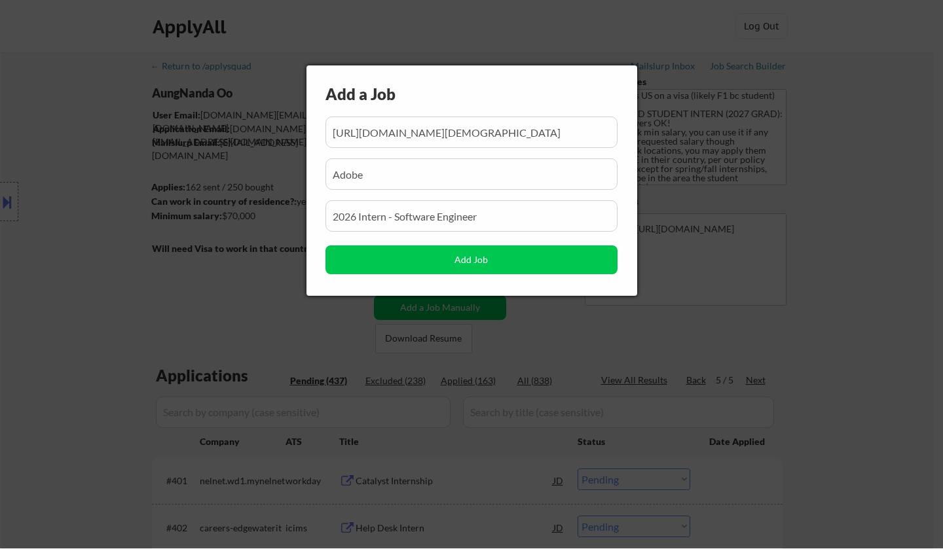
scroll to position [0, 86]
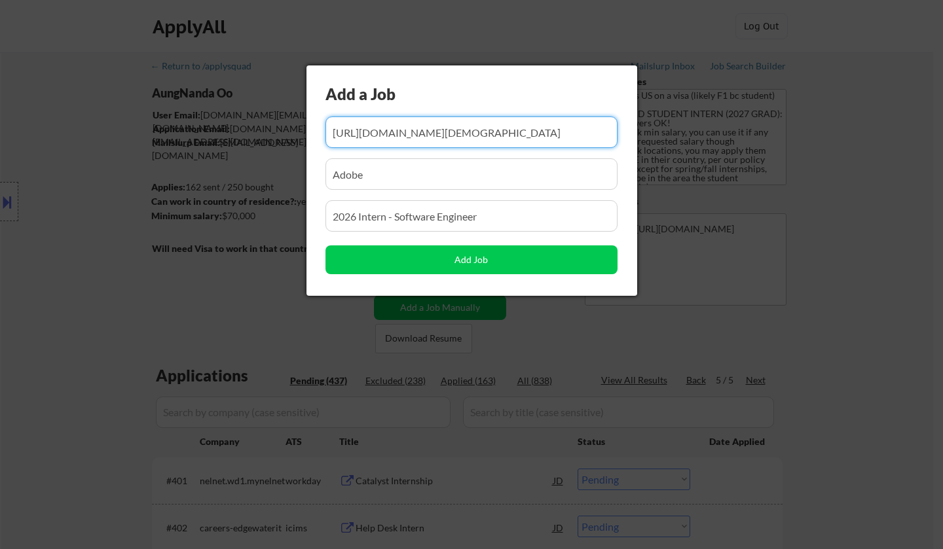
click at [422, 128] on input "input" at bounding box center [471, 132] width 292 height 31
click at [421, 128] on input "input" at bounding box center [471, 132] width 292 height 31
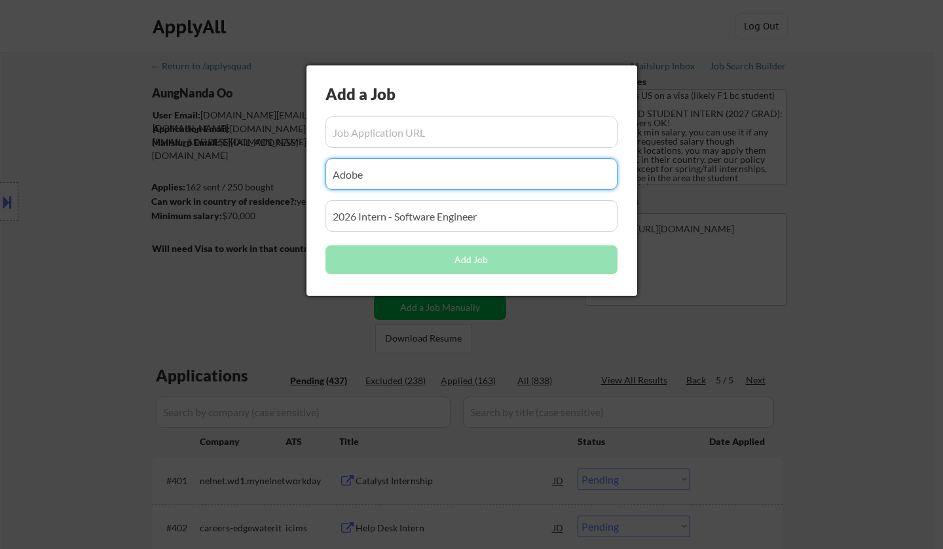
drag, startPoint x: 300, startPoint y: 174, endPoint x: 483, endPoint y: 200, distance: 184.6
click at [299, 173] on body "← Return to /applysquad Mailslurp Inbox Job Search Builder AungNanda Oo User Em…" at bounding box center [471, 274] width 943 height 549
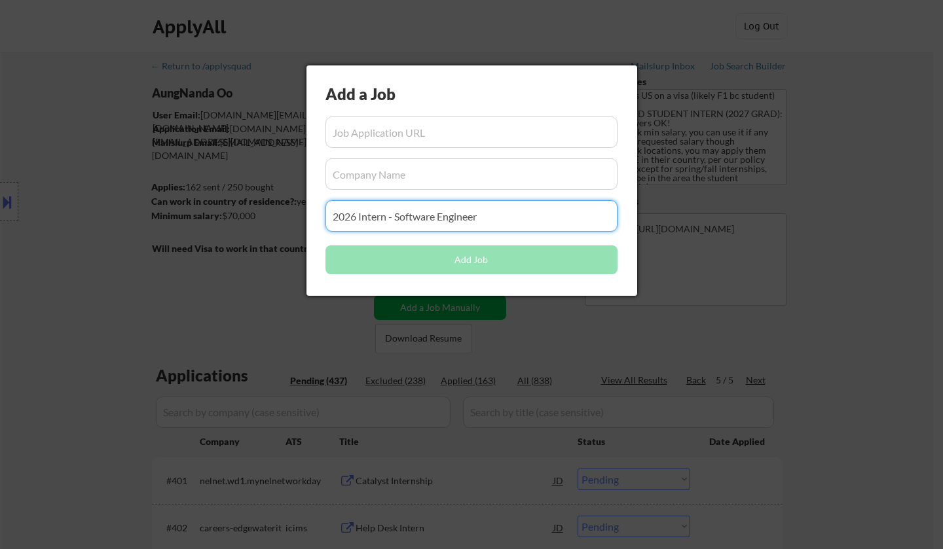
drag, startPoint x: 438, startPoint y: 220, endPoint x: 353, endPoint y: 193, distance: 89.5
click at [349, 210] on input "input" at bounding box center [471, 215] width 292 height 31
type input "2"
click at [394, 133] on input "input" at bounding box center [471, 132] width 292 height 31
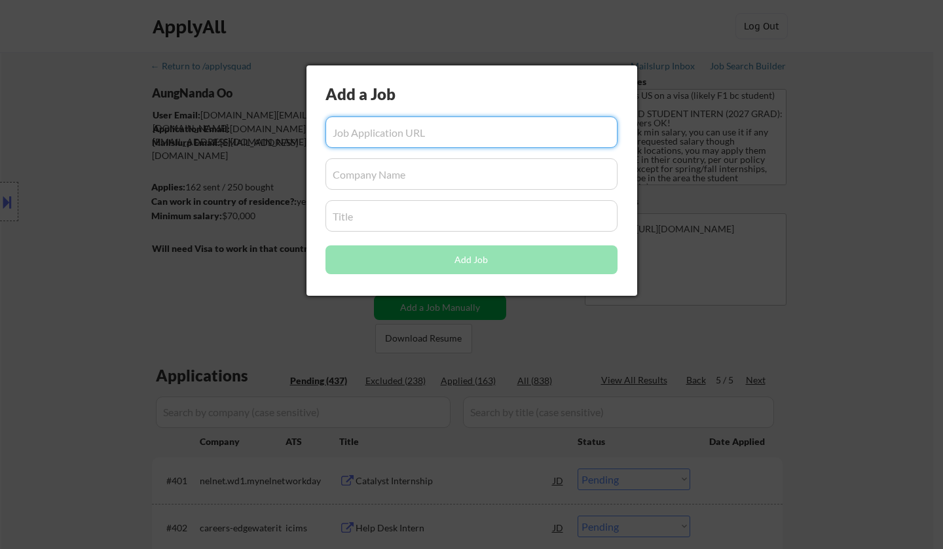
paste input "https://jobs.ashbyhq.com/GPTZero/e1f12af2-d017-4fca-a9af-99431d989d53"
type input "https://jobs.ashbyhq.com/GPTZero/e1f12af2-d017-4fca-a9af-99431d989d53"
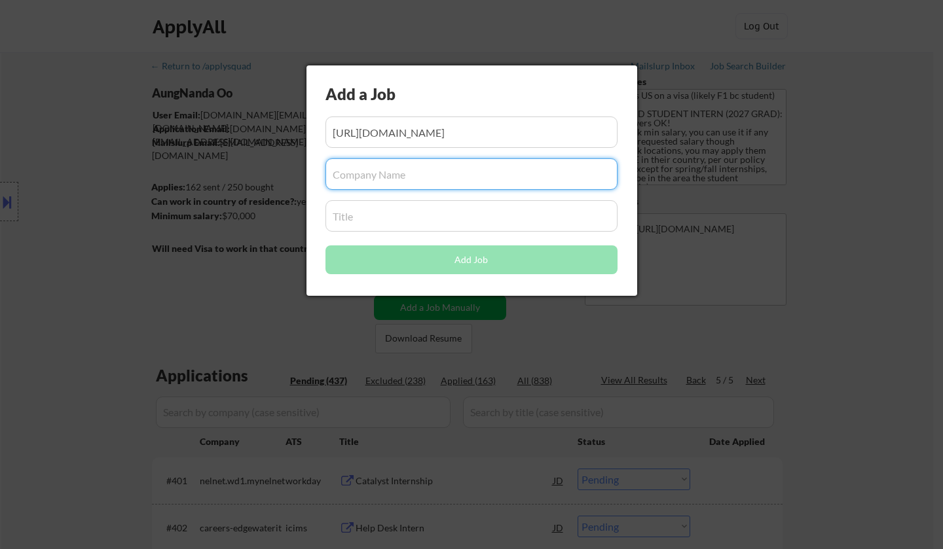
scroll to position [0, 0]
click at [416, 174] on input "input" at bounding box center [471, 173] width 292 height 31
click at [425, 180] on input "input" at bounding box center [471, 173] width 292 height 31
paste input "GPTZero"
type input "GPTZero"
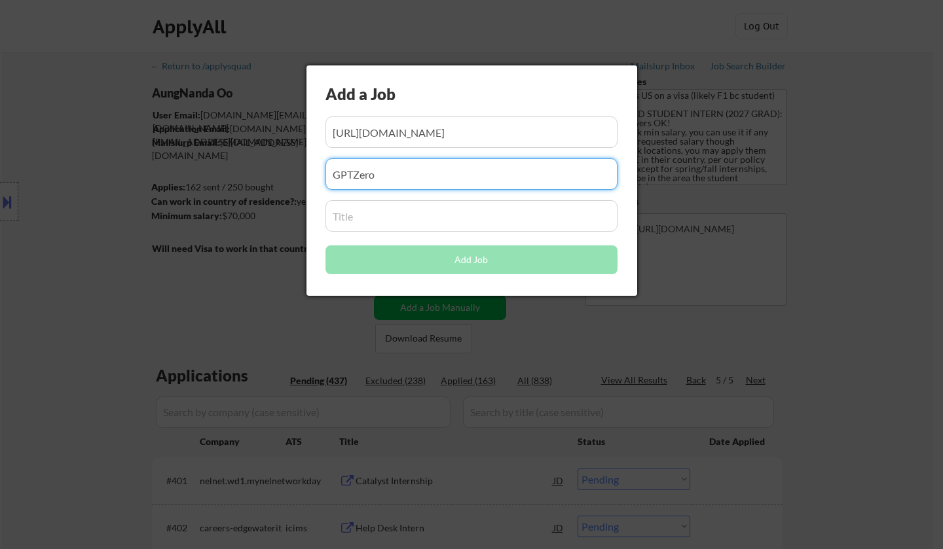
click at [403, 227] on input "input" at bounding box center [471, 215] width 292 height 31
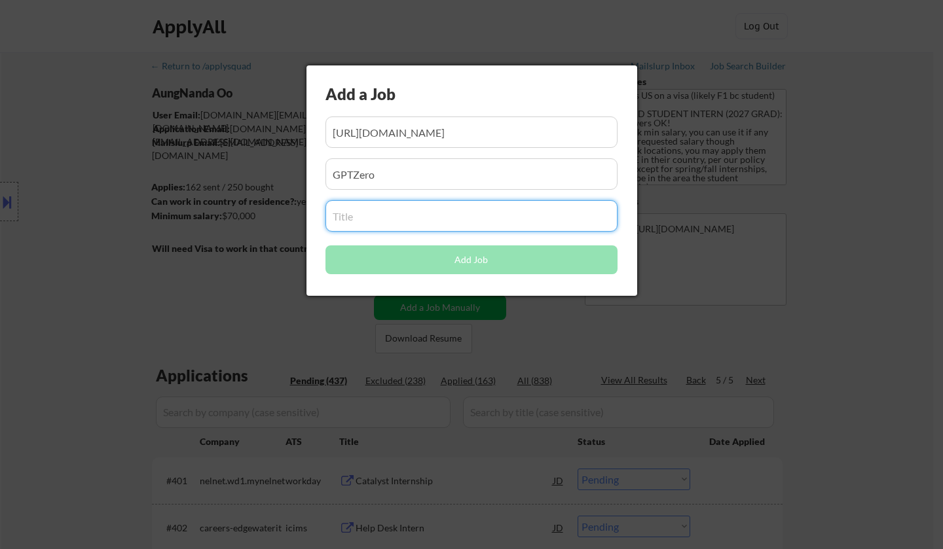
click at [388, 206] on input "input" at bounding box center [471, 215] width 292 height 31
paste input "Software Engineering Intern"
type input "Software Engineering Intern"
click at [436, 181] on input "input" at bounding box center [471, 173] width 292 height 31
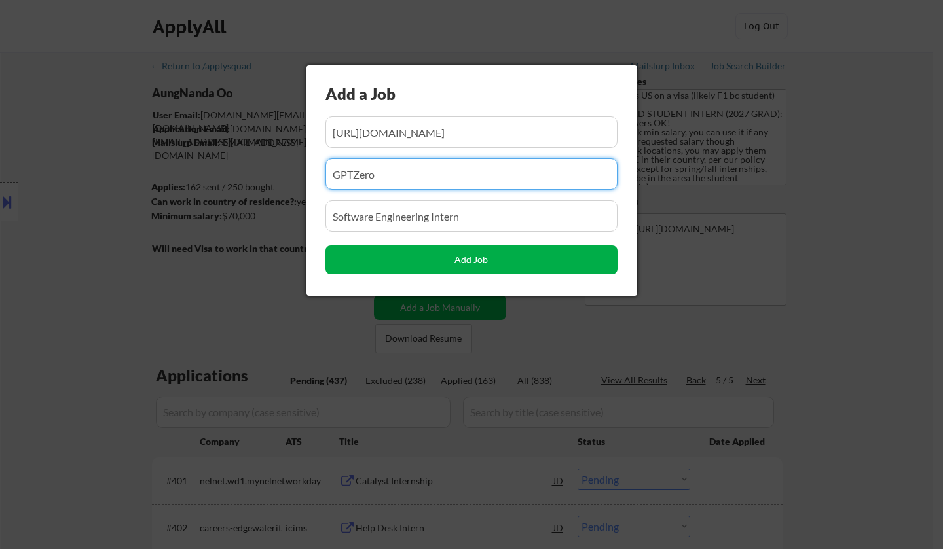
drag, startPoint x: 522, startPoint y: 261, endPoint x: 525, endPoint y: 284, distance: 23.2
click at [521, 261] on button "Add Job" at bounding box center [471, 260] width 292 height 29
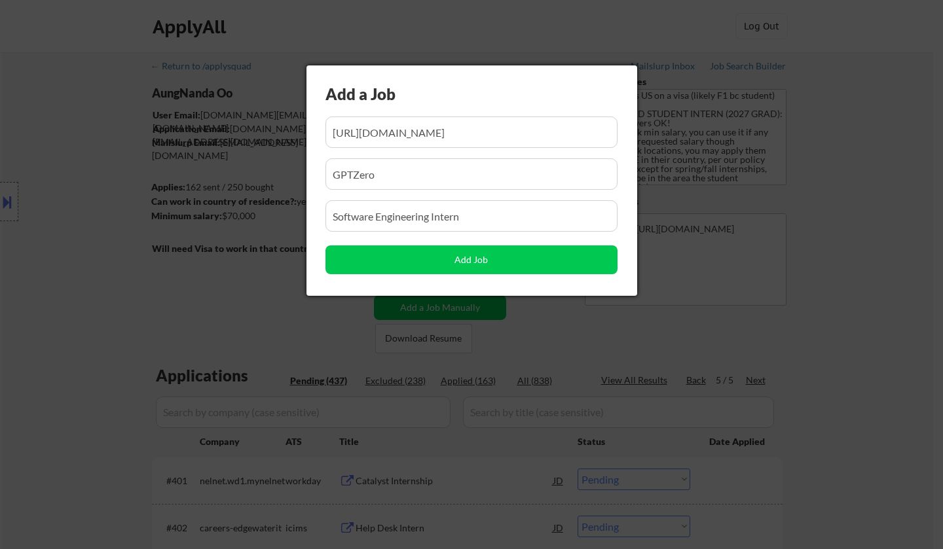
select select ""pending""
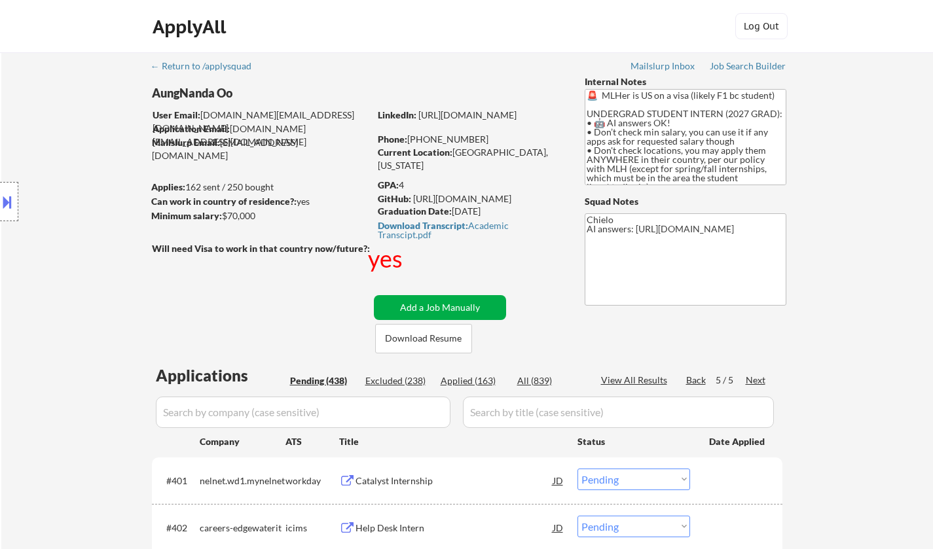
click at [432, 301] on button "Add a Job Manually" at bounding box center [440, 307] width 132 height 25
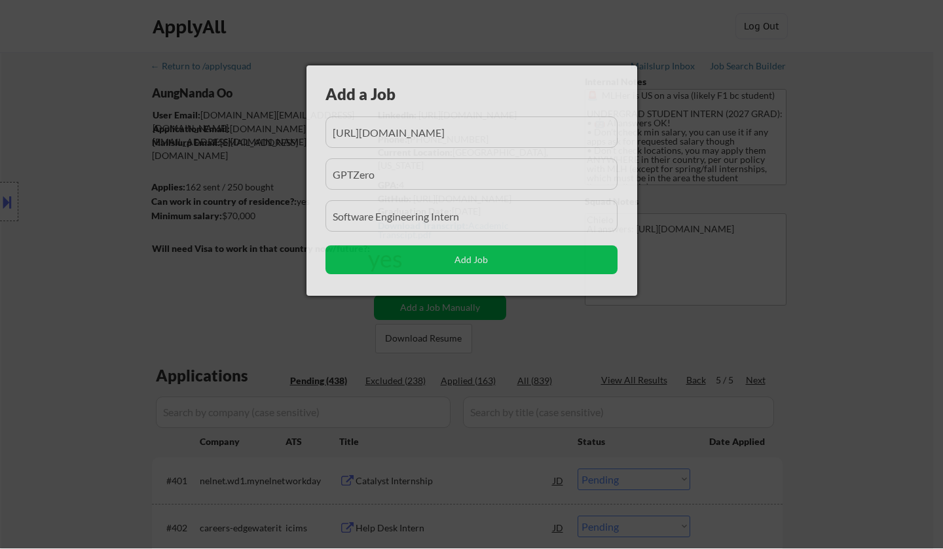
scroll to position [0, 79]
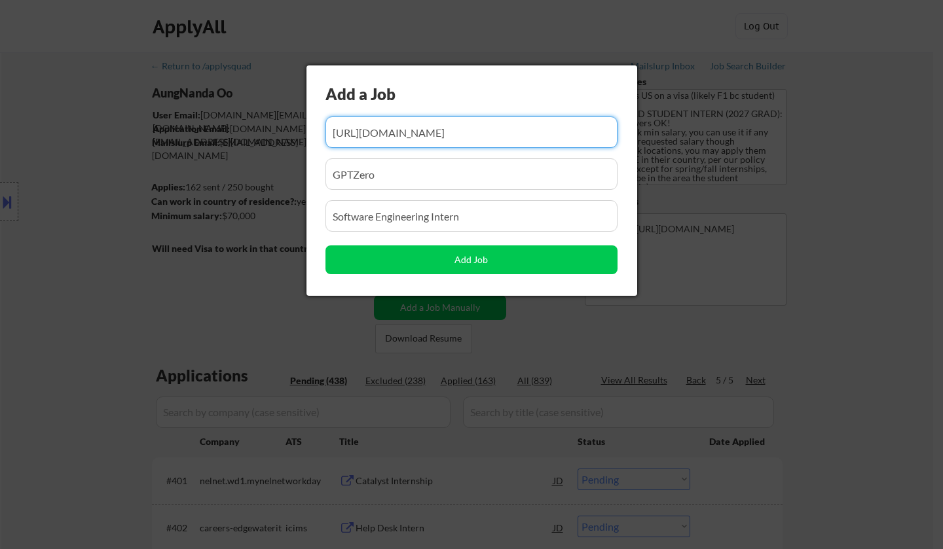
click at [431, 126] on input "input" at bounding box center [471, 132] width 292 height 31
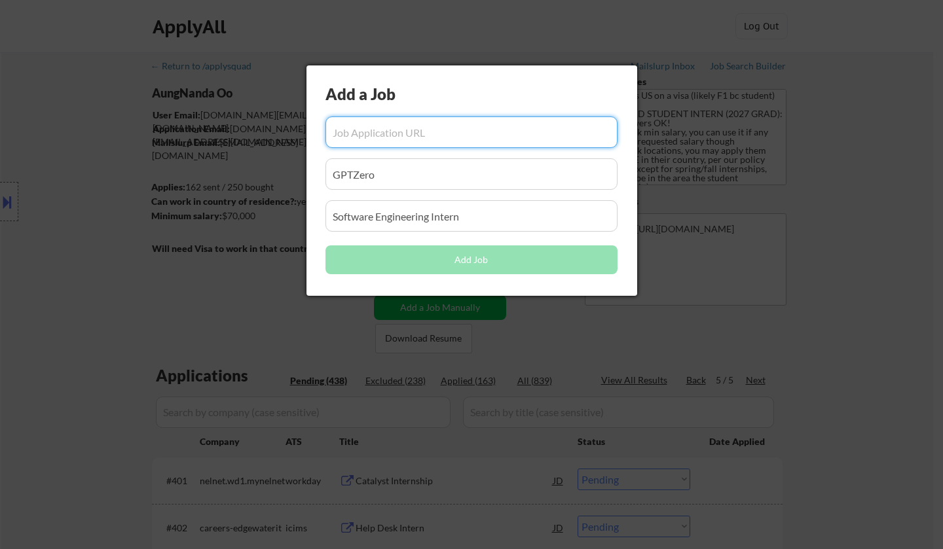
scroll to position [0, 0]
drag, startPoint x: 310, startPoint y: 175, endPoint x: 262, endPoint y: 175, distance: 48.5
click at [241, 172] on body "← Return to /applysquad Mailslurp Inbox Job Search Builder AungNanda Oo User Em…" at bounding box center [471, 274] width 943 height 549
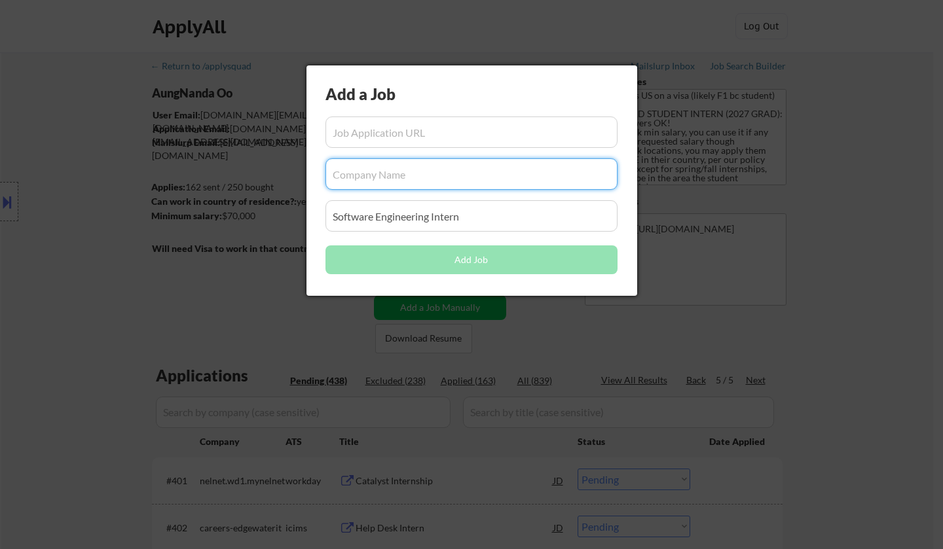
click at [224, 221] on body "← Return to /applysquad Mailslurp Inbox Job Search Builder AungNanda Oo User Em…" at bounding box center [471, 274] width 943 height 549
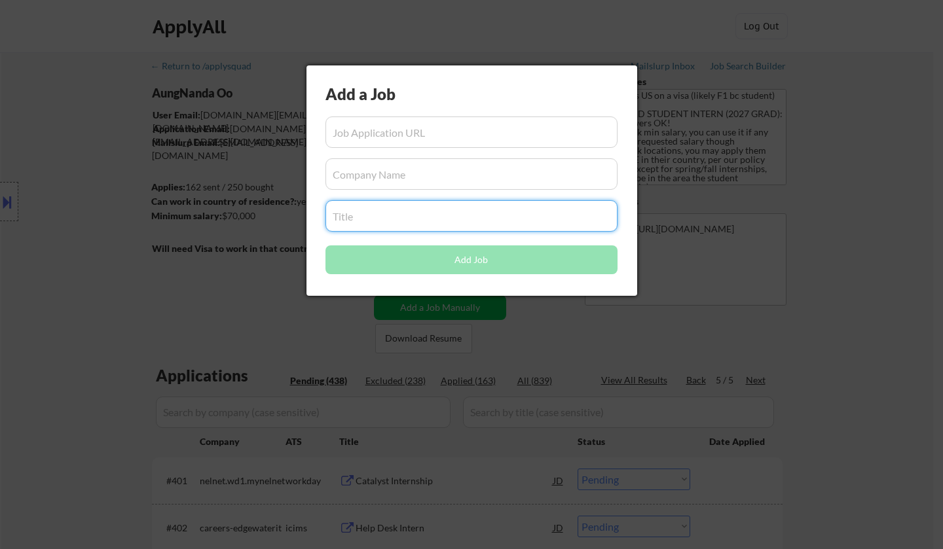
click at [394, 138] on input "input" at bounding box center [471, 132] width 292 height 31
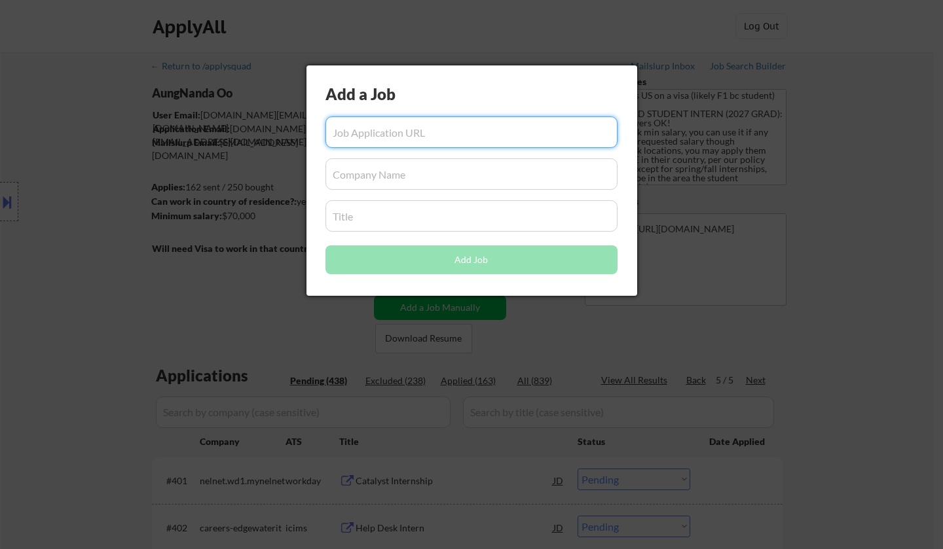
paste input "https://app.ripplematch.com/v2/public/job/74006246?from_page=company_branded_pa…"
type input "https://app.ripplematch.com/v2/public/job/74006246?from_page=company_branded_pa…"
click at [428, 174] on input "input" at bounding box center [471, 173] width 292 height 31
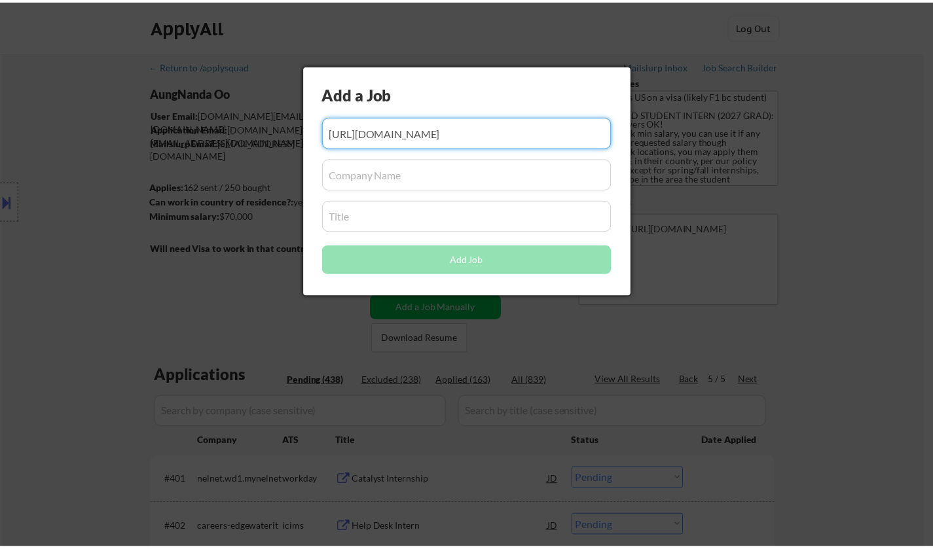
scroll to position [0, 0]
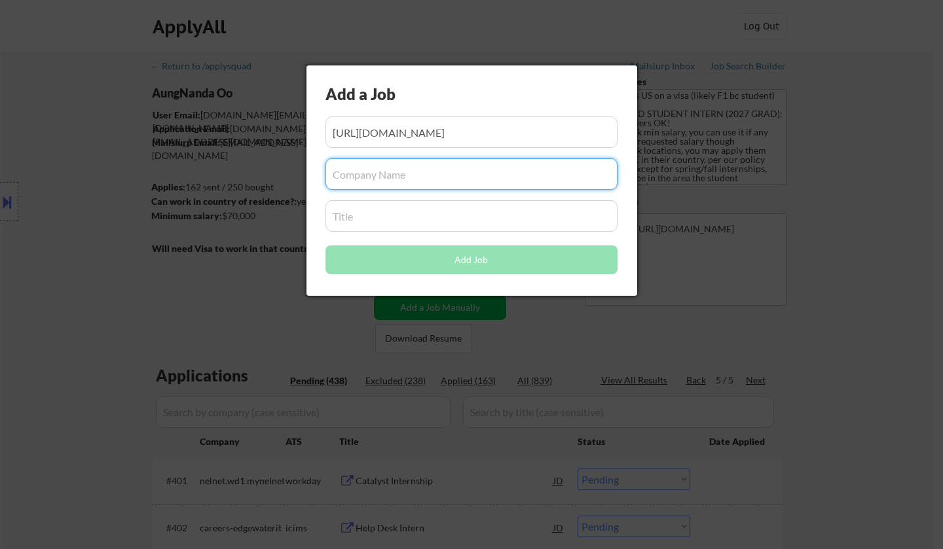
click at [358, 177] on input "input" at bounding box center [471, 173] width 292 height 31
type input "Okta"
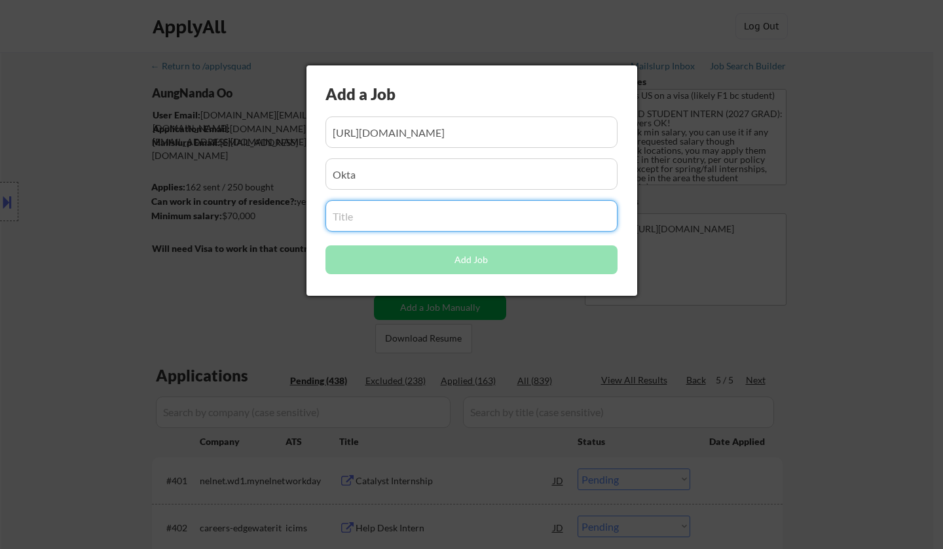
click at [413, 229] on input "input" at bounding box center [471, 215] width 292 height 31
click at [376, 212] on input "input" at bounding box center [471, 215] width 292 height 31
paste input "Software Engineer Intern (2026)"
type input "Software Engineer Intern (2026)"
click at [393, 176] on input "input" at bounding box center [471, 173] width 292 height 31
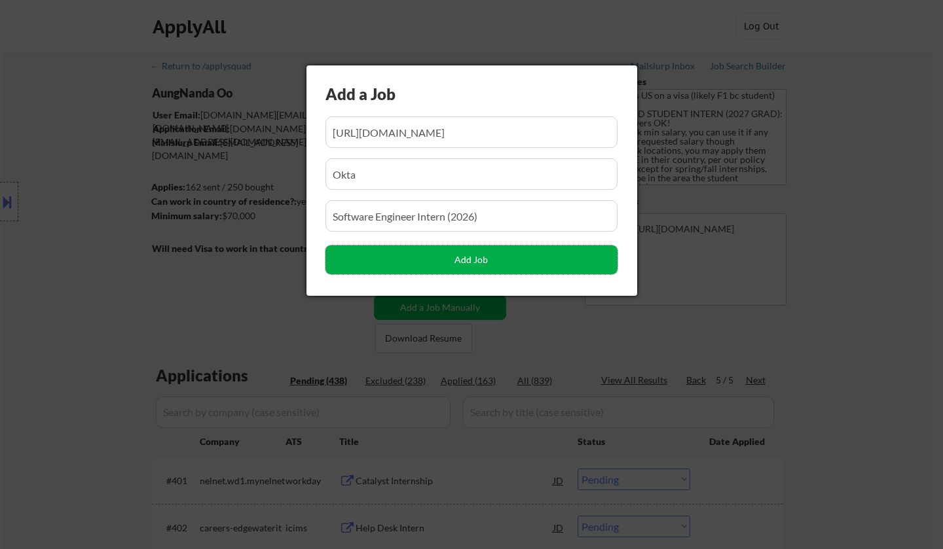
click at [490, 259] on button "Add Job" at bounding box center [471, 260] width 292 height 29
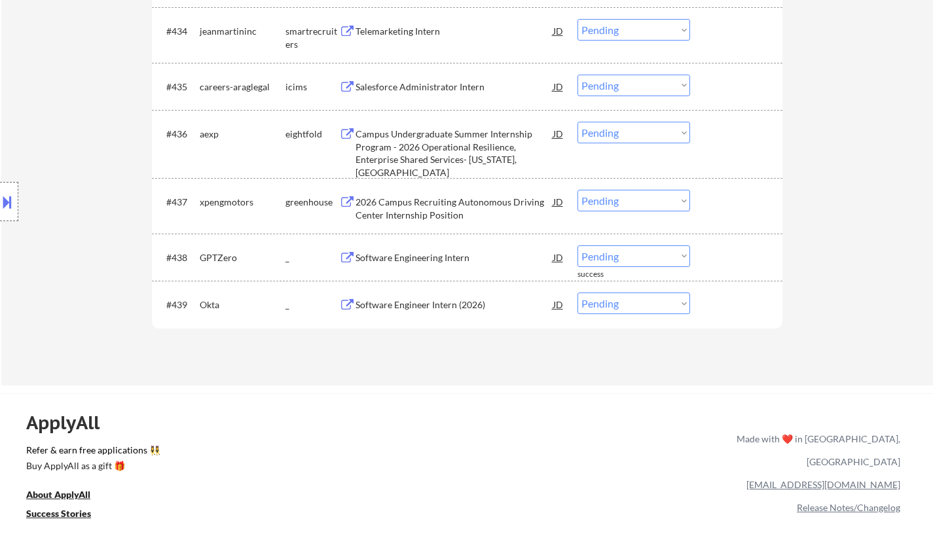
scroll to position [2182, 0]
click at [633, 300] on select "Choose an option... Pending Applied Excluded (Questions) Excluded (Expired) Exc…" at bounding box center [634, 305] width 113 height 22
select select ""applied""
click at [578, 294] on select "Choose an option... Pending Applied Excluded (Questions) Excluded (Expired) Exc…" at bounding box center [634, 305] width 113 height 22
click at [631, 254] on select "Choose an option... Pending Applied Excluded (Questions) Excluded (Expired) Exc…" at bounding box center [634, 258] width 113 height 22
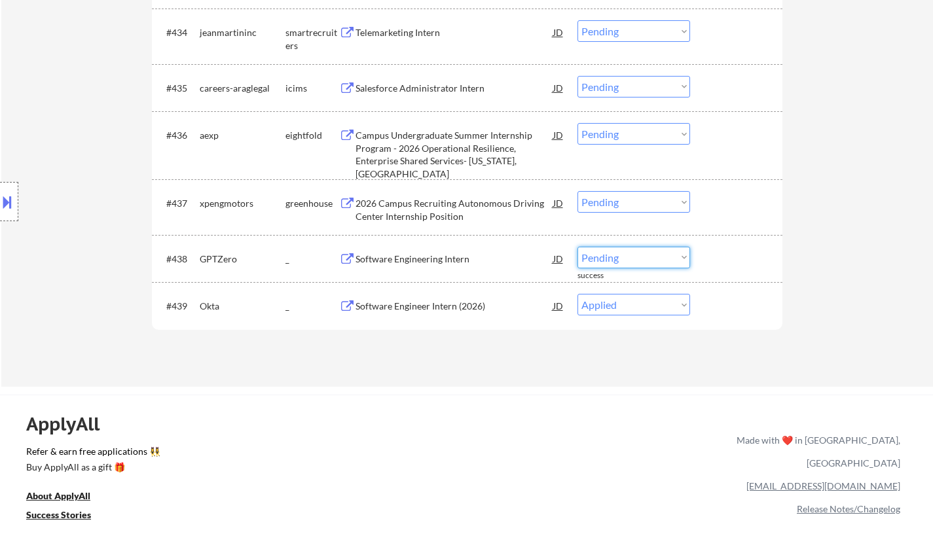
select select ""applied""
click at [578, 247] on select "Choose an option... Pending Applied Excluded (Questions) Excluded (Expired) Exc…" at bounding box center [634, 258] width 113 height 22
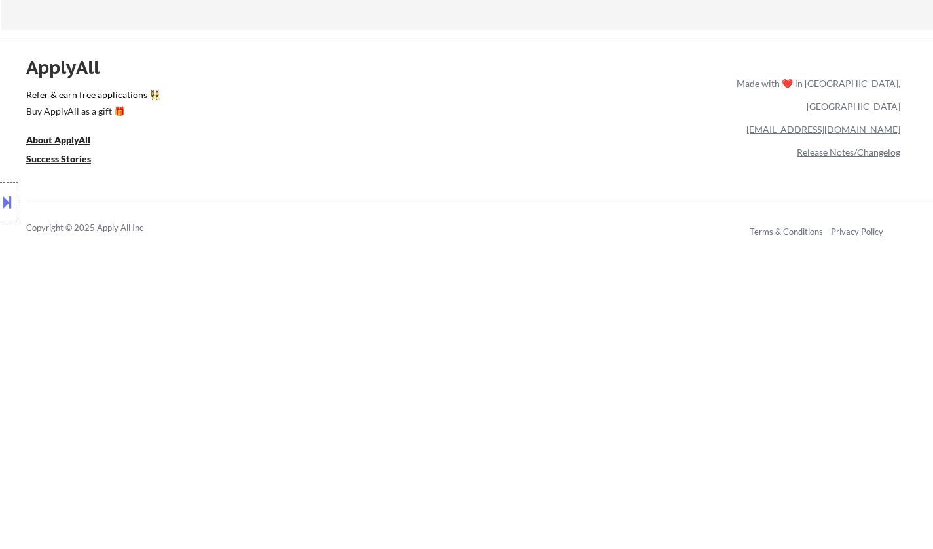
scroll to position [2116, 0]
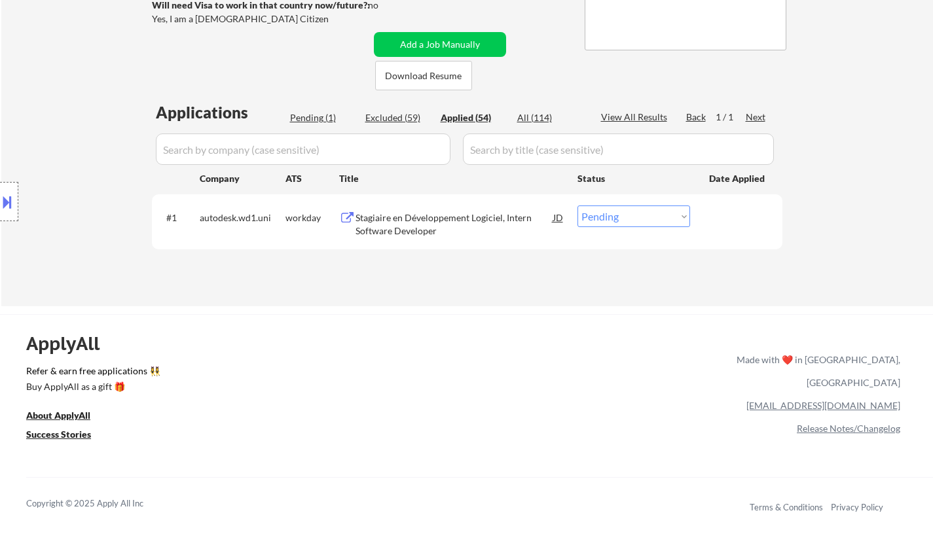
scroll to position [262, 0]
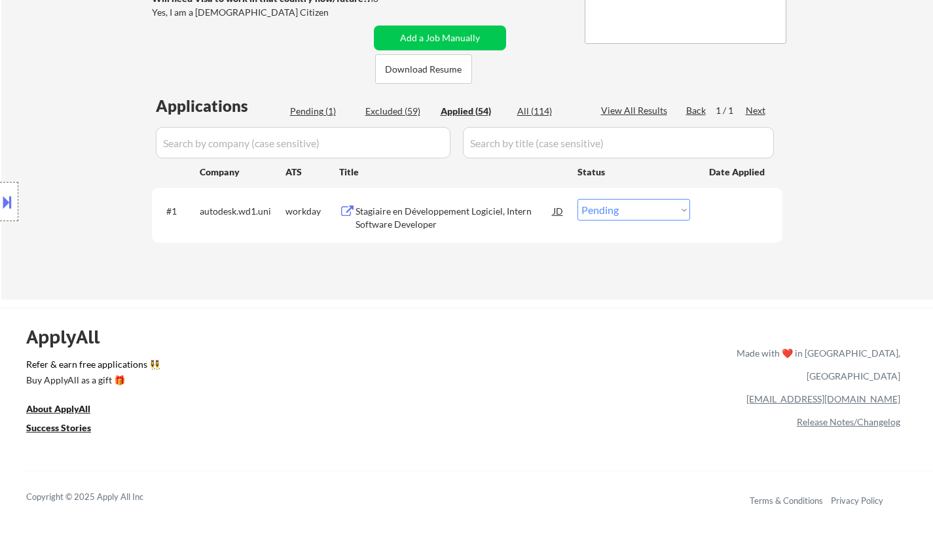
click at [314, 113] on div "Pending (1)" at bounding box center [322, 111] width 65 height 13
click at [479, 115] on div "Applied (54)" at bounding box center [473, 111] width 65 height 13
select select ""applied""
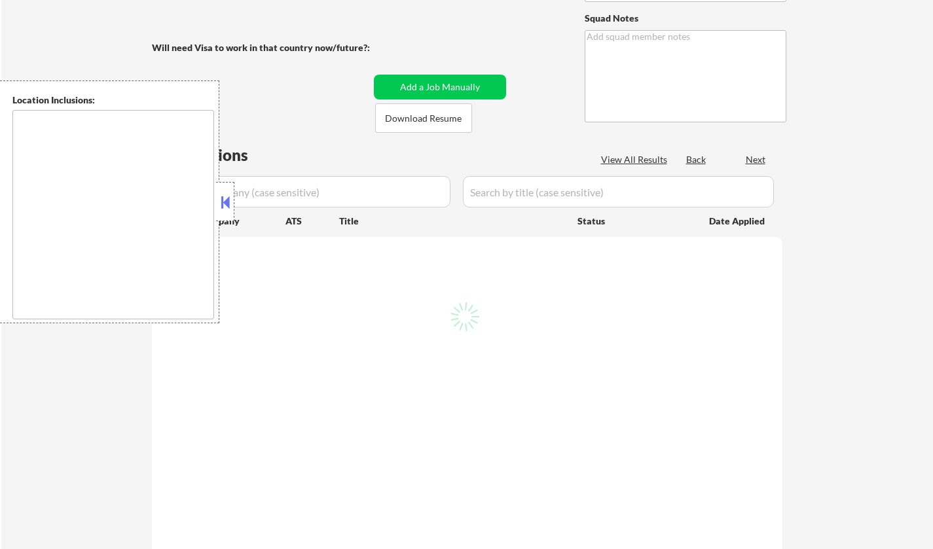
scroll to position [183, 0]
click at [227, 201] on button at bounding box center [225, 203] width 14 height 20
type textarea "🚨 MLHer is US on a visa (likely F1 bc student) UNDERGRAD STUDENT INTERN (2027 G…"
type textarea "Chielo AI answers: [URL][DOMAIN_NAME]"
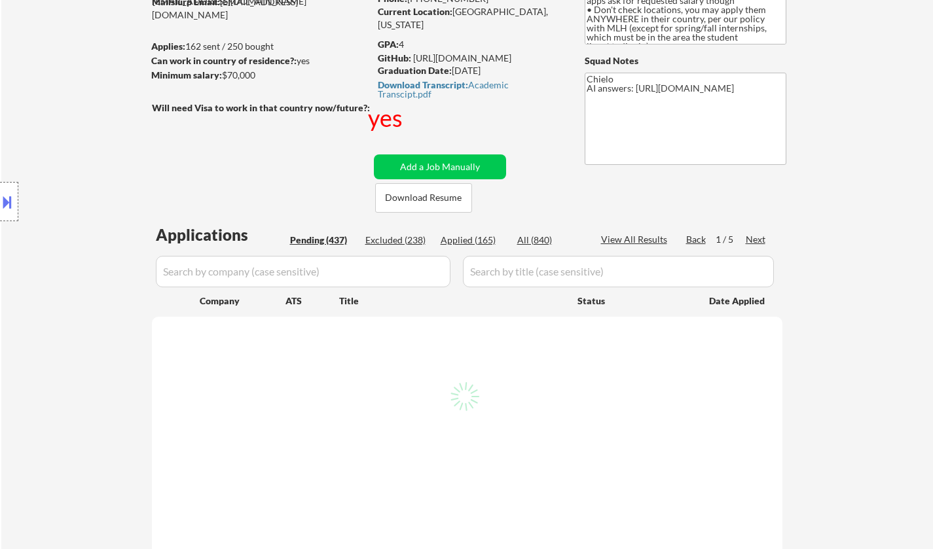
scroll to position [65, 0]
